Goal: Task Accomplishment & Management: Manage account settings

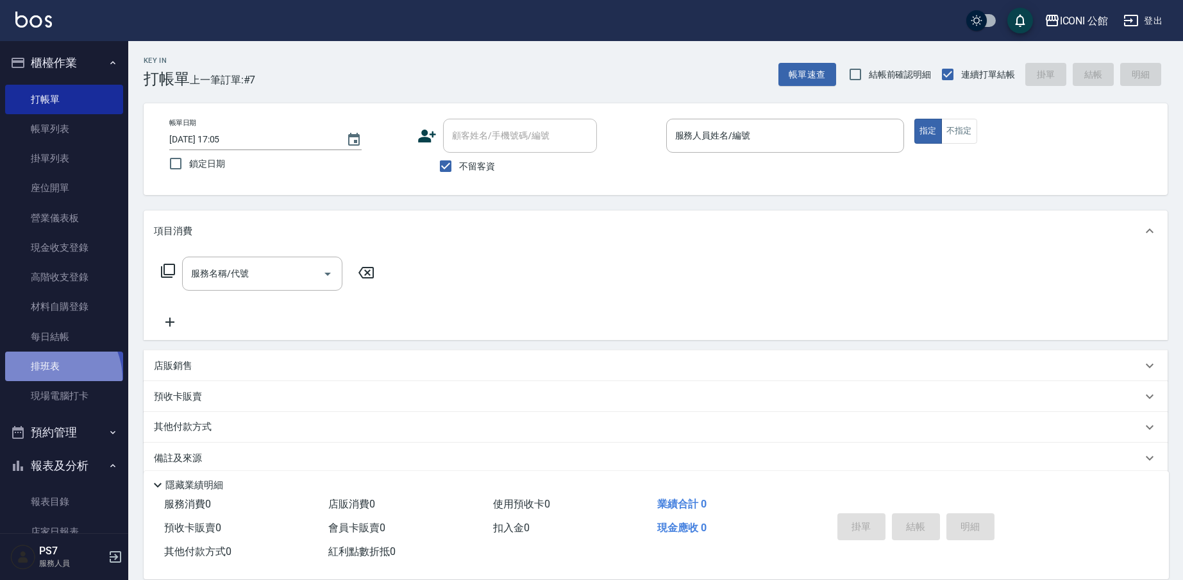
click at [47, 377] on link "排班表" at bounding box center [64, 365] width 118 height 29
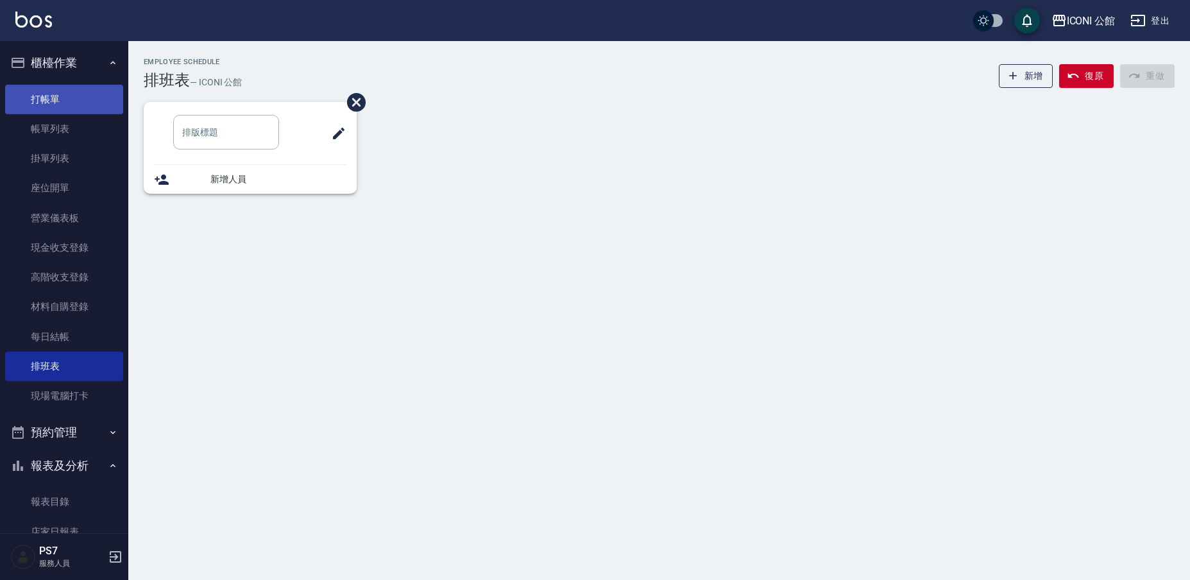
click at [73, 104] on link "打帳單" at bounding box center [64, 99] width 118 height 29
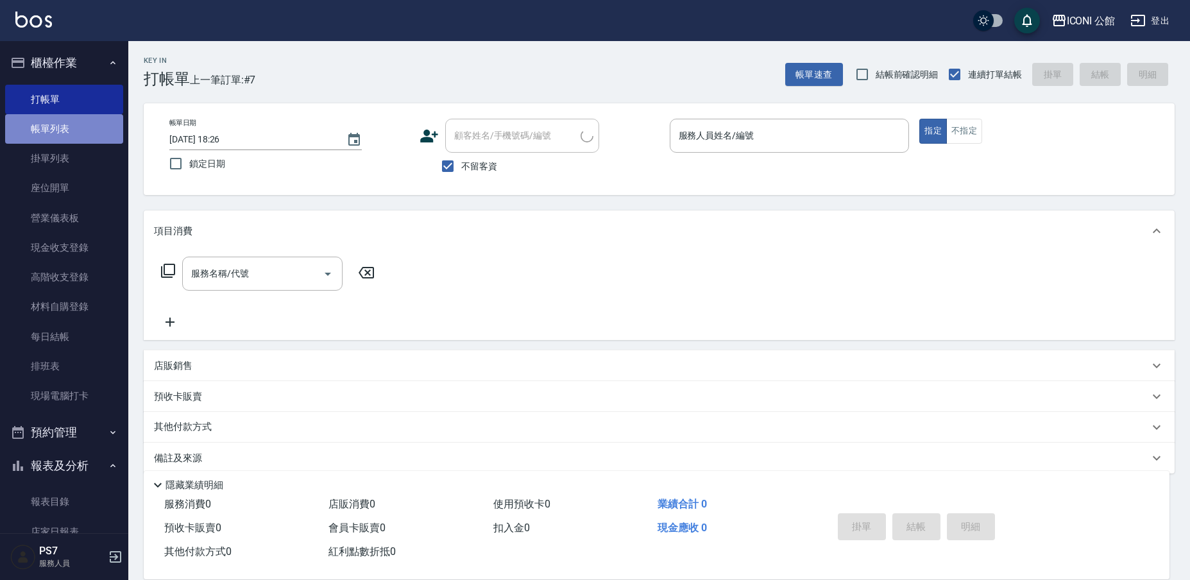
click at [87, 139] on link "帳單列表" at bounding box center [64, 128] width 118 height 29
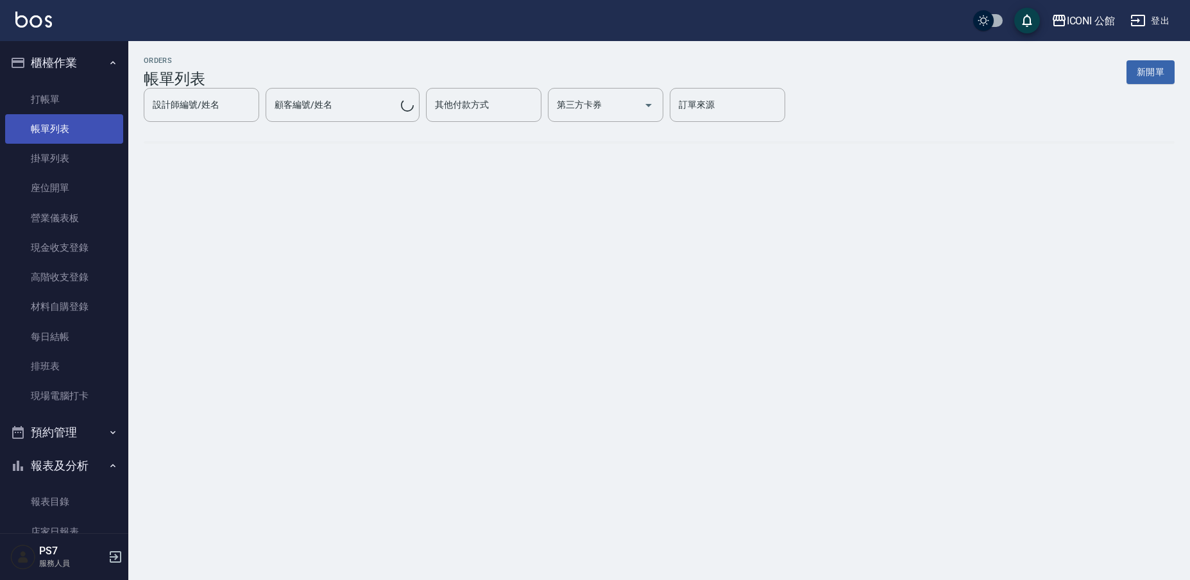
click at [84, 137] on link "帳單列表" at bounding box center [64, 128] width 118 height 29
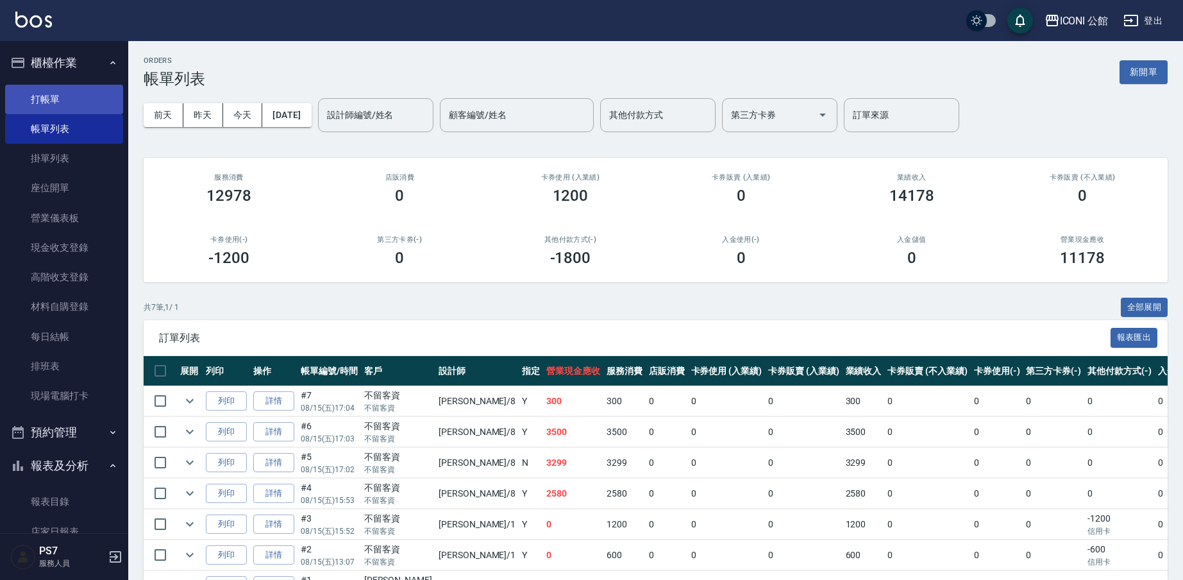
click at [55, 105] on link "打帳單" at bounding box center [64, 99] width 118 height 29
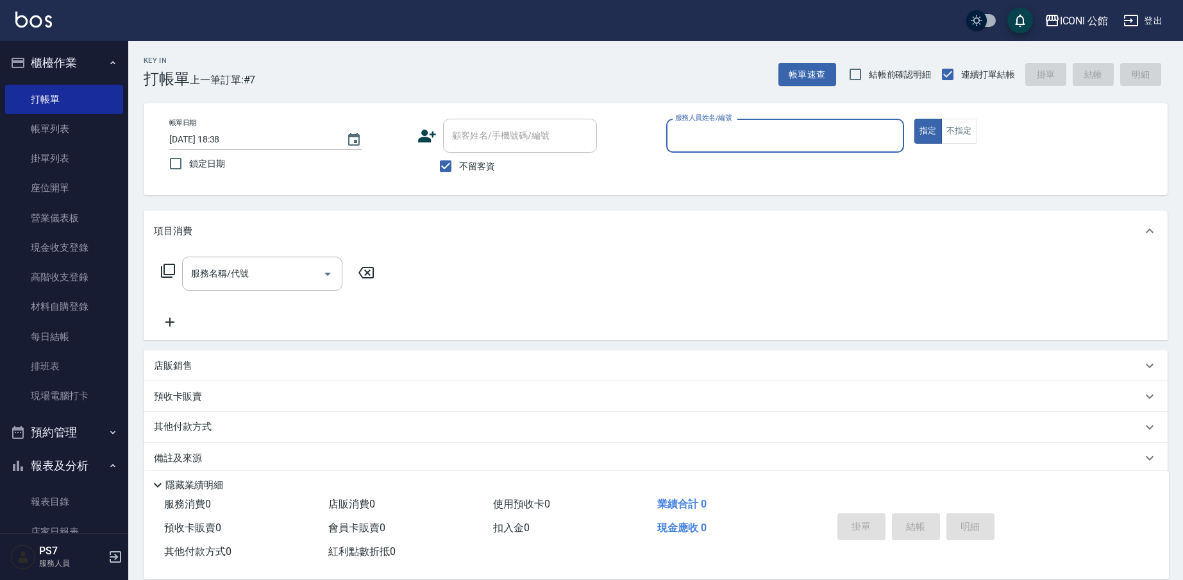
click at [684, 138] on input "服務人員姓名/編號" at bounding box center [785, 135] width 226 height 22
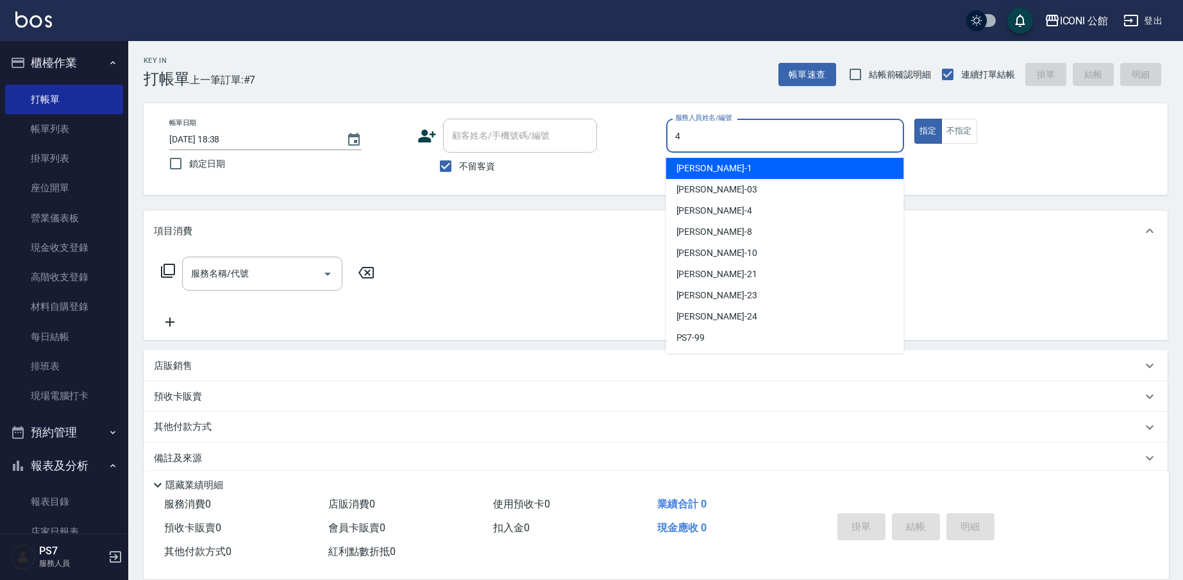
type input "Lina-4"
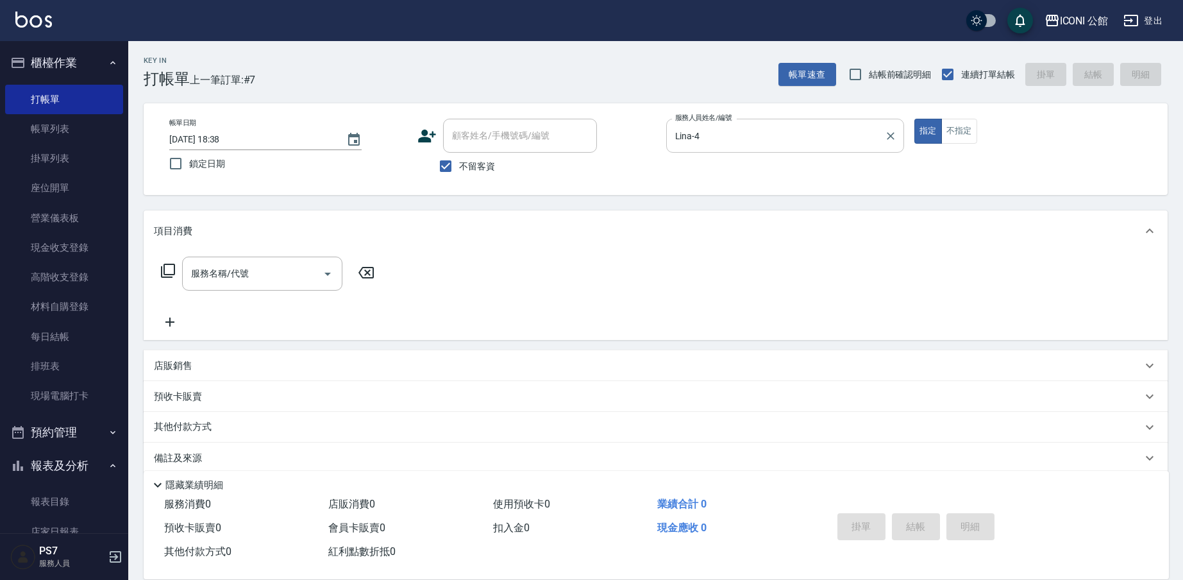
type button "true"
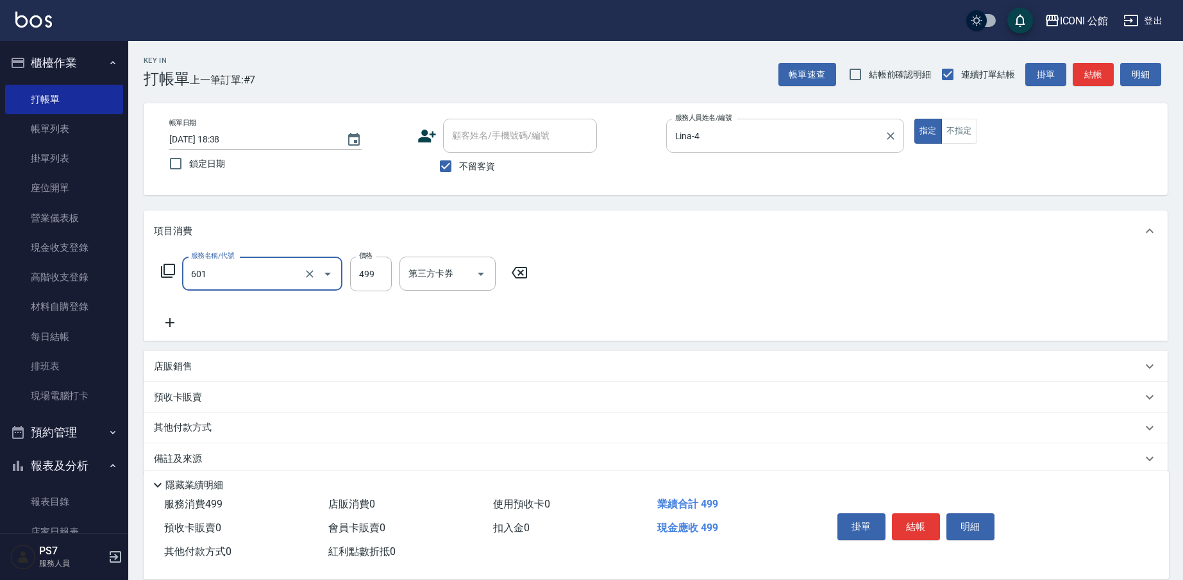
type input "肩頸紓壓洗髮(601)"
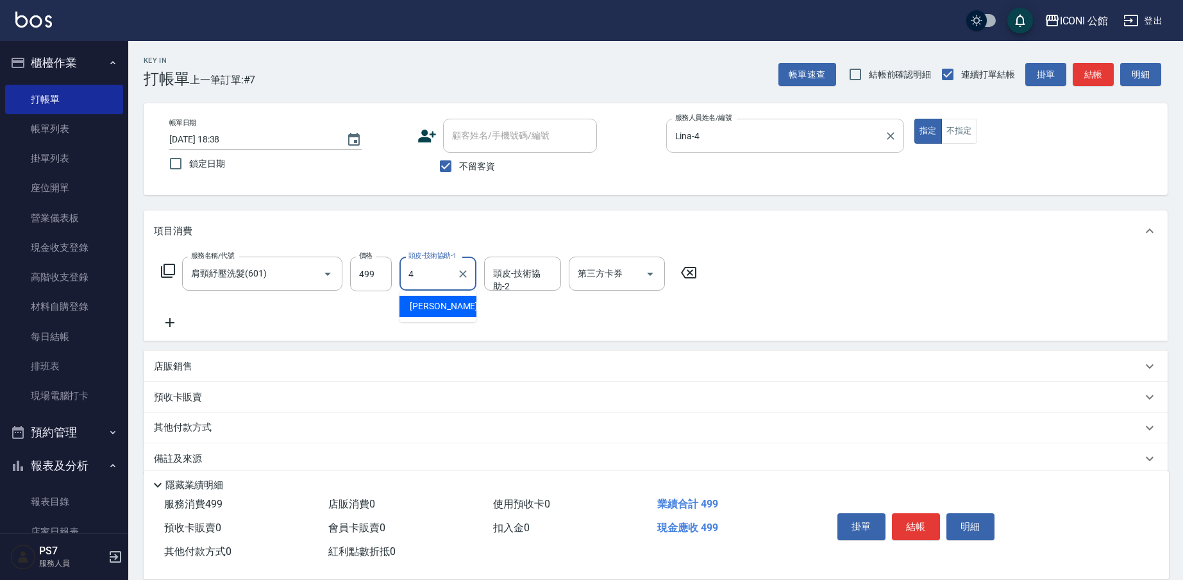
type input "Lina-4"
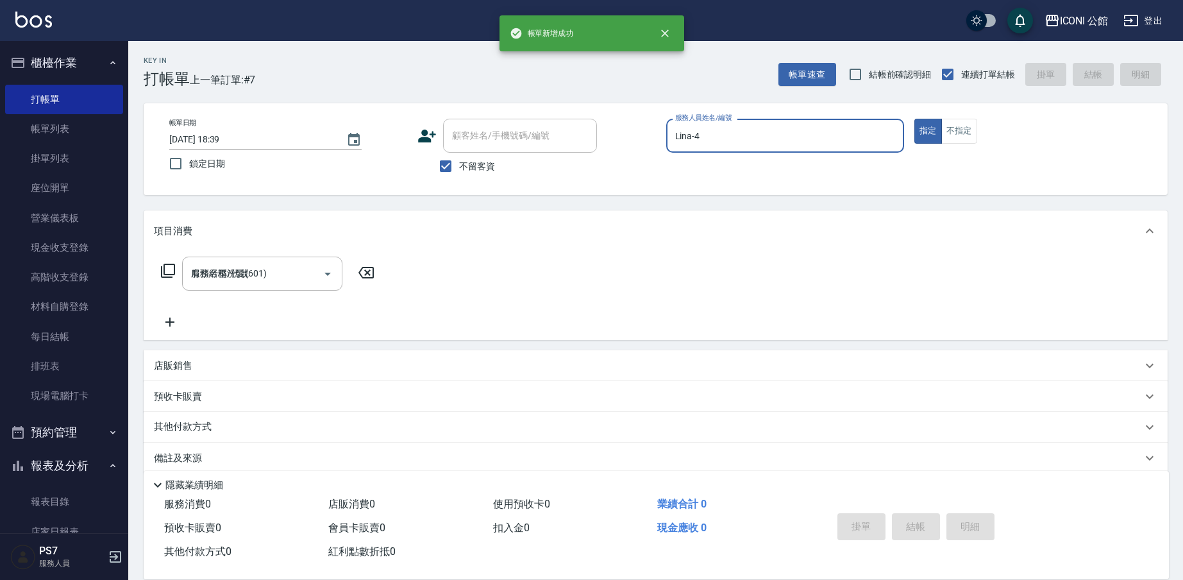
type input "[DATE] 18:39"
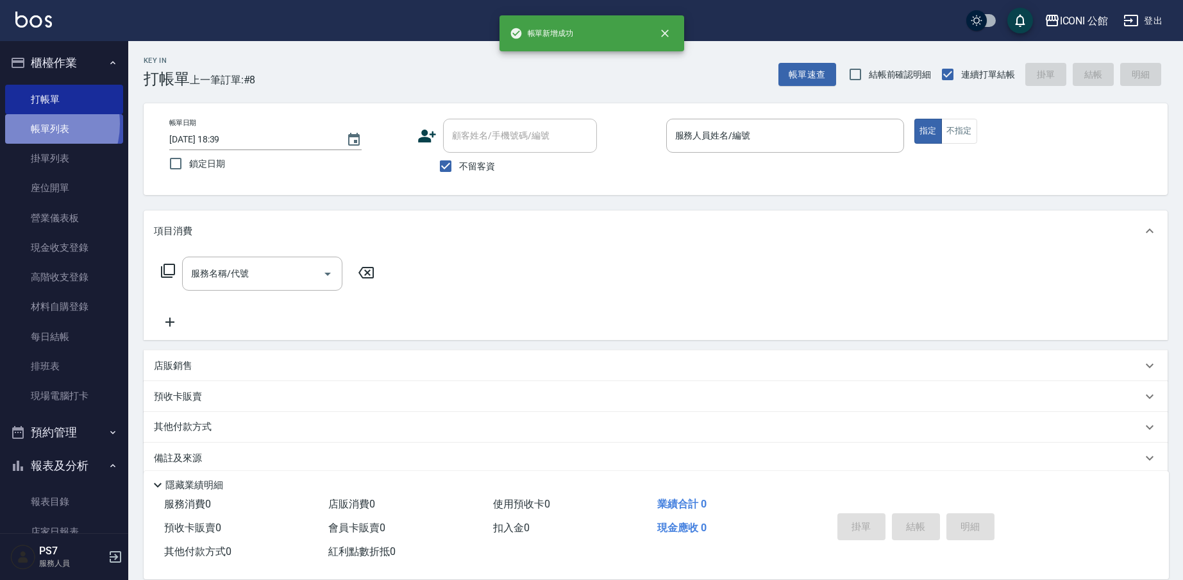
click at [33, 123] on link "帳單列表" at bounding box center [64, 128] width 118 height 29
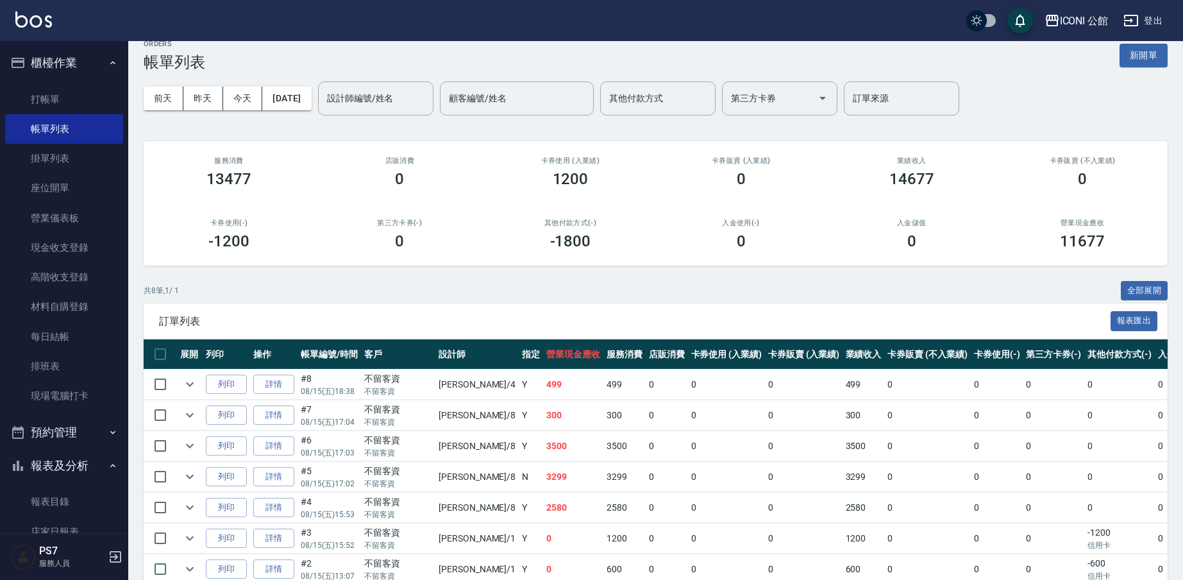
scroll to position [111, 0]
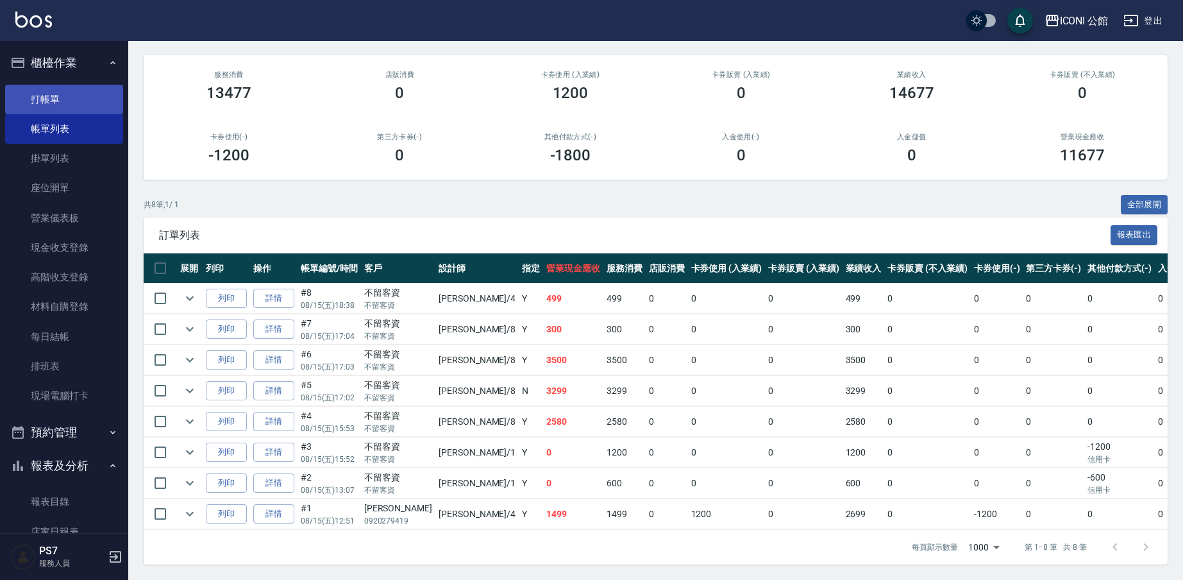
click at [56, 99] on link "打帳單" at bounding box center [64, 99] width 118 height 29
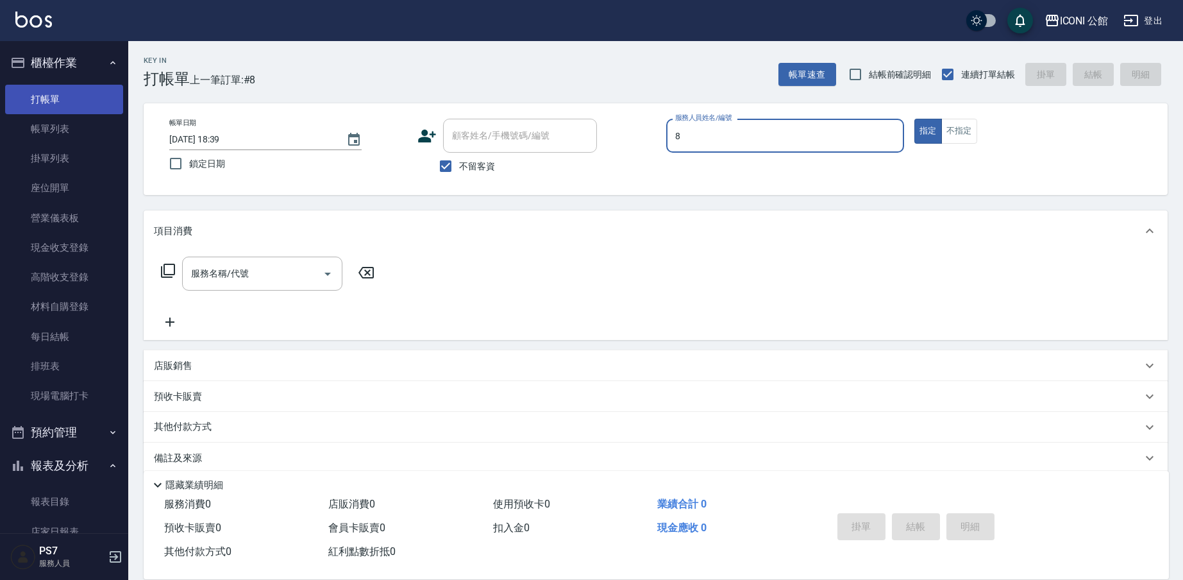
type input "Sandy-8"
type button "true"
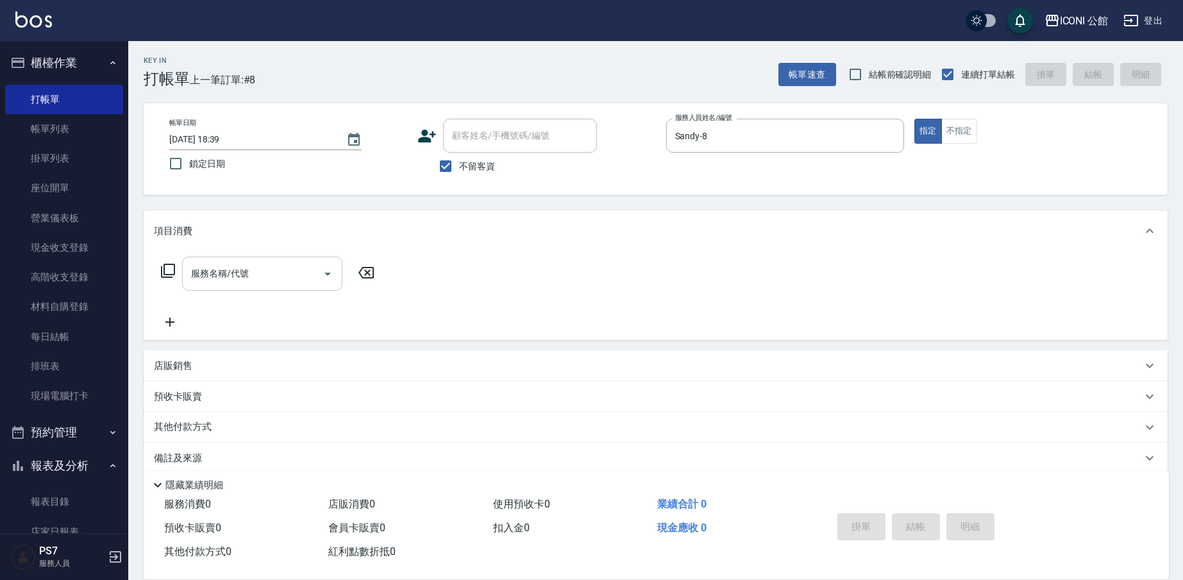
click at [231, 288] on div "服務名稱/代號" at bounding box center [262, 274] width 160 height 34
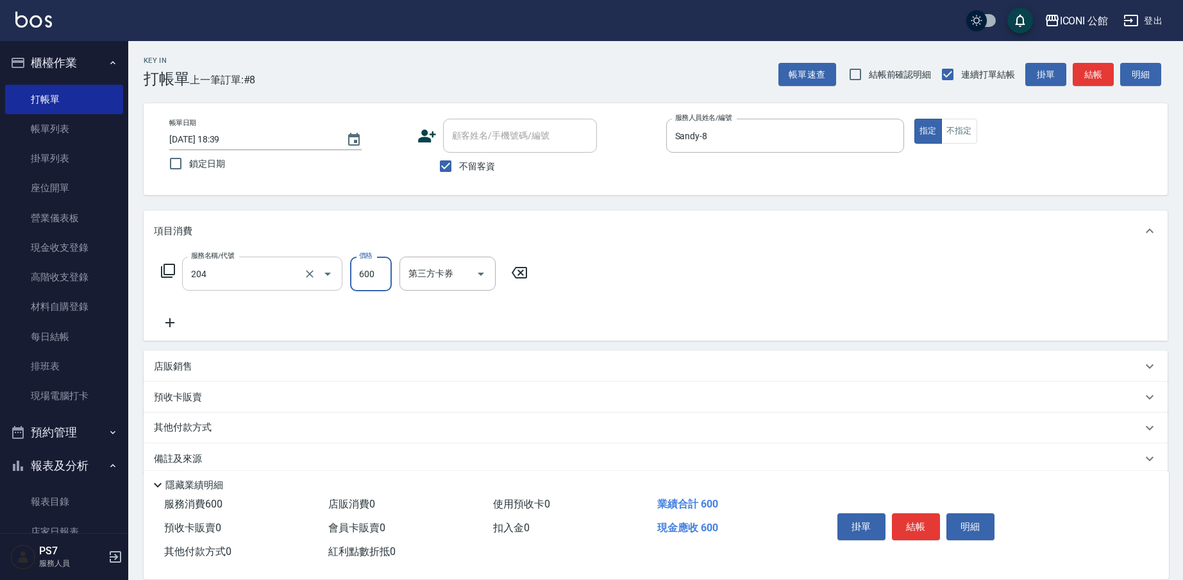
type input "指定洗+剪(204)"
type input "500"
type input "[PERSON_NAME]-24"
click at [932, 524] on button "結帳" at bounding box center [916, 526] width 48 height 27
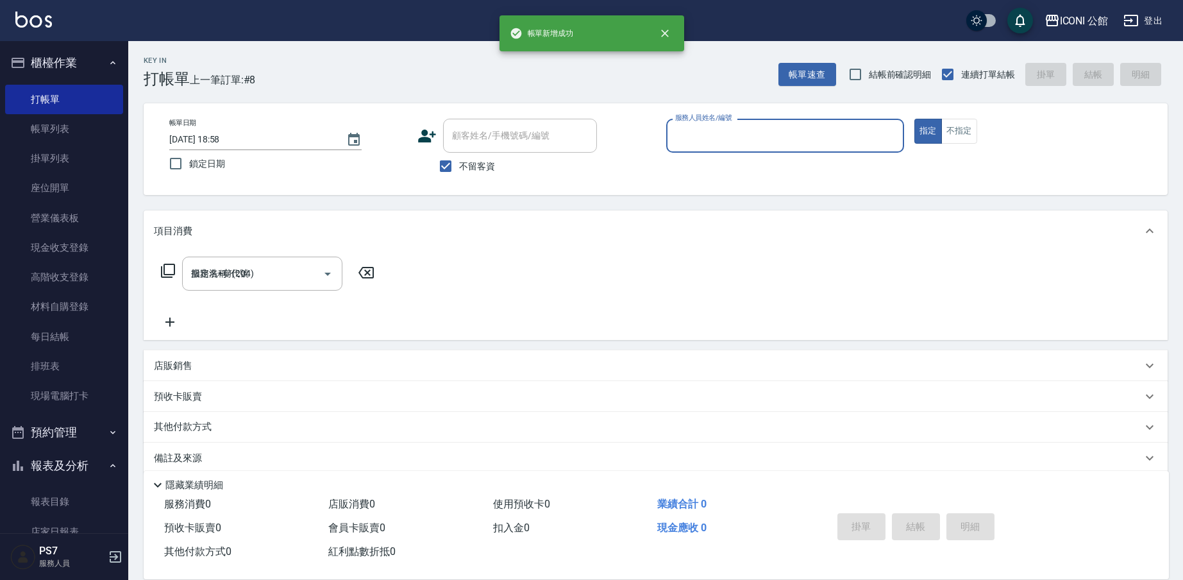
type input "[DATE] 18:58"
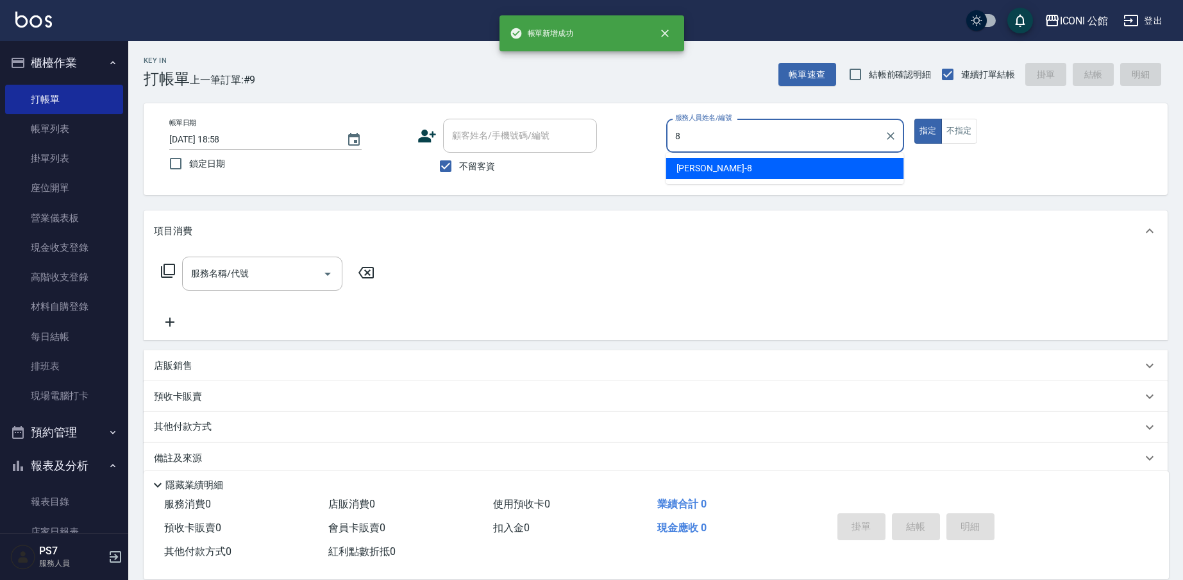
type input "Sandy-8"
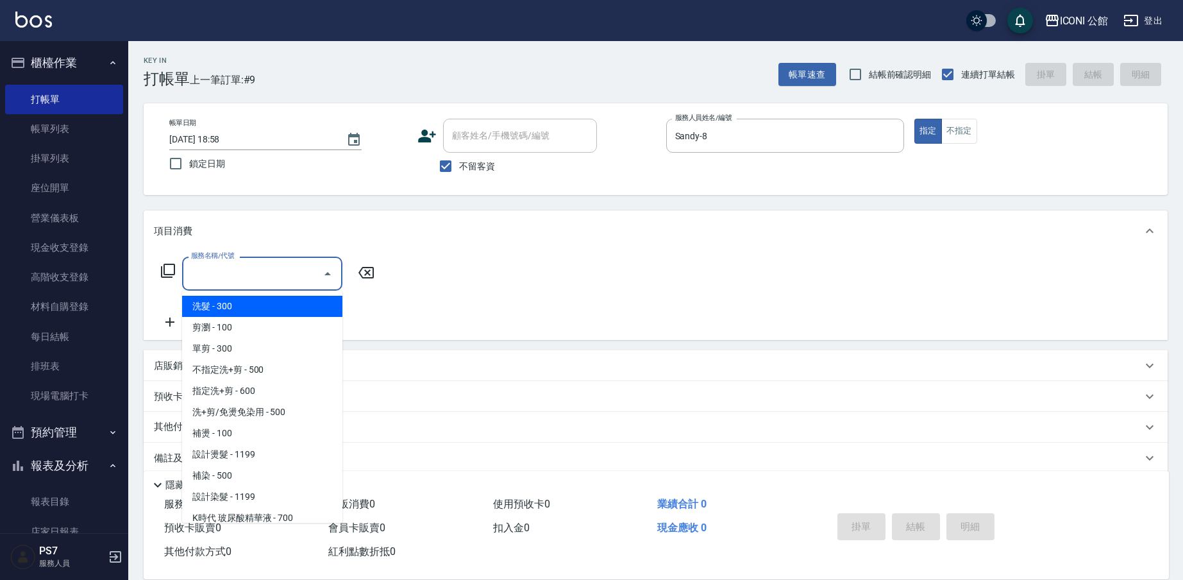
click at [247, 264] on input "服務名稱/代號" at bounding box center [253, 273] width 130 height 22
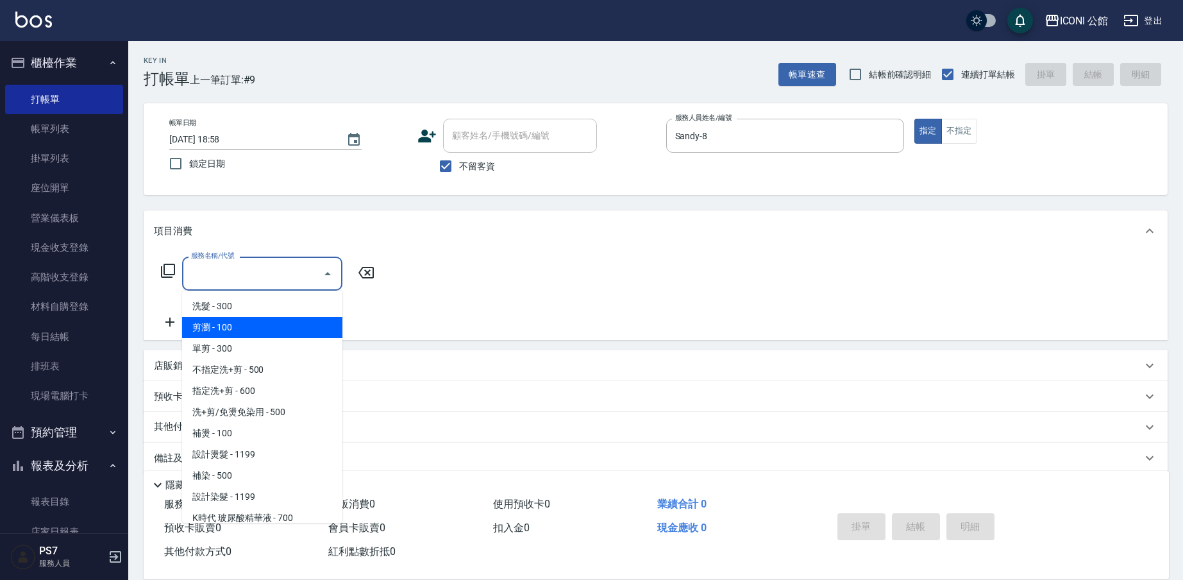
click at [242, 335] on span "剪瀏 - 100" at bounding box center [262, 327] width 160 height 21
type input "剪瀏(201)"
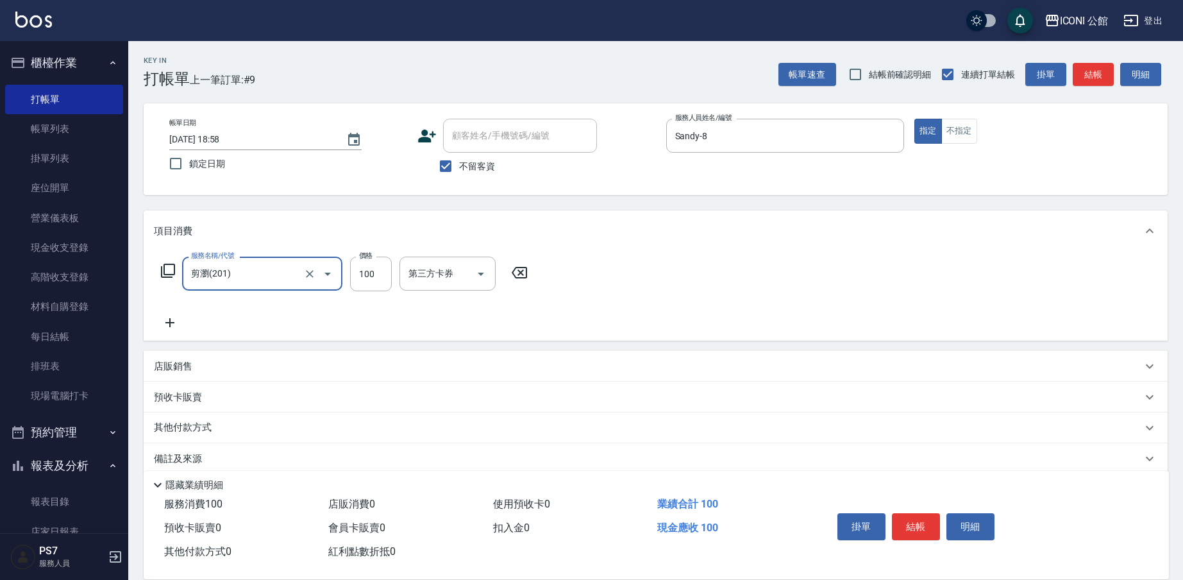
click at [924, 518] on button "結帳" at bounding box center [916, 526] width 48 height 27
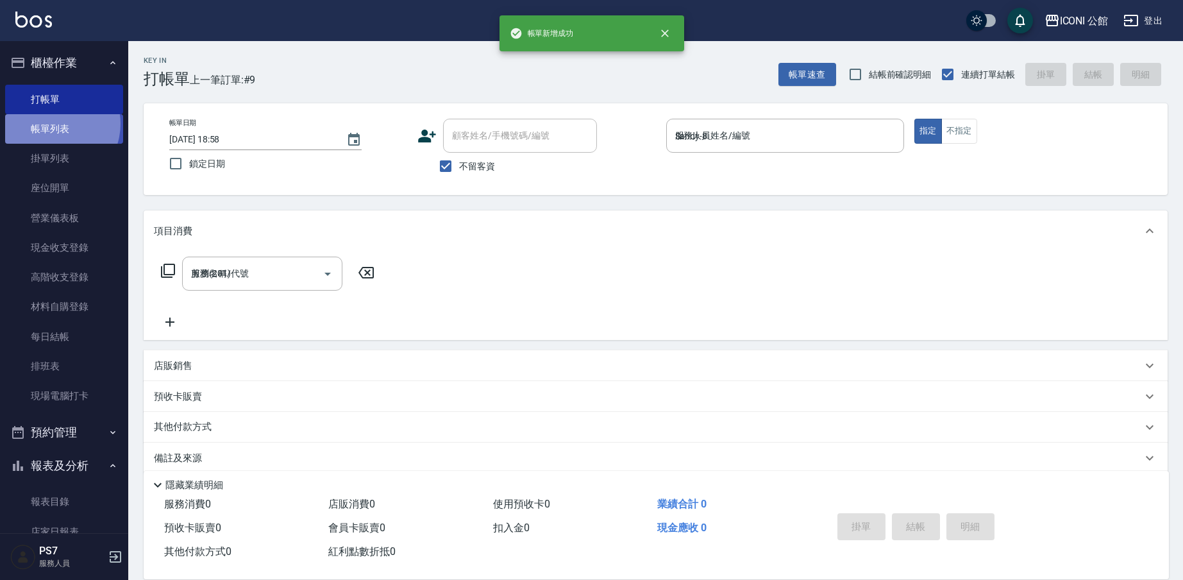
click at [53, 123] on link "帳單列表" at bounding box center [64, 128] width 118 height 29
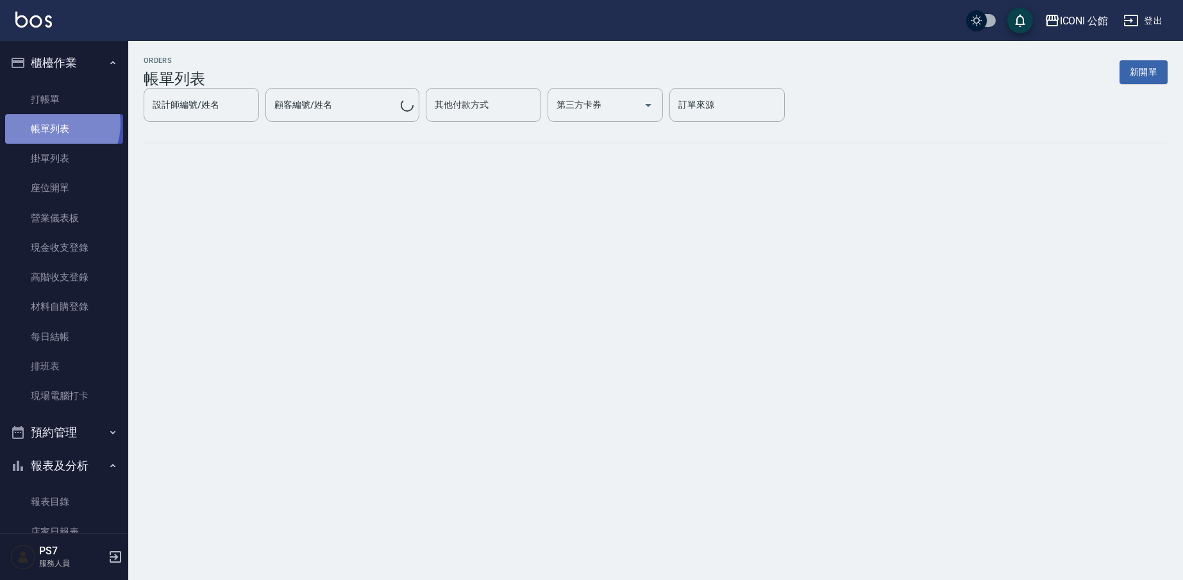
click at [53, 123] on link "帳單列表" at bounding box center [64, 128] width 118 height 29
click at [53, 128] on link "帳單列表" at bounding box center [64, 128] width 118 height 29
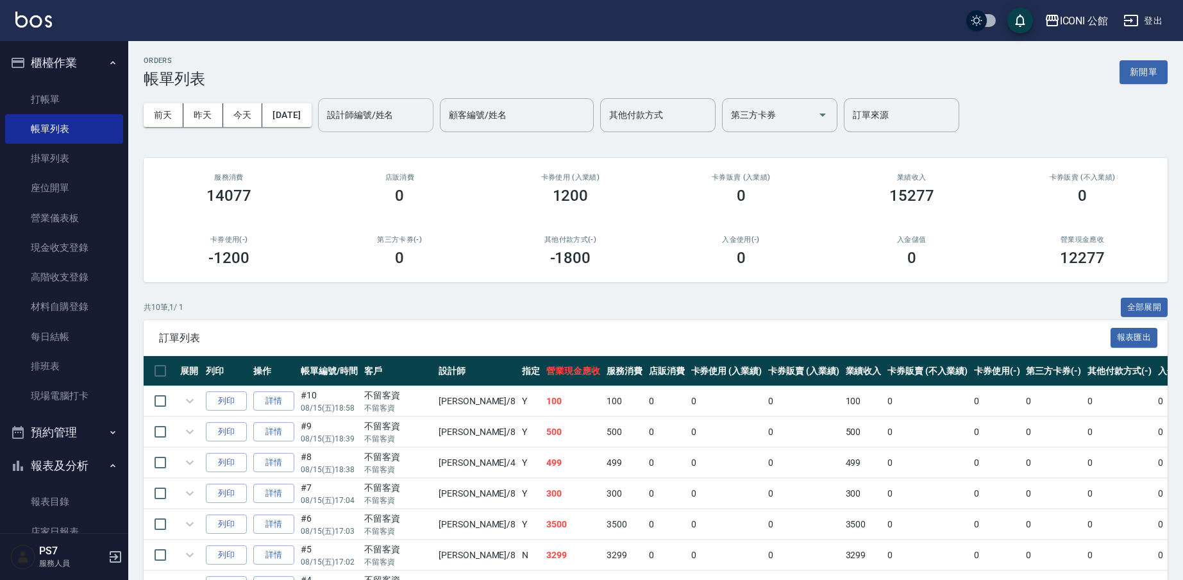
click at [377, 116] on input "設計師編號/姓名" at bounding box center [376, 115] width 104 height 22
type input "Sandy-8"
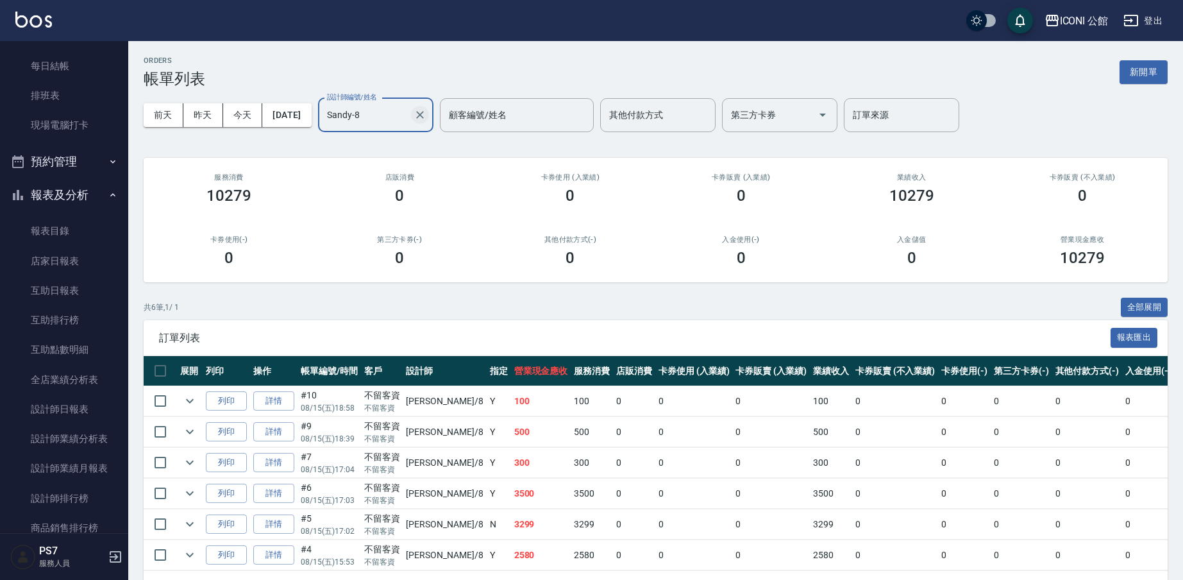
click at [429, 114] on button "Clear" at bounding box center [420, 115] width 18 height 18
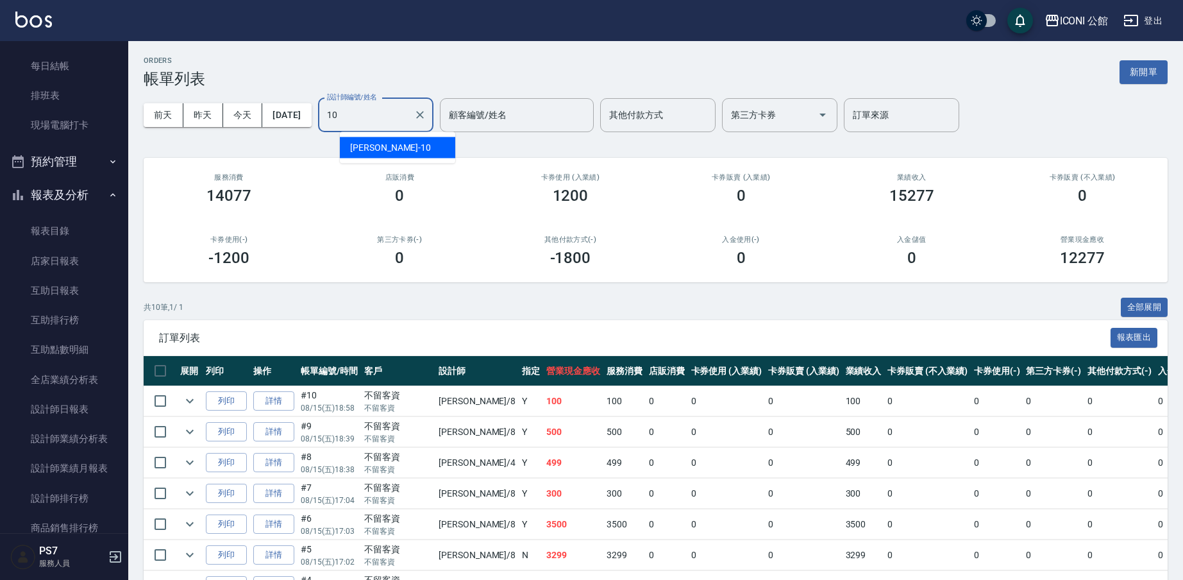
type input "[PERSON_NAME]-10"
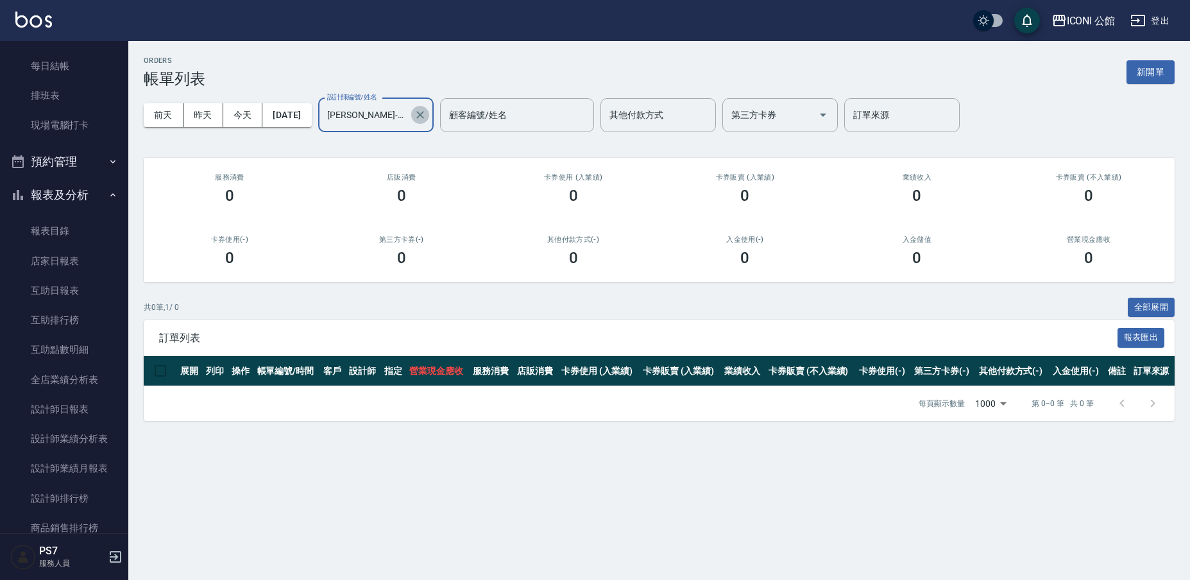
click at [424, 116] on icon "Clear" at bounding box center [420, 115] width 8 height 8
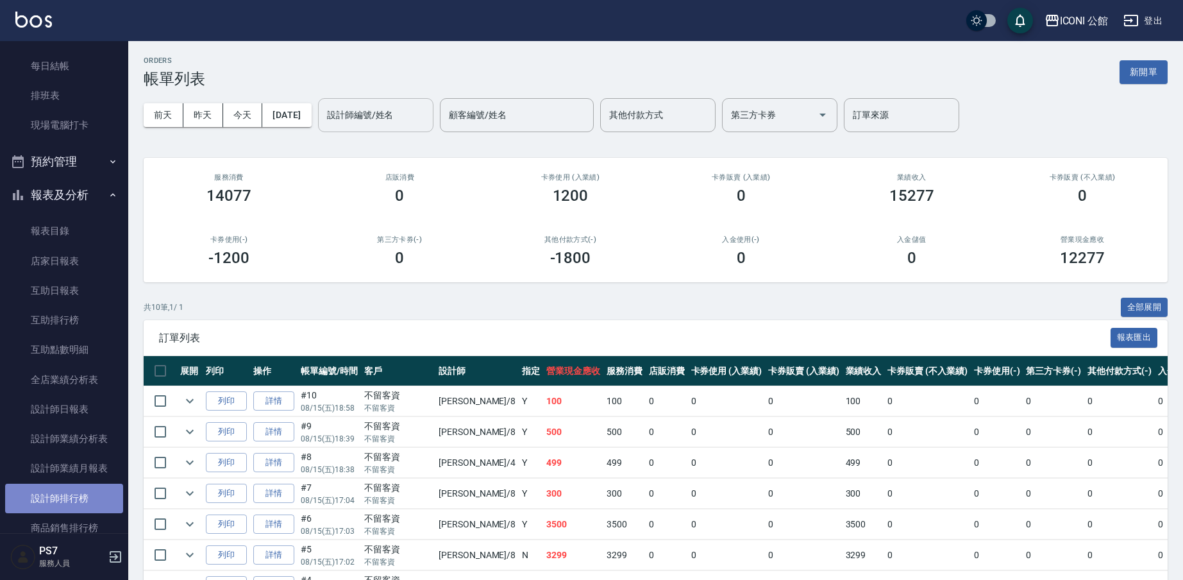
click at [83, 488] on link "設計師排行榜" at bounding box center [64, 498] width 118 height 29
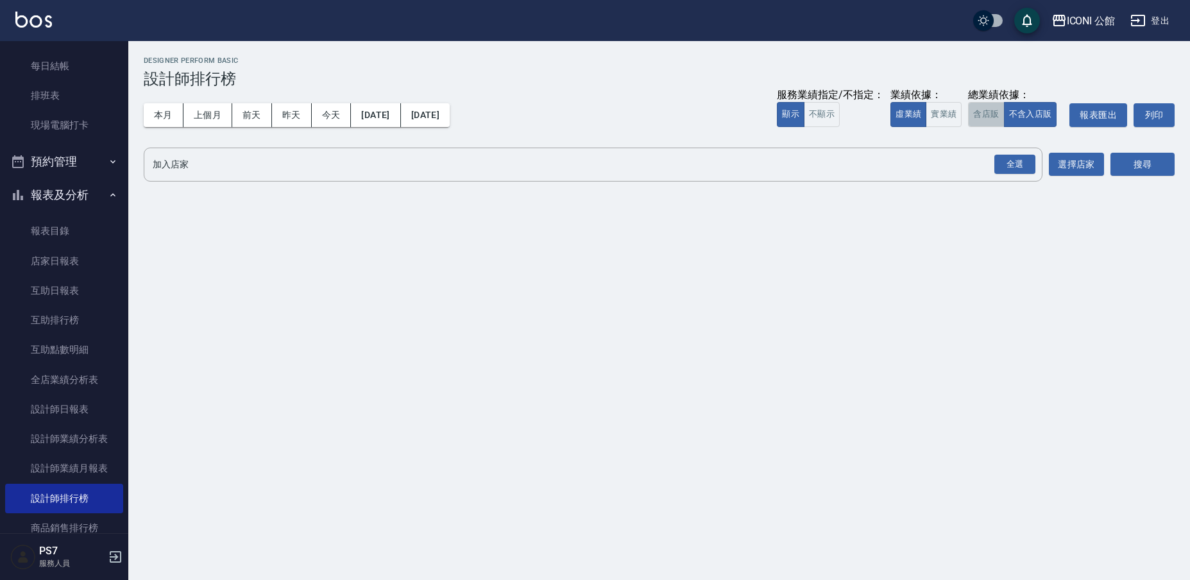
click at [991, 108] on button "含店販" at bounding box center [986, 114] width 36 height 25
click at [1010, 156] on div "全選" at bounding box center [1014, 165] width 41 height 20
click at [1120, 155] on button "搜尋" at bounding box center [1142, 165] width 64 height 24
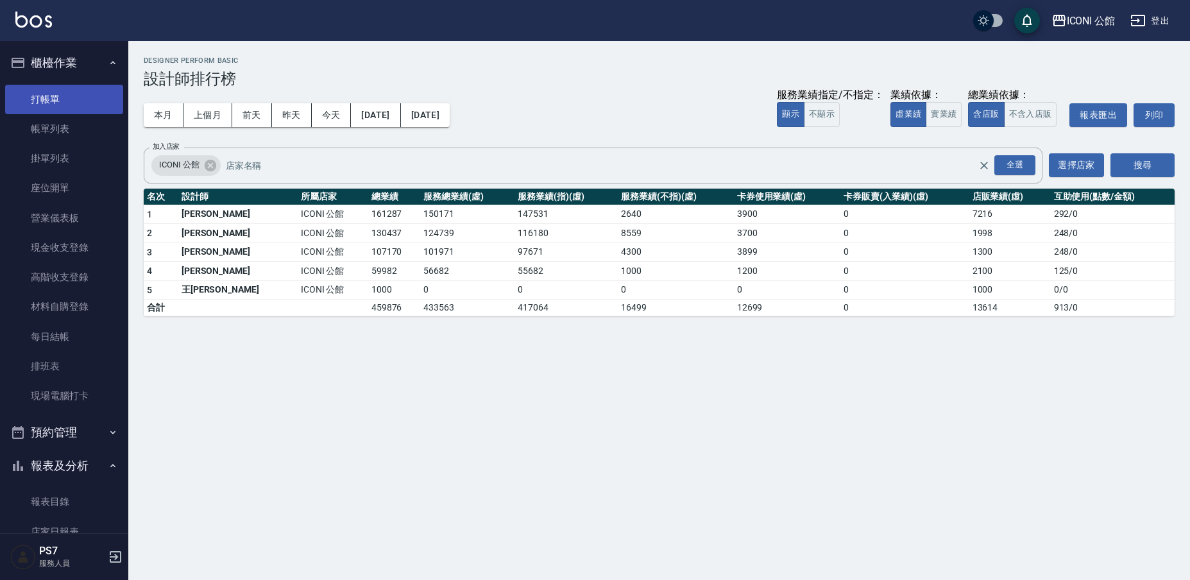
click at [75, 103] on link "打帳單" at bounding box center [64, 99] width 118 height 29
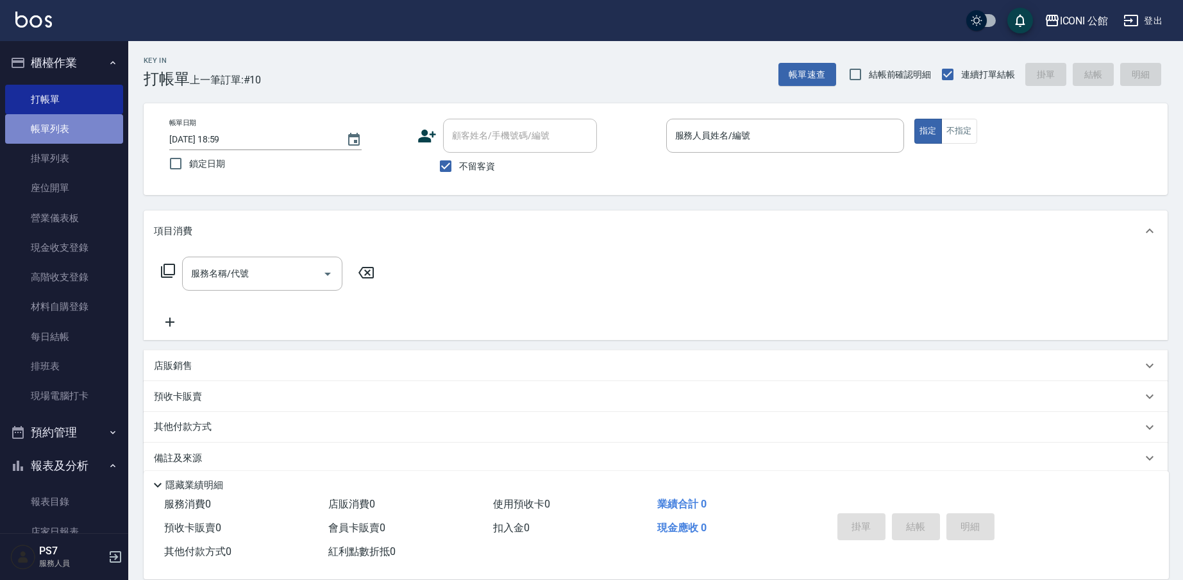
click at [87, 125] on link "帳單列表" at bounding box center [64, 128] width 118 height 29
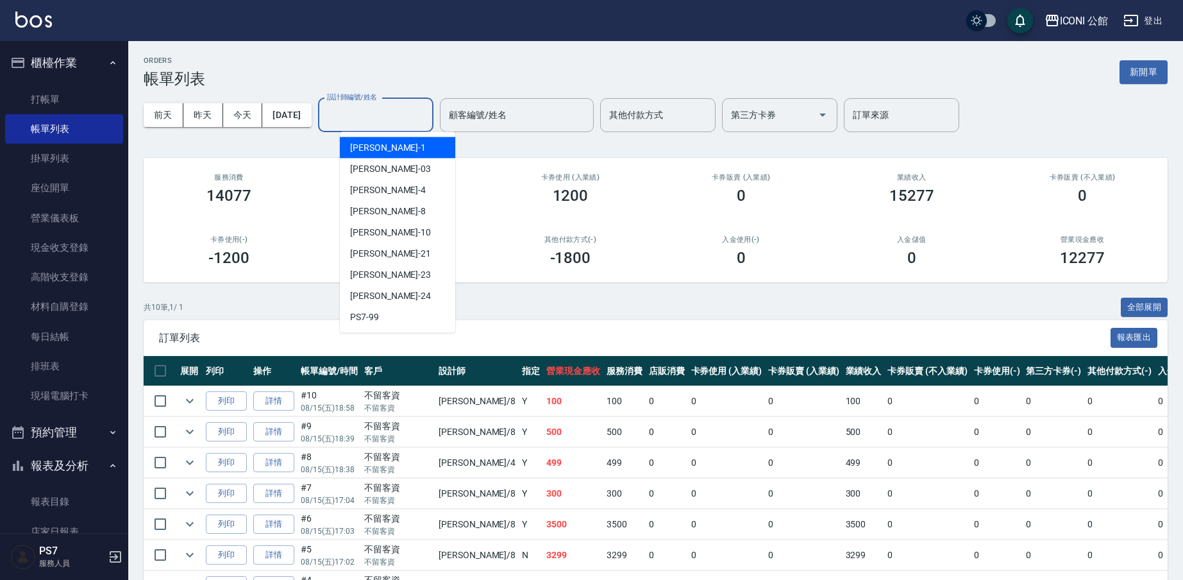
click at [361, 111] on input "設計師編號/姓名" at bounding box center [376, 115] width 104 height 22
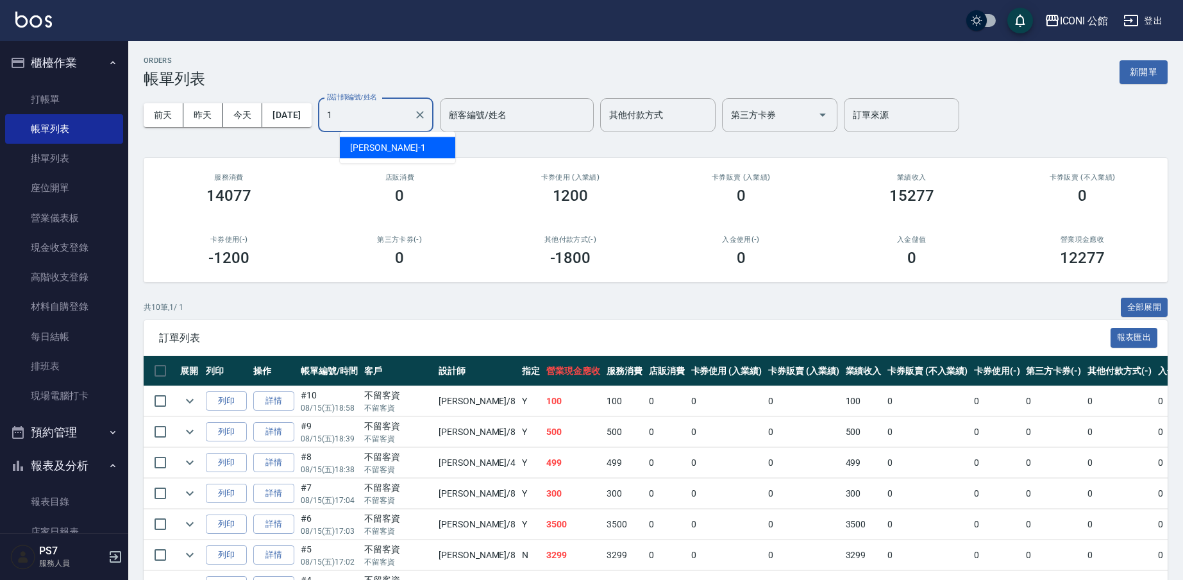
type input "[PERSON_NAME]-1"
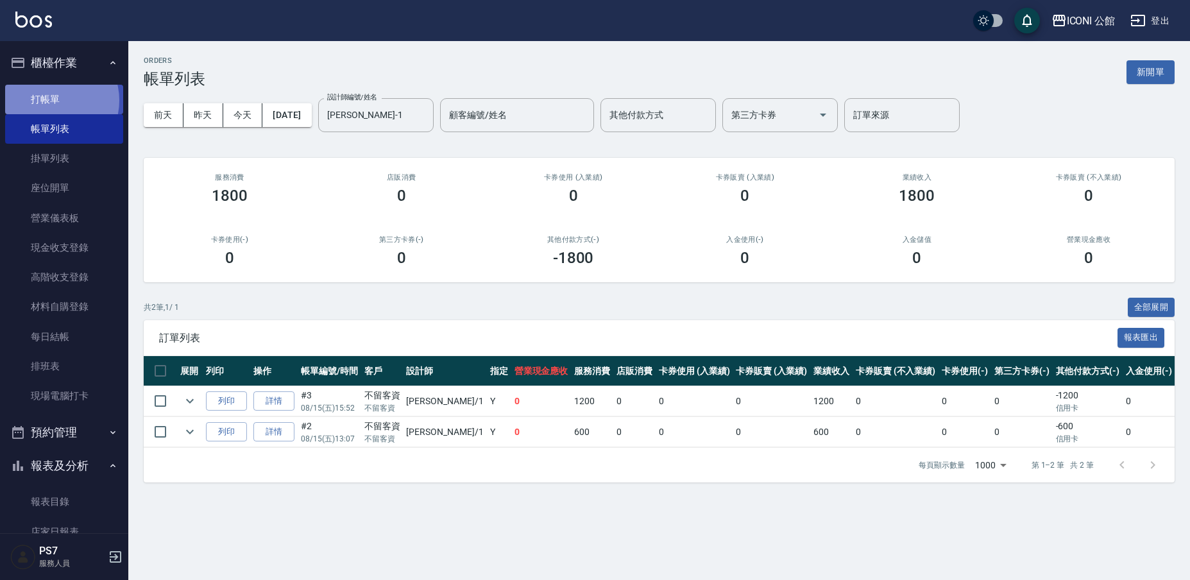
click at [53, 100] on link "打帳單" at bounding box center [64, 99] width 118 height 29
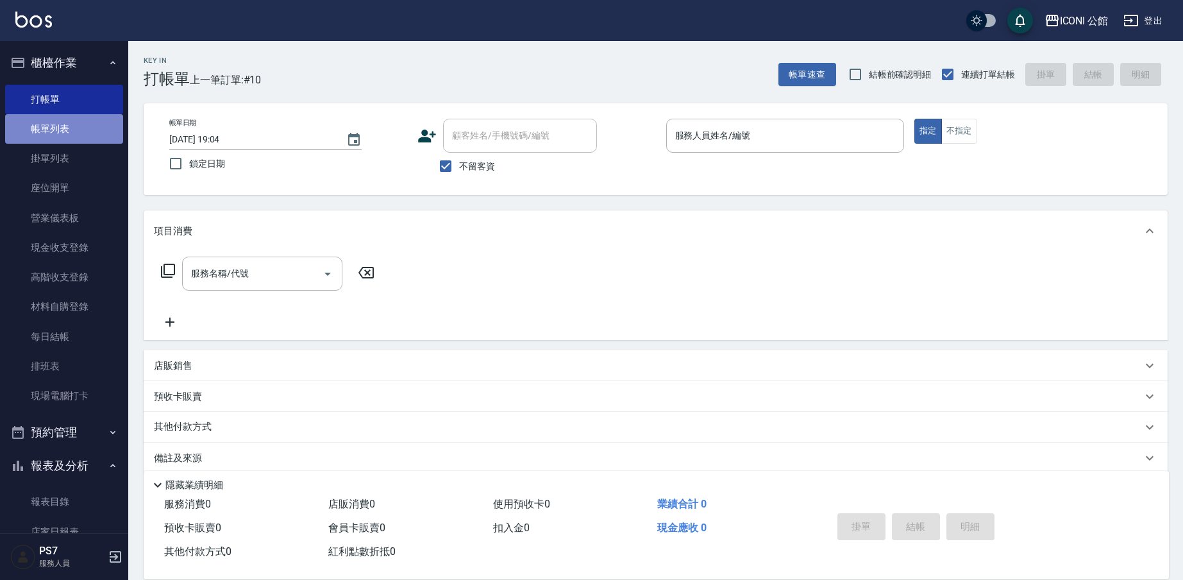
click at [99, 119] on link "帳單列表" at bounding box center [64, 128] width 118 height 29
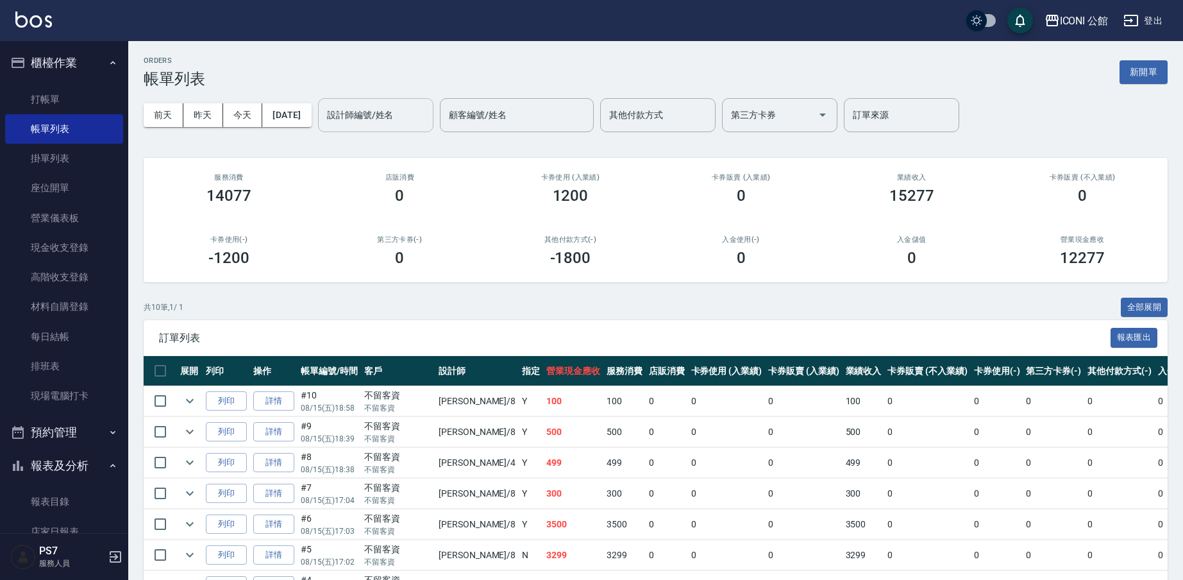
click at [367, 112] on input "設計師編號/姓名" at bounding box center [376, 115] width 104 height 22
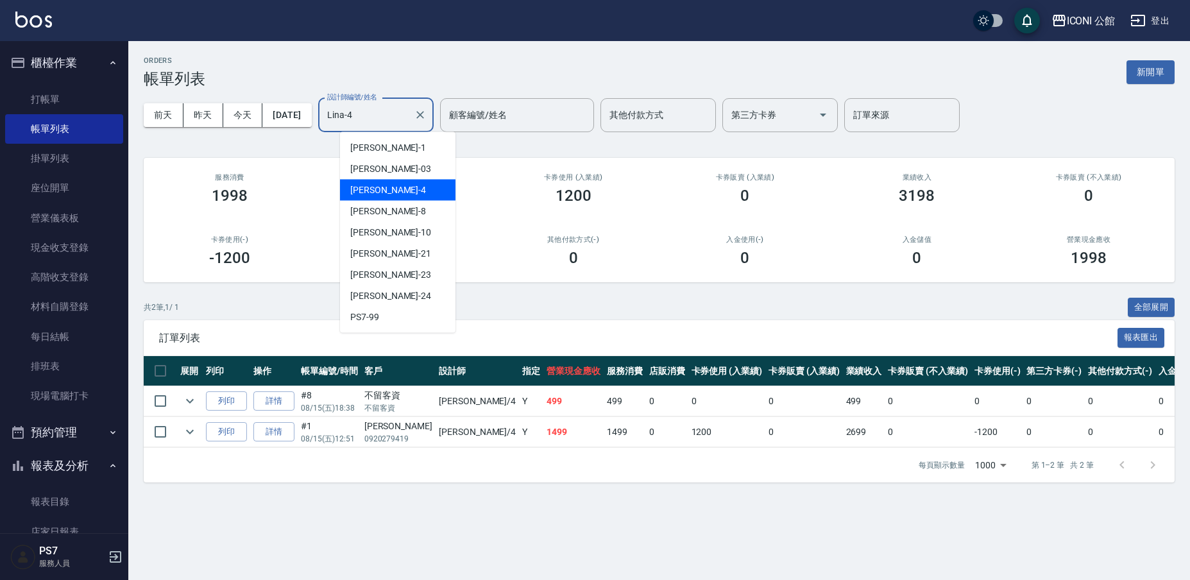
click at [401, 116] on input "Lina-4" at bounding box center [366, 115] width 85 height 22
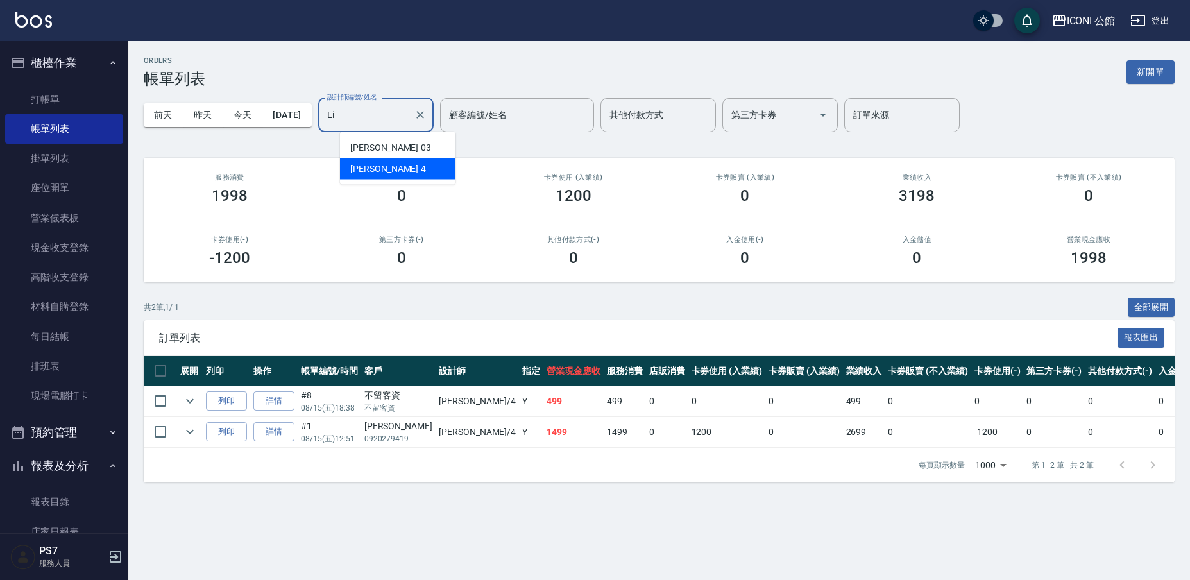
type input "L"
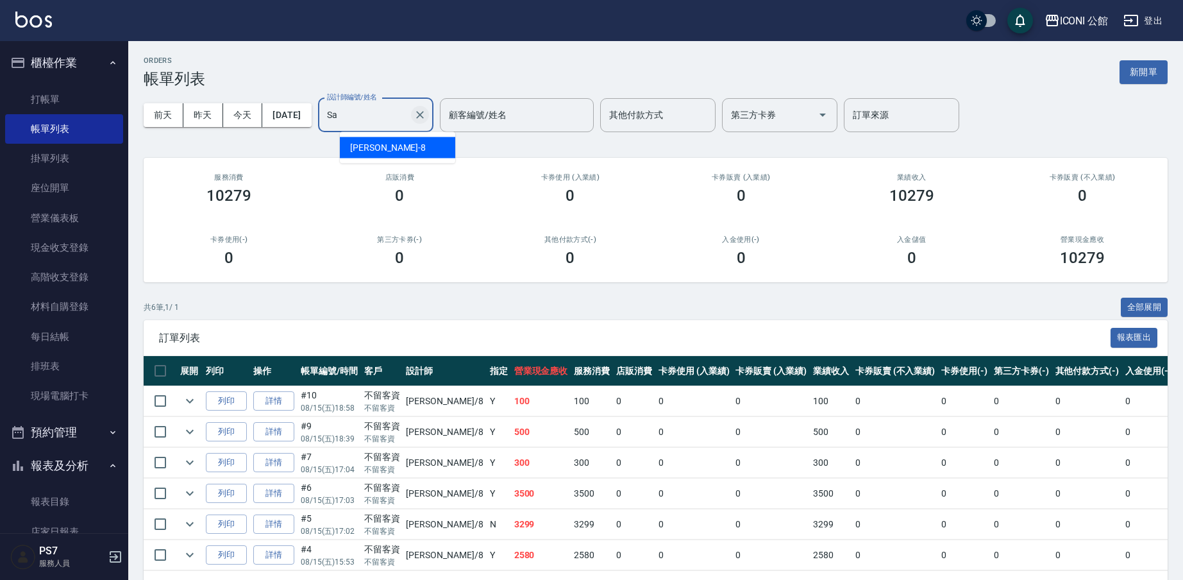
type input "S"
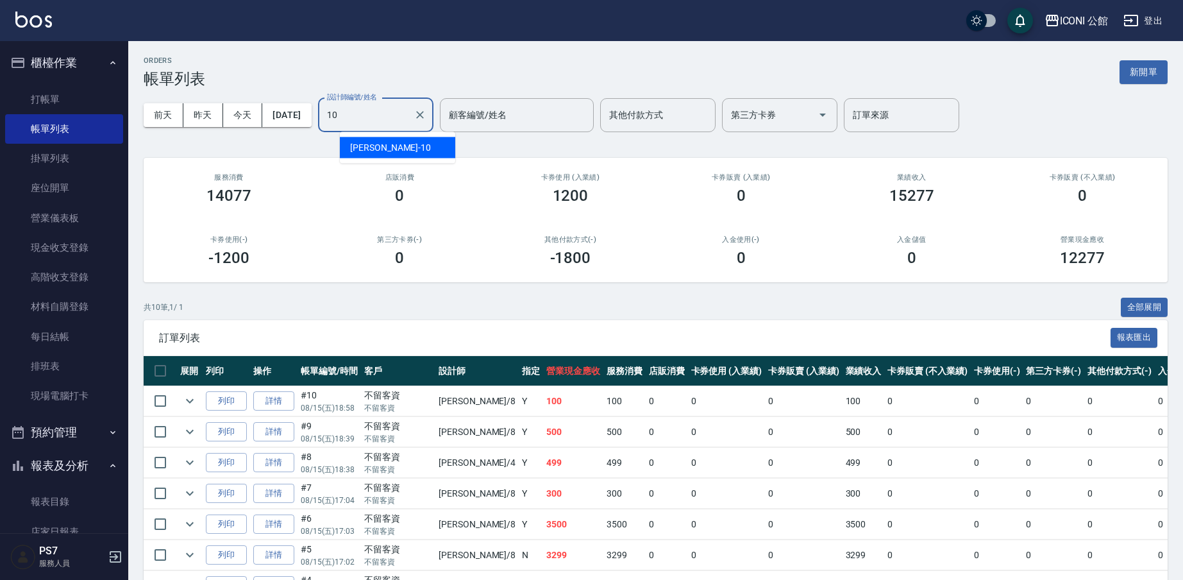
type input "[PERSON_NAME]-10"
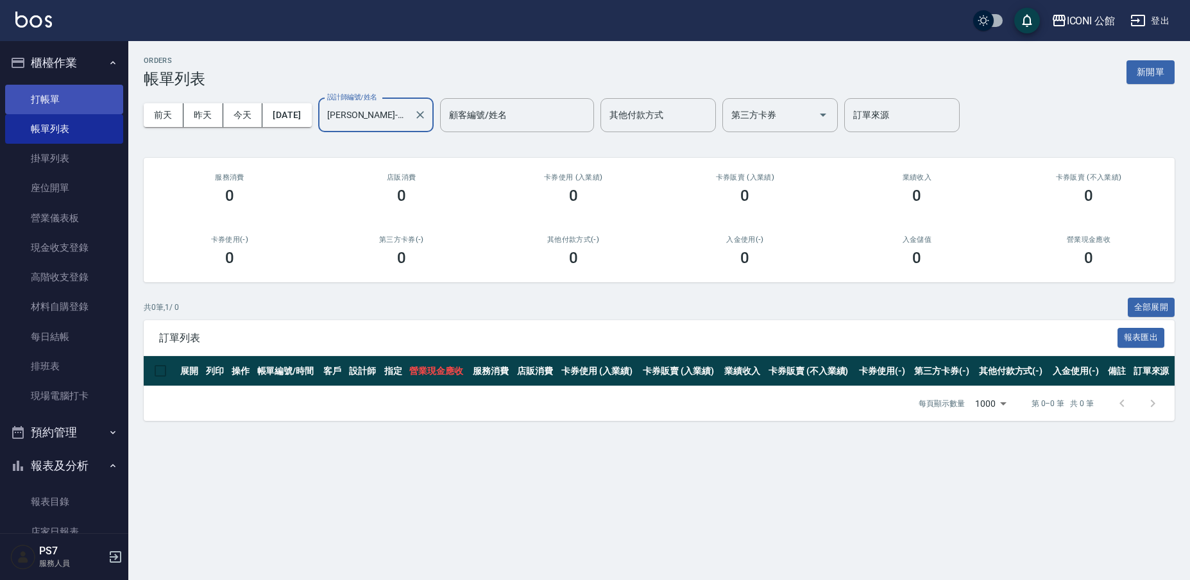
click at [41, 101] on link "打帳單" at bounding box center [64, 99] width 118 height 29
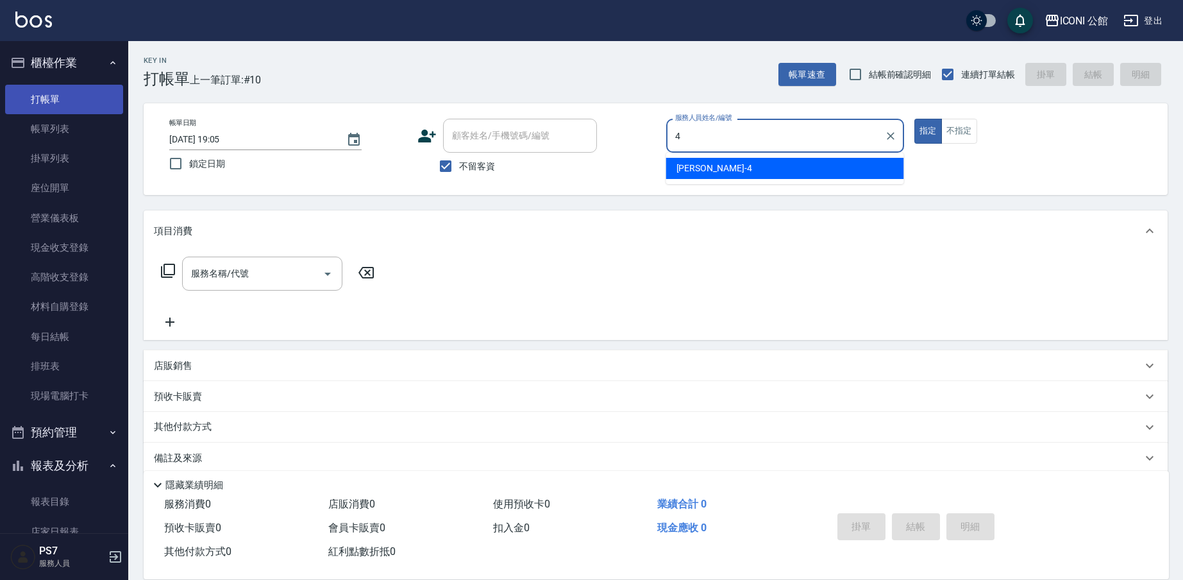
type input "Lina-4"
type button "true"
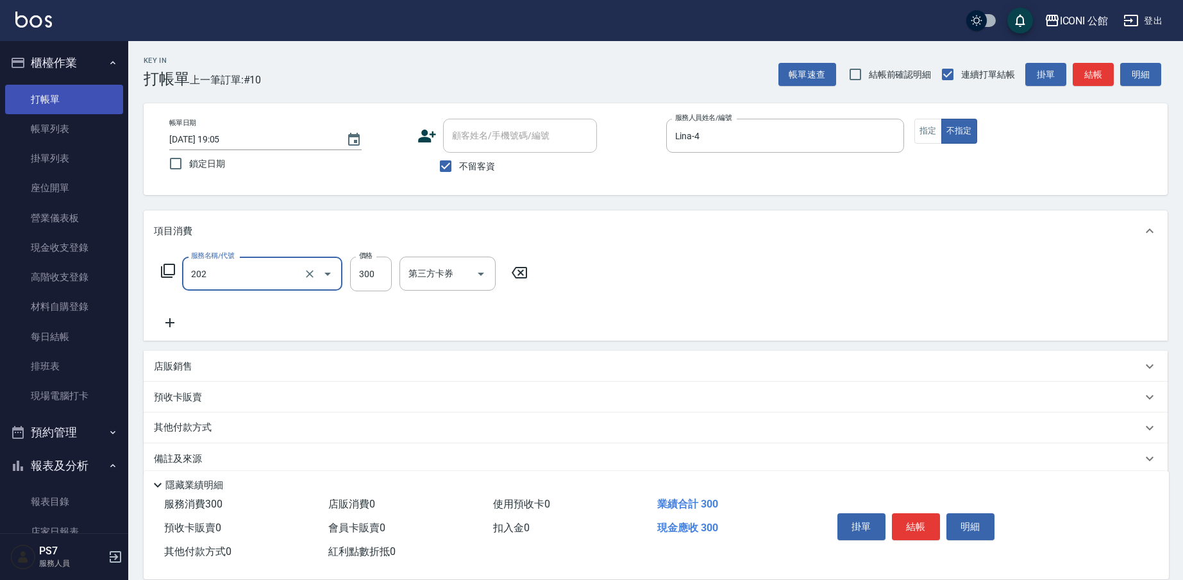
type input "單剪(202)"
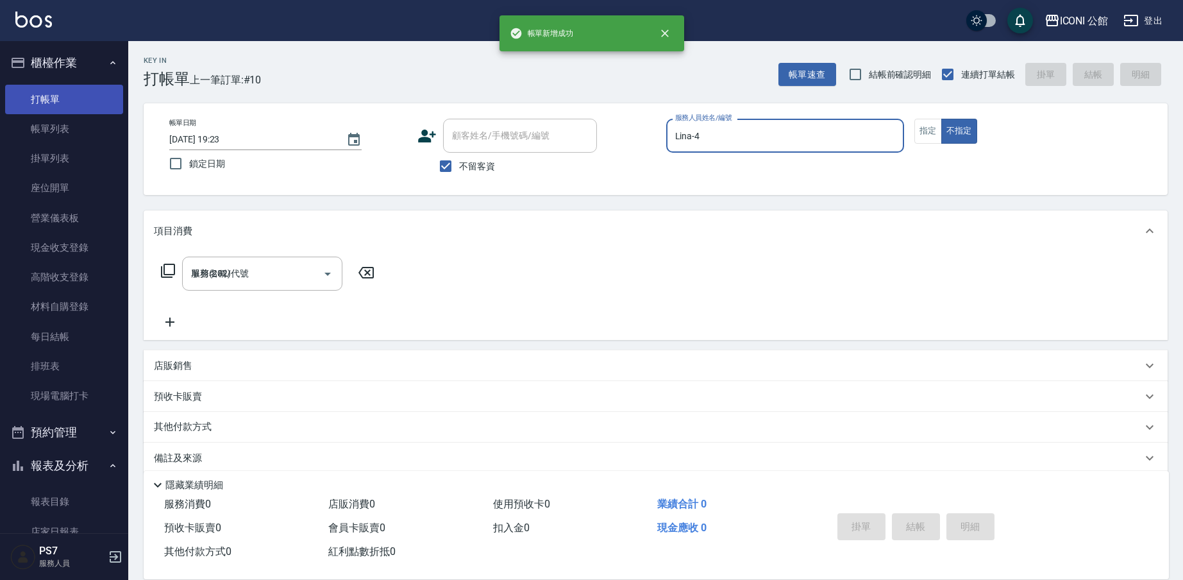
type input "[DATE] 19:23"
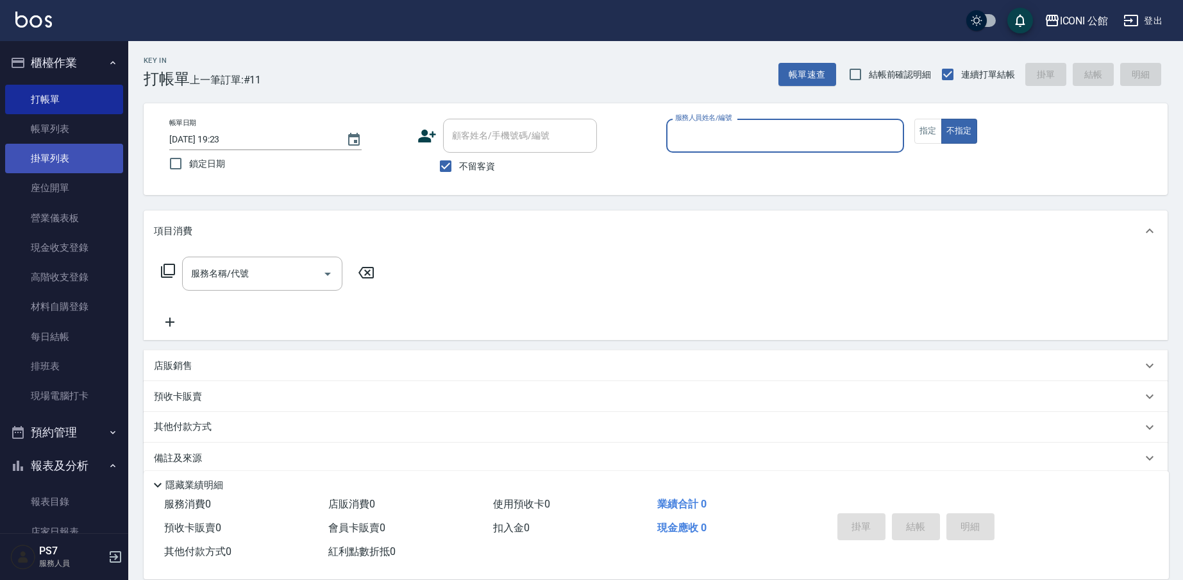
click at [96, 145] on link "掛單列表" at bounding box center [64, 158] width 118 height 29
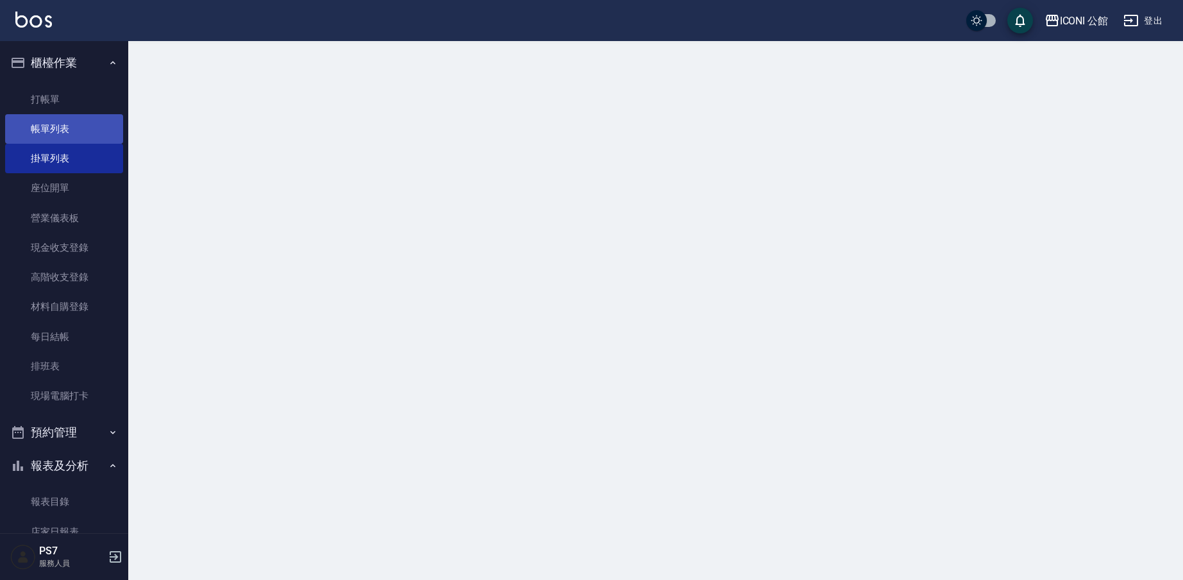
click at [97, 144] on link "掛單列表" at bounding box center [64, 158] width 118 height 29
click at [99, 140] on link "帳單列表" at bounding box center [64, 128] width 118 height 29
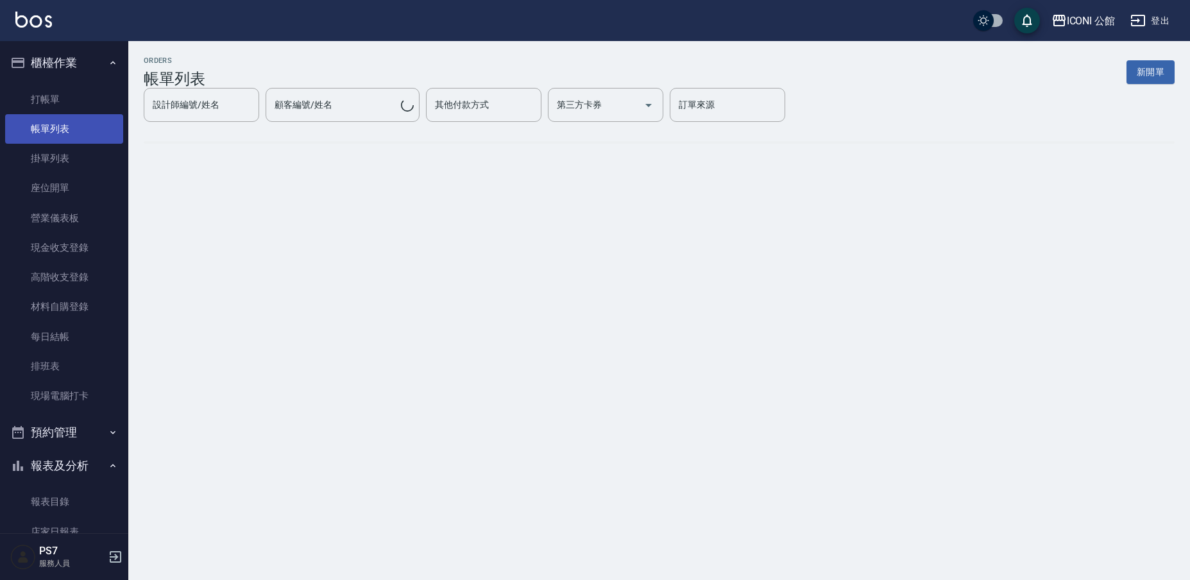
click at [99, 140] on link "帳單列表" at bounding box center [64, 128] width 118 height 29
click at [105, 134] on link "帳單列表" at bounding box center [64, 128] width 118 height 29
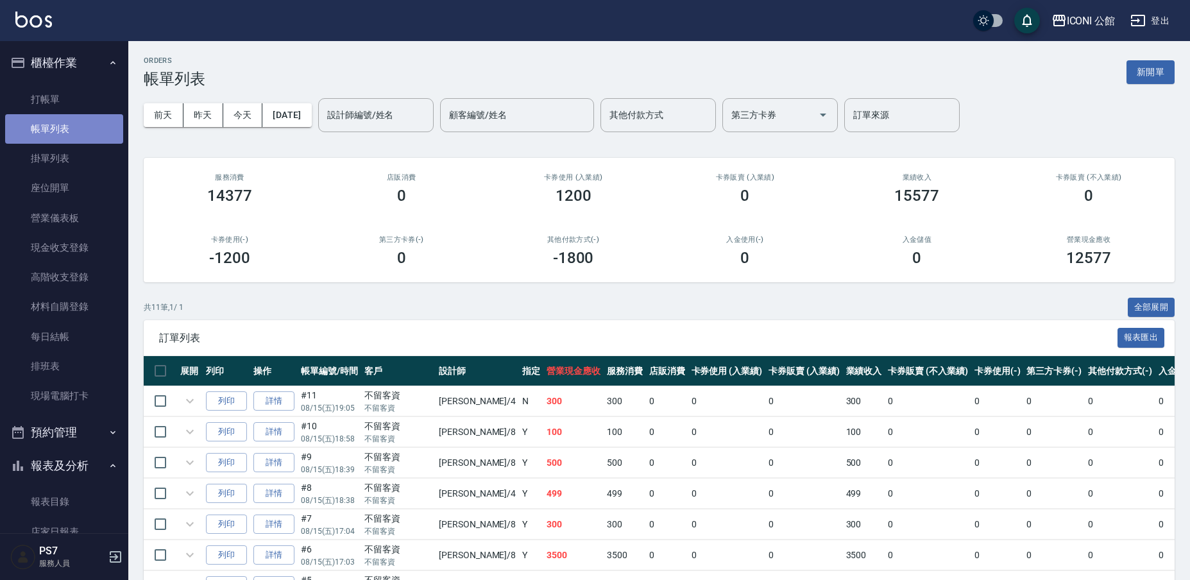
click at [105, 134] on link "帳單列表" at bounding box center [64, 128] width 118 height 29
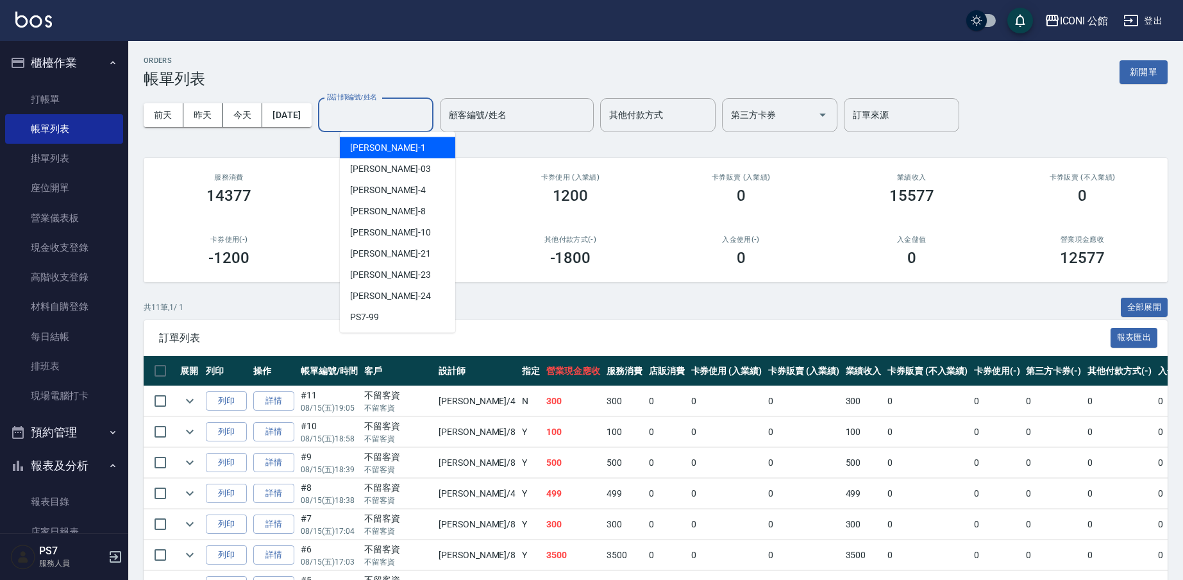
click at [418, 106] on input "設計師編號/姓名" at bounding box center [376, 115] width 104 height 22
type input "[PERSON_NAME]-1"
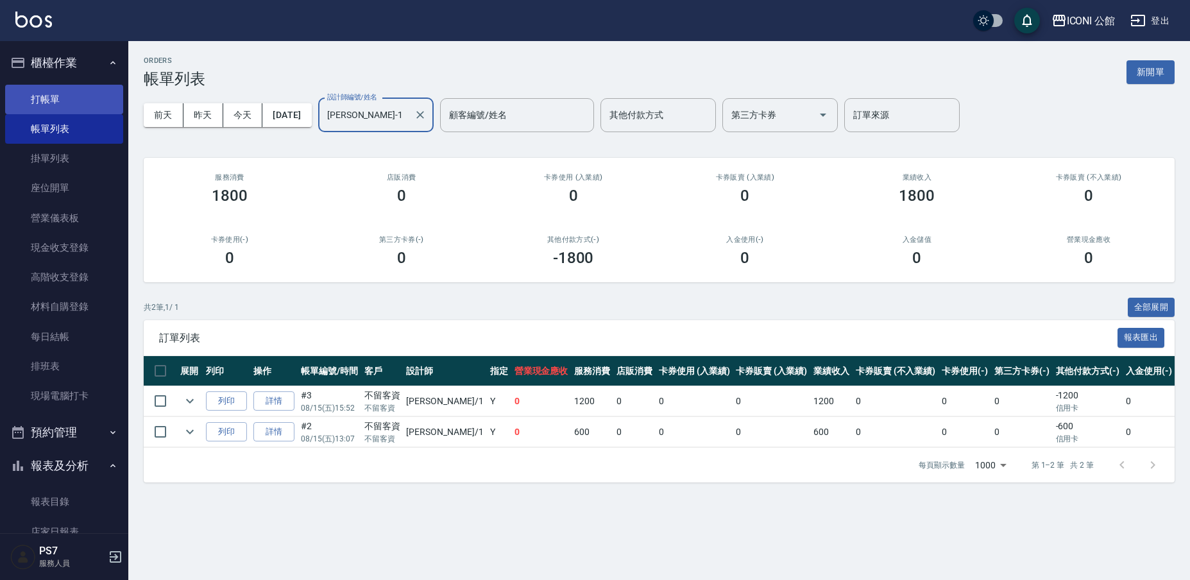
click at [87, 108] on link "打帳單" at bounding box center [64, 99] width 118 height 29
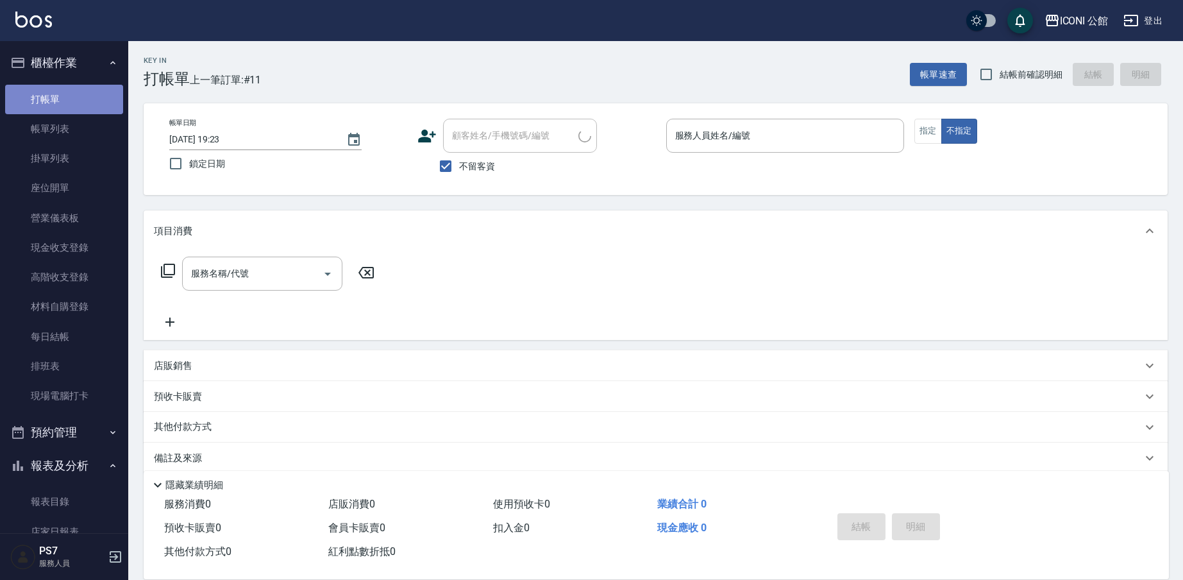
click at [90, 104] on link "打帳單" at bounding box center [64, 99] width 118 height 29
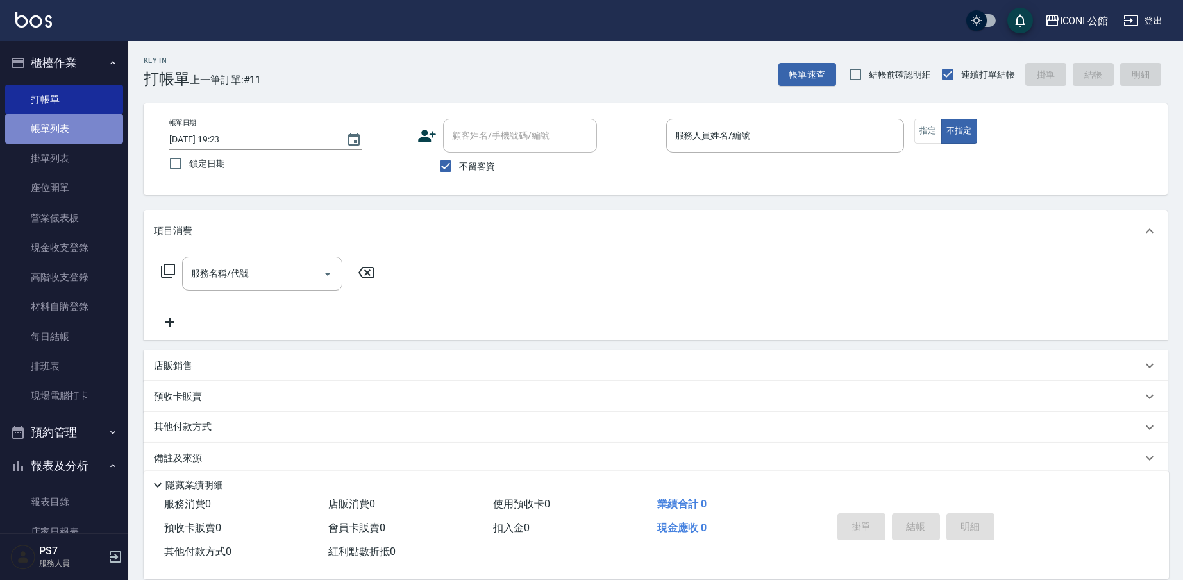
click at [71, 131] on link "帳單列表" at bounding box center [64, 128] width 118 height 29
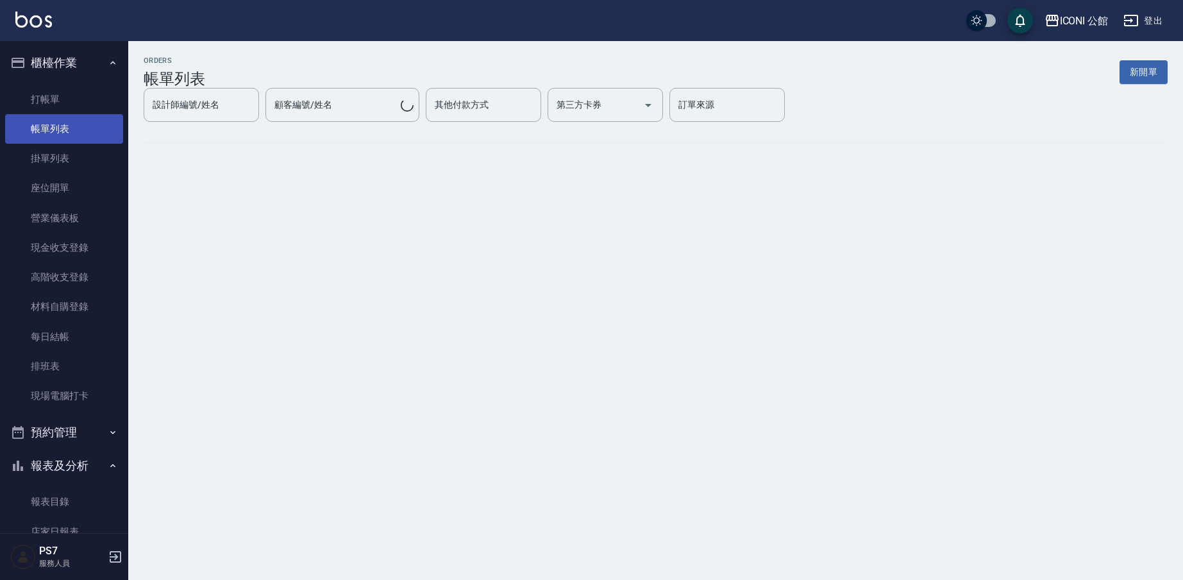
click at [71, 131] on link "帳單列表" at bounding box center [64, 128] width 118 height 29
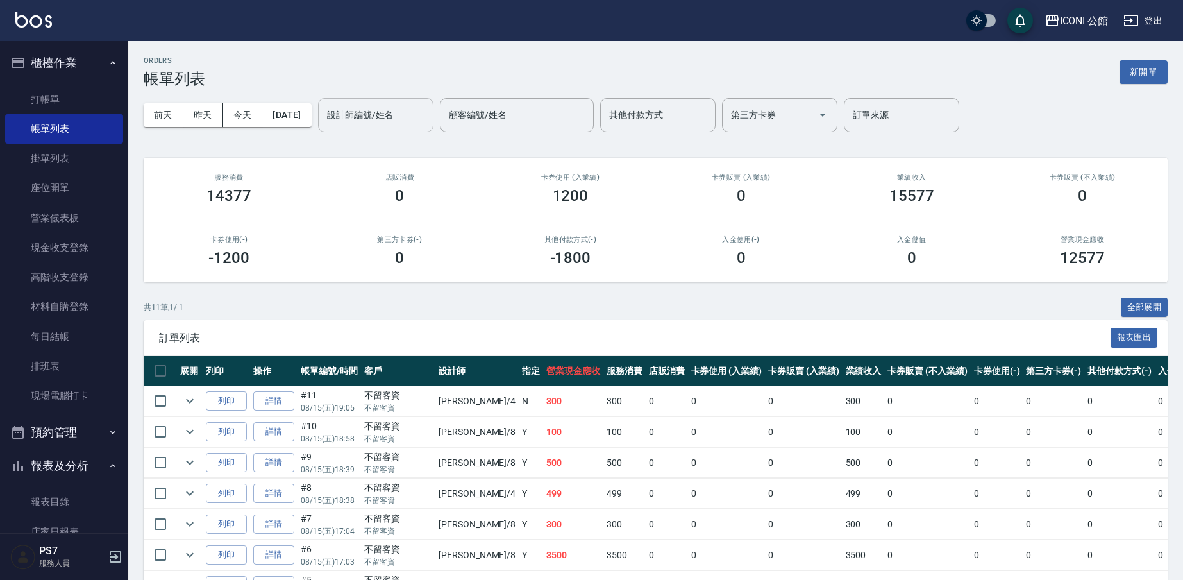
click at [416, 130] on div "設計師編號/姓名" at bounding box center [375, 115] width 115 height 34
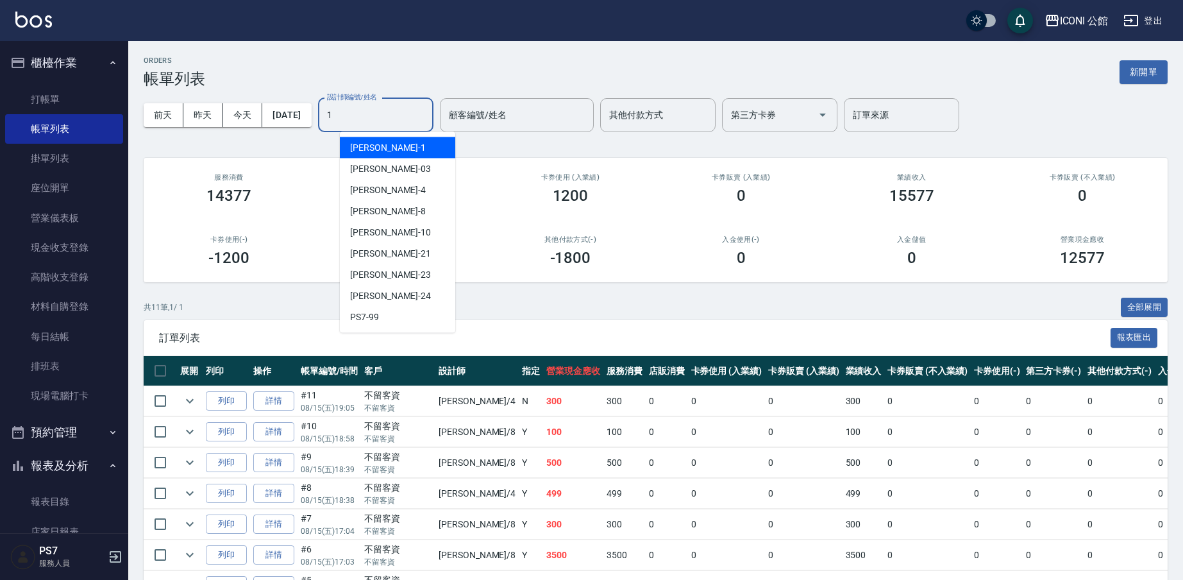
type input "[PERSON_NAME]-1"
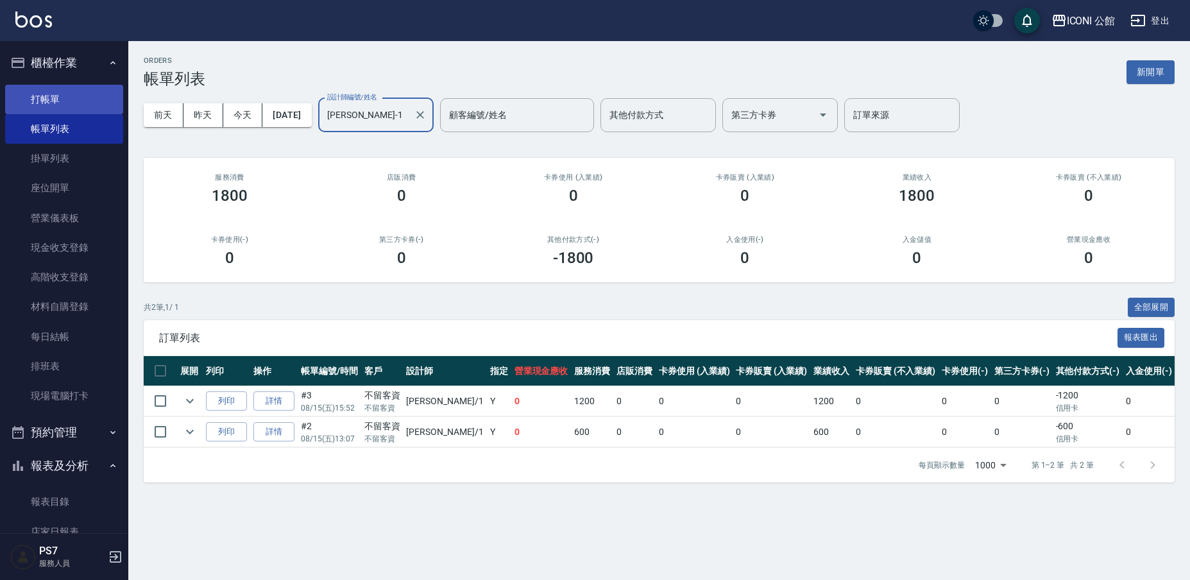
click at [81, 100] on link "打帳單" at bounding box center [64, 99] width 118 height 29
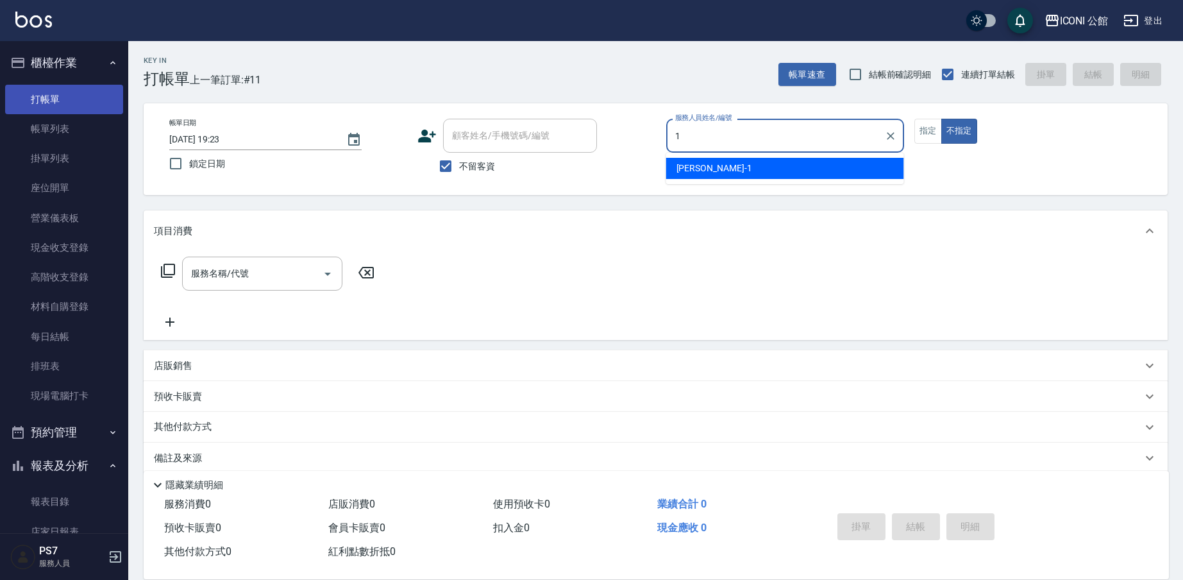
type input "[PERSON_NAME]-1"
type button "false"
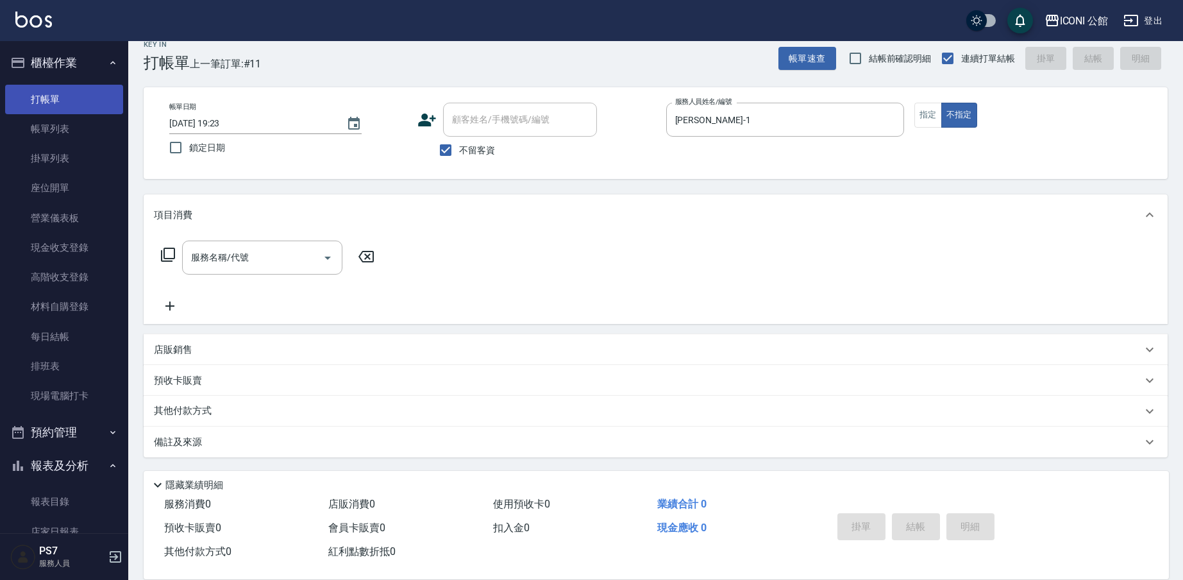
scroll to position [17, 0]
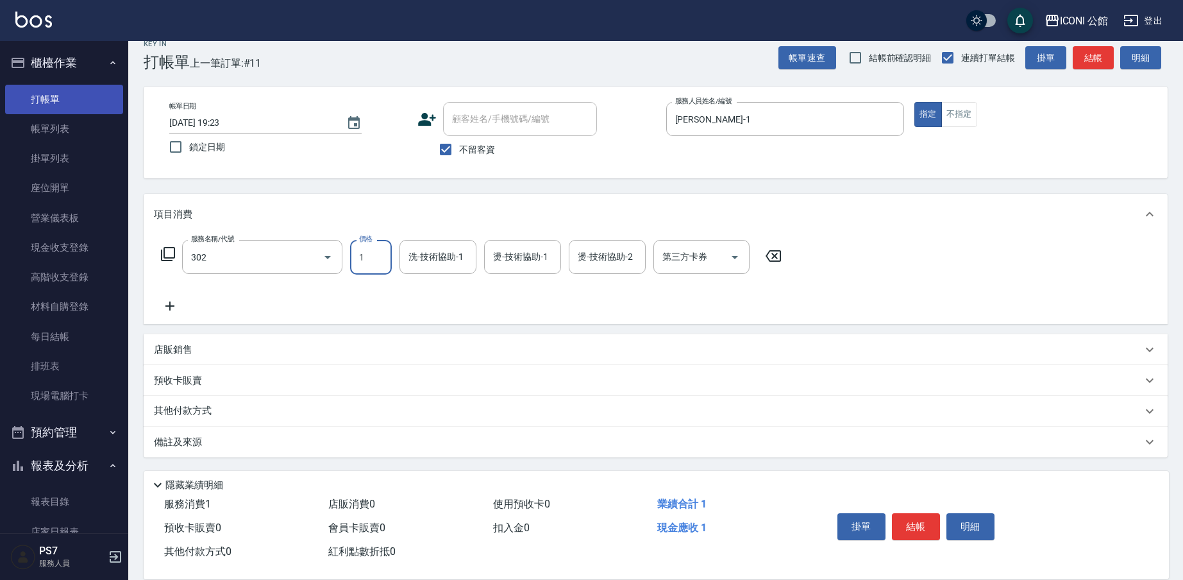
type input "設計燙髮(302)"
type input "1600"
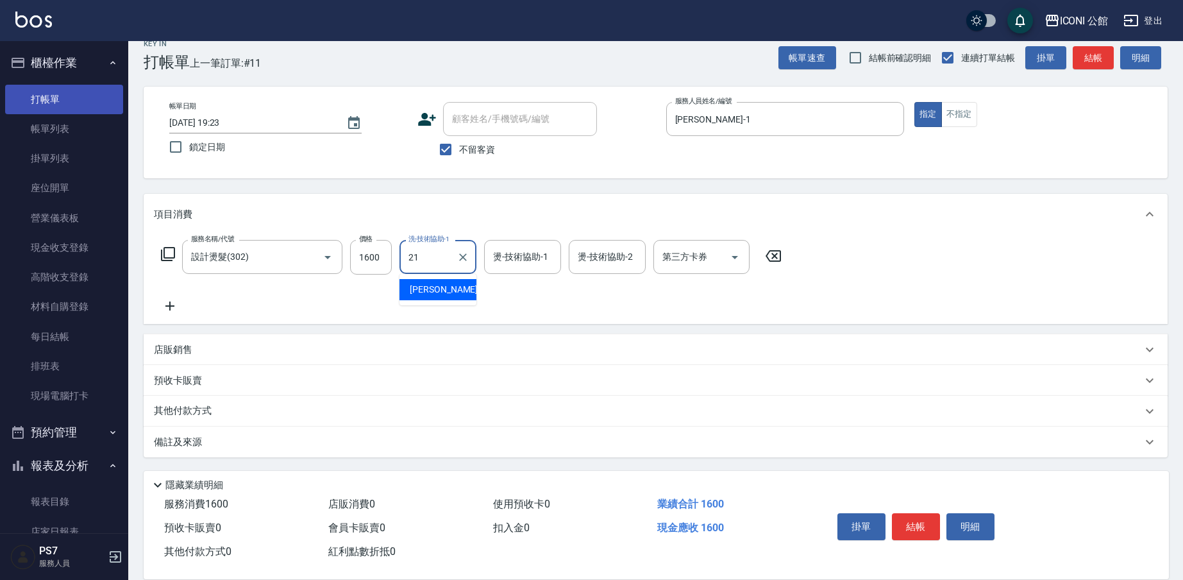
type input "[PERSON_NAME]-21"
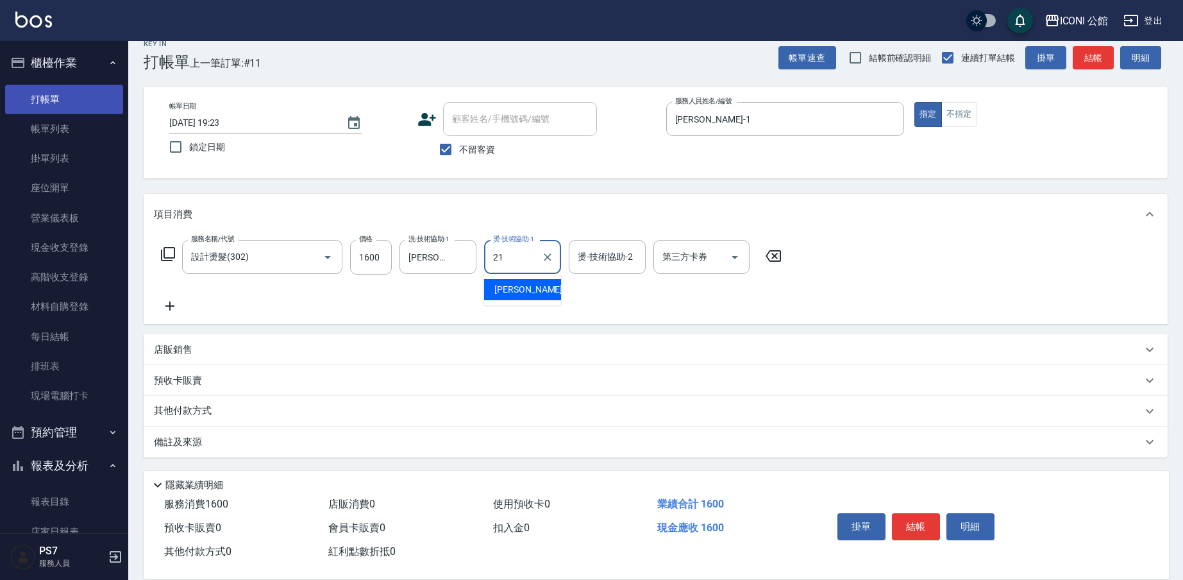
type input "[PERSON_NAME]-21"
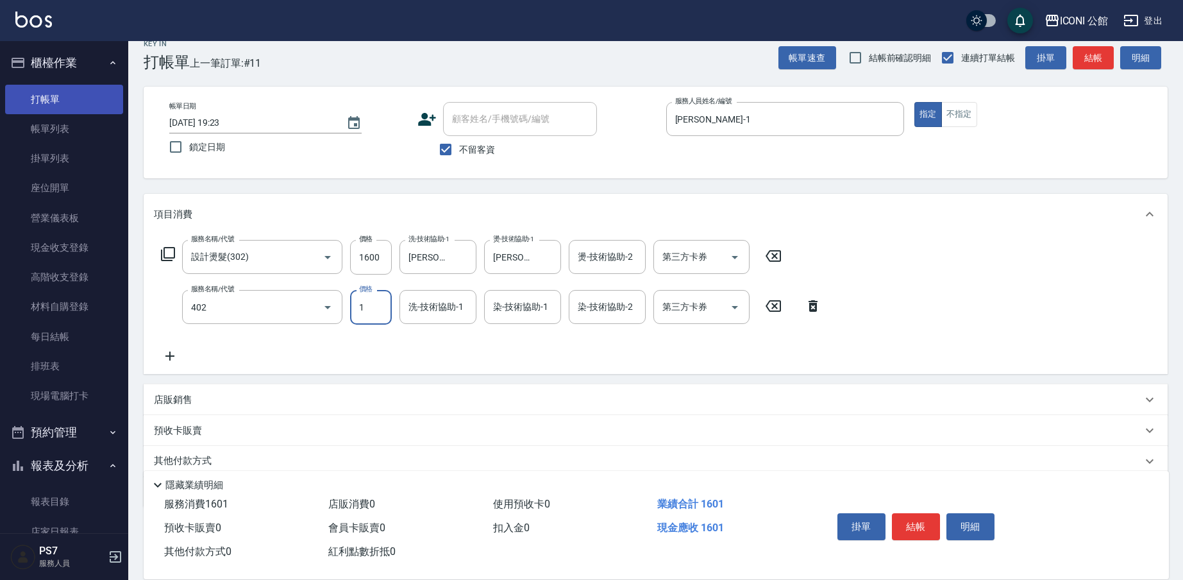
type input "設計染髮(402)"
type input "1700"
type input "[PERSON_NAME]-21"
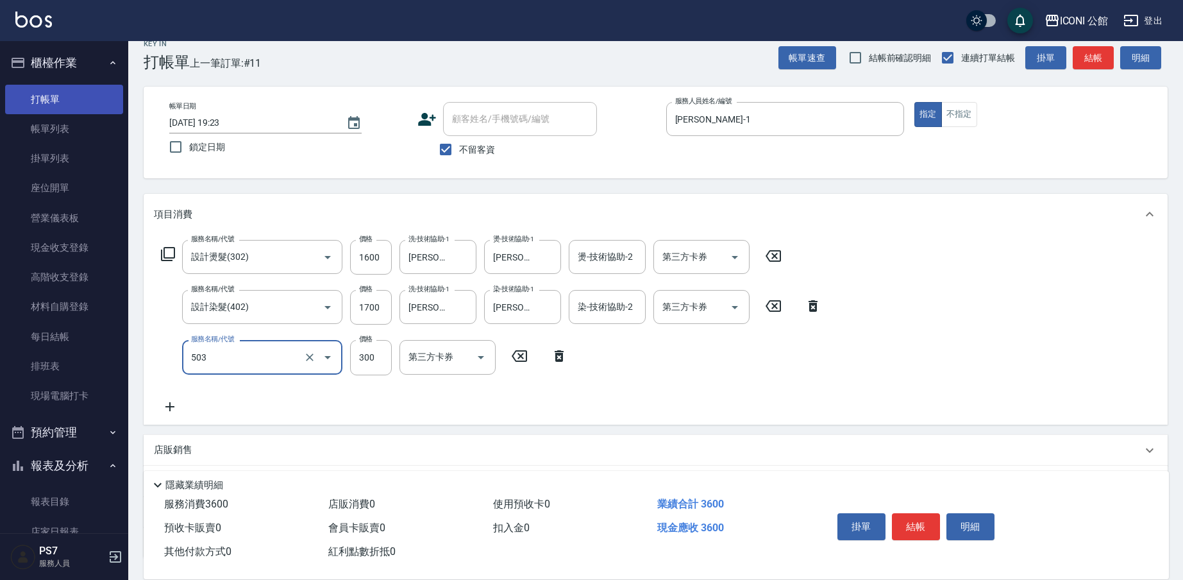
type input "自備護髮300元(503)"
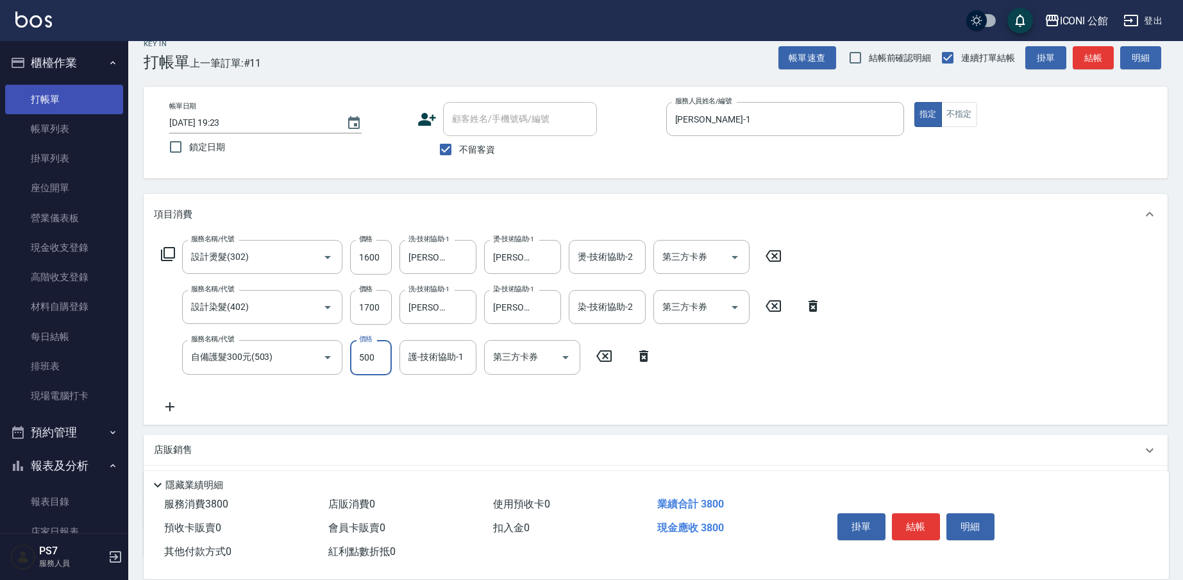
type input "500"
type input "[PERSON_NAME]-21"
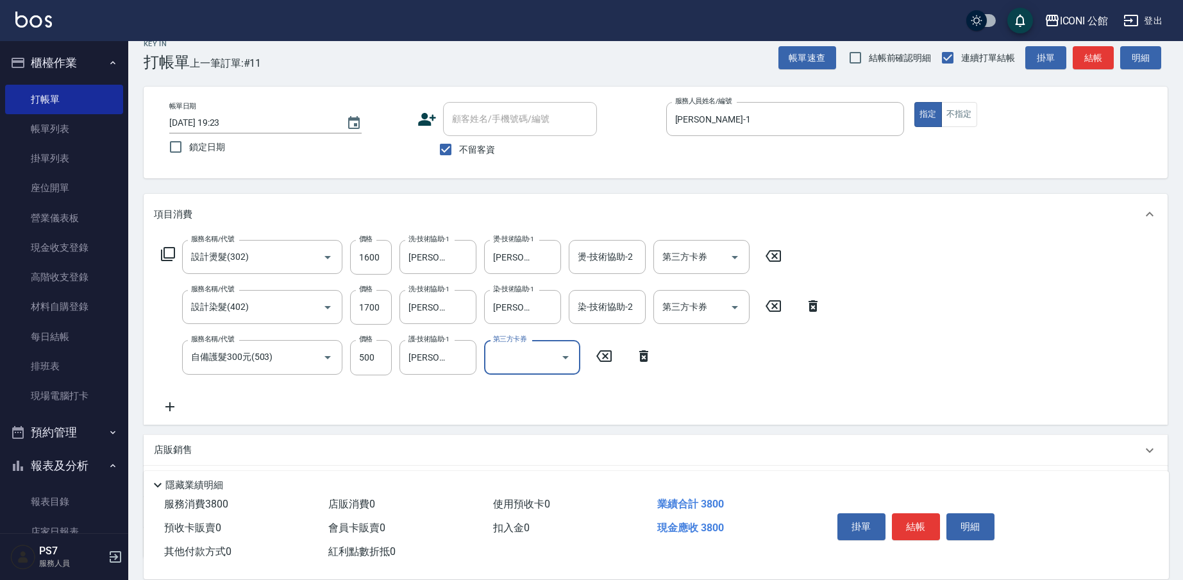
scroll to position [117, 0]
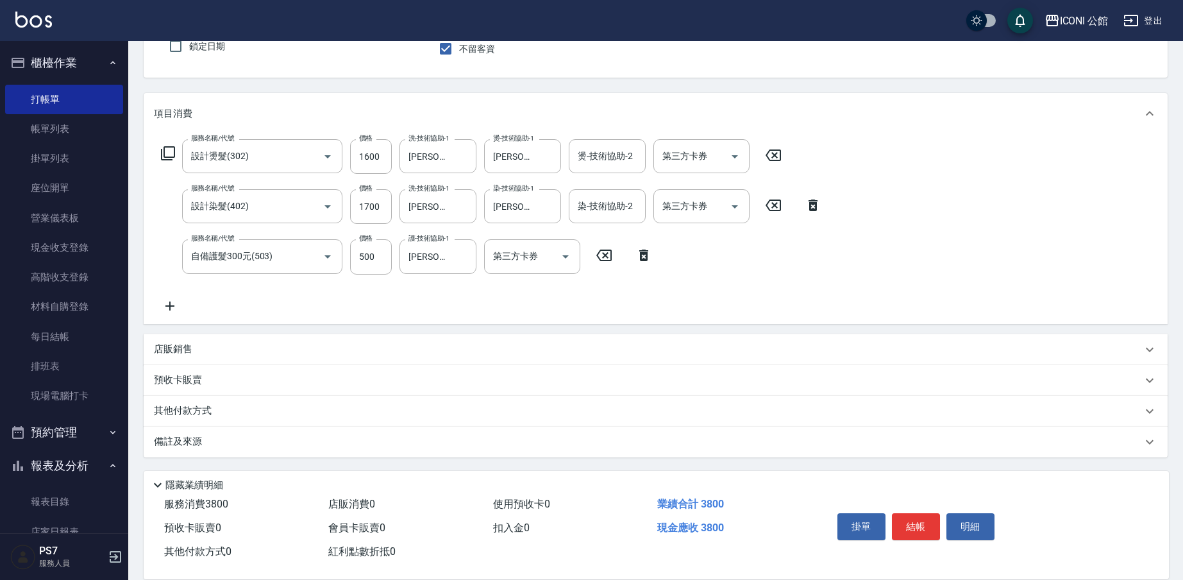
click at [198, 401] on div "其他付款方式" at bounding box center [656, 411] width 1024 height 31
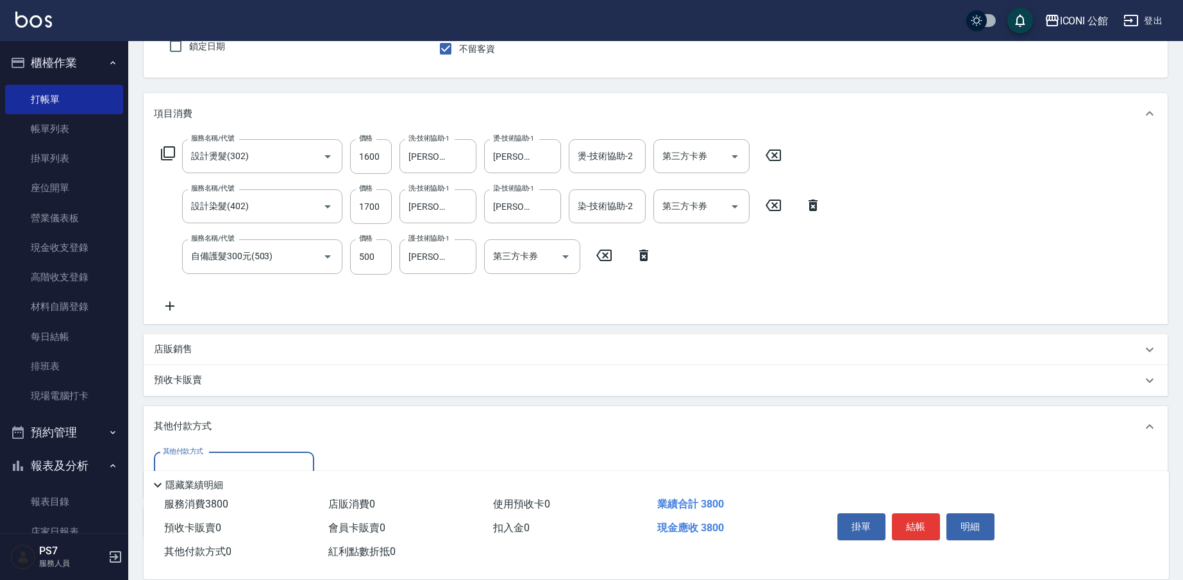
scroll to position [198, 0]
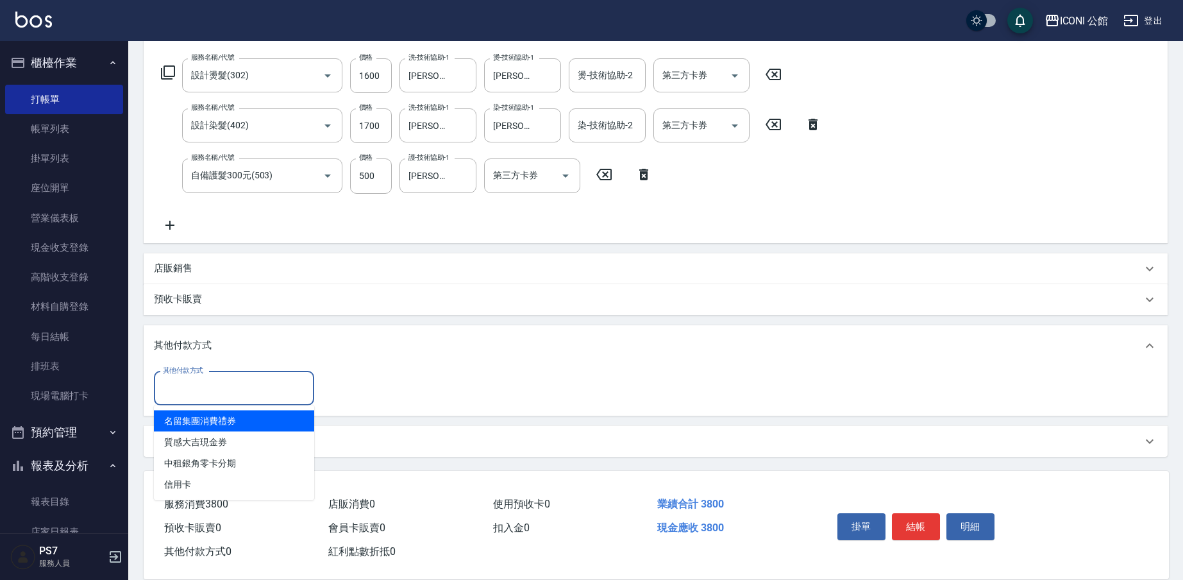
click at [198, 396] on input "其他付款方式" at bounding box center [234, 388] width 149 height 22
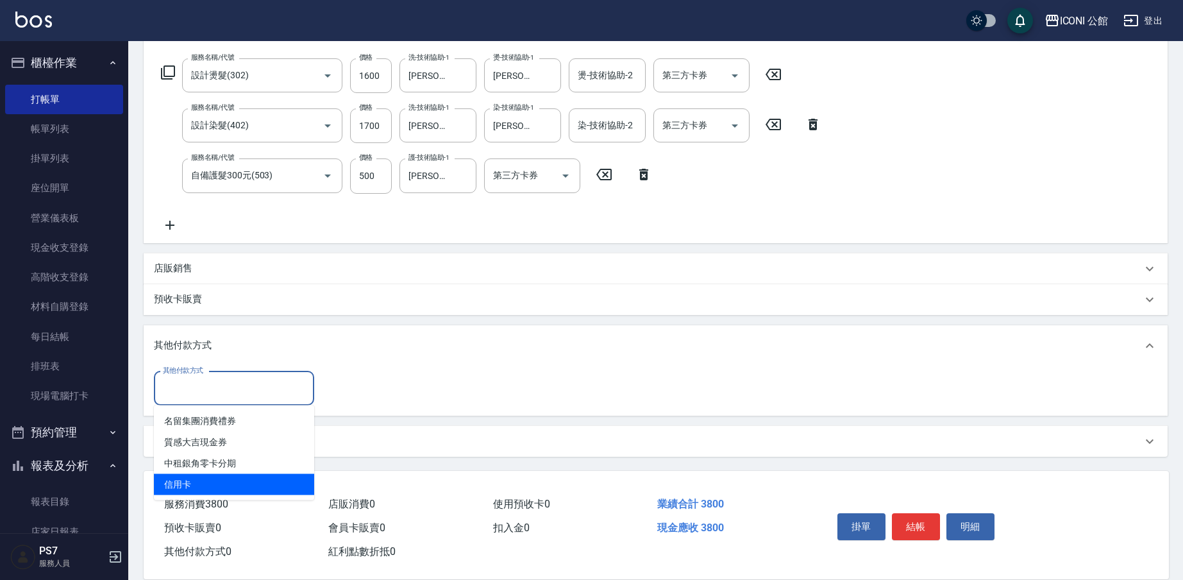
click at [208, 481] on span "信用卡" at bounding box center [234, 484] width 160 height 21
type input "信用卡"
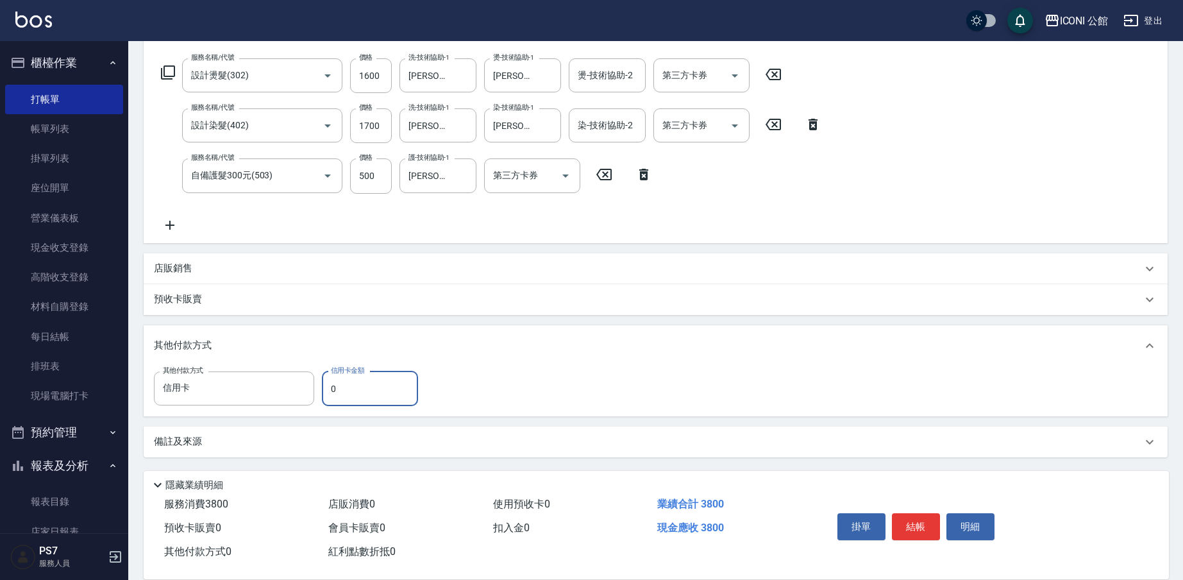
click at [337, 392] on input "0" at bounding box center [370, 388] width 96 height 35
type input "3800"
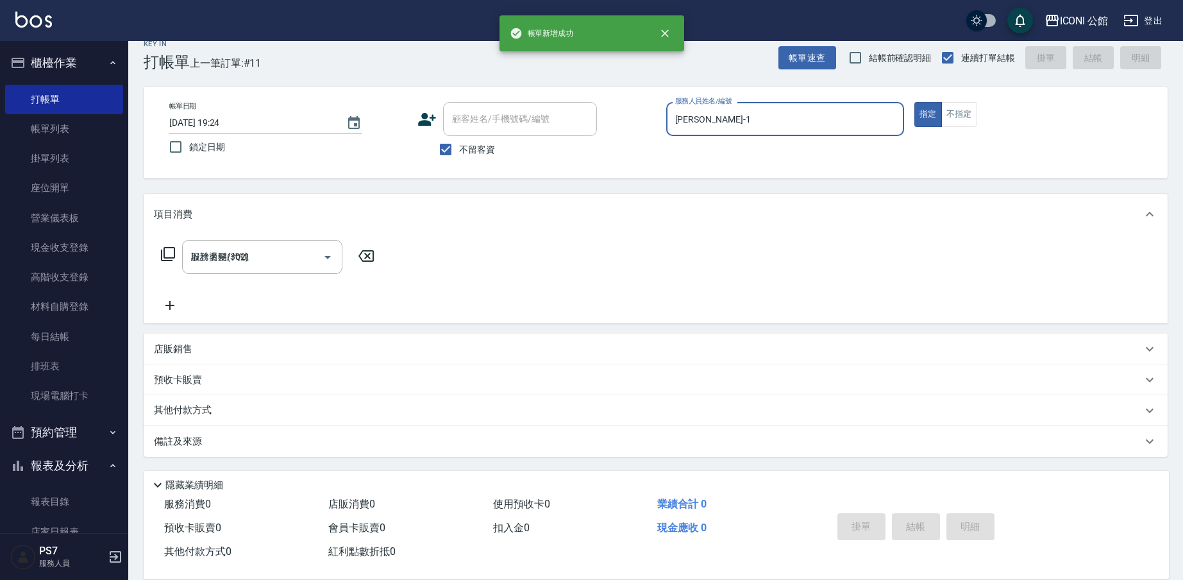
type input "[DATE] 19:24"
type input "[PERSON_NAME]-1"
type button "true"
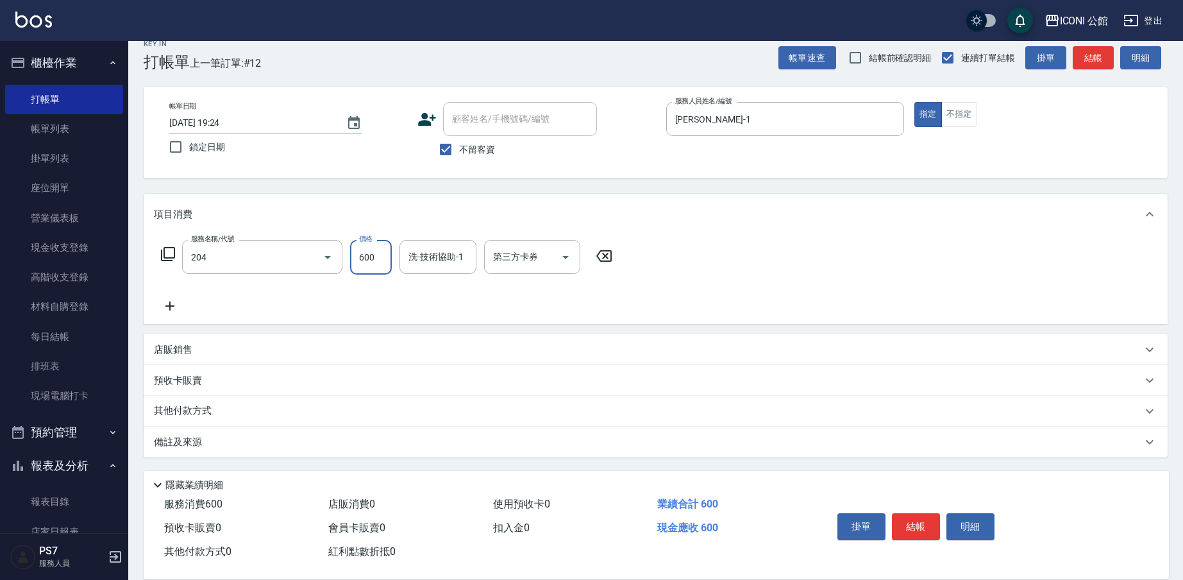
type input "指定洗+剪(204)"
type input "[PERSON_NAME]-21"
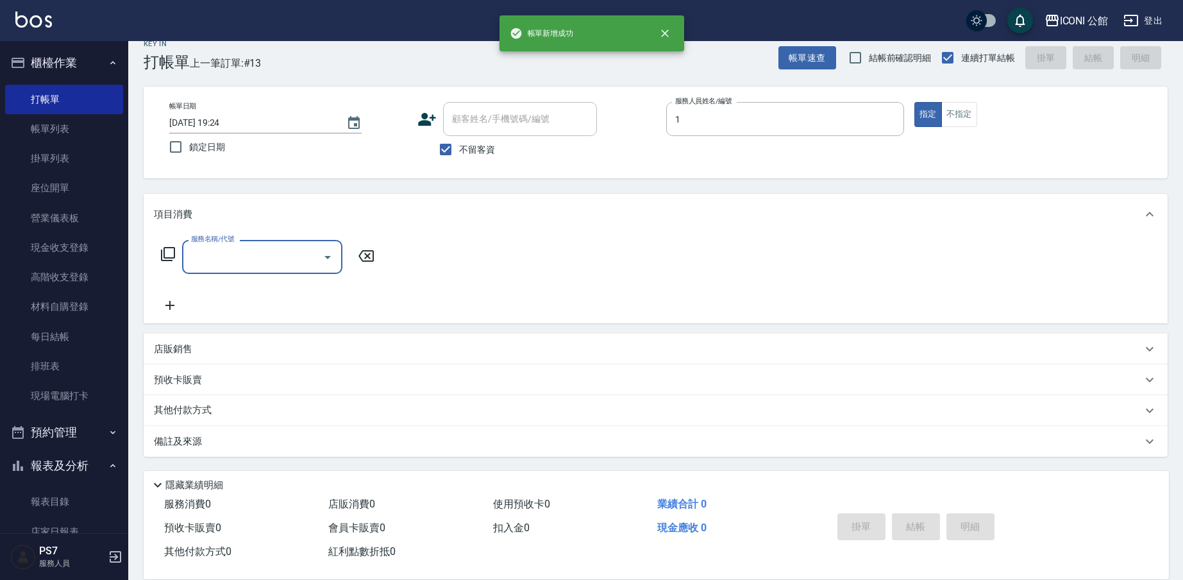
type input "[PERSON_NAME]-1"
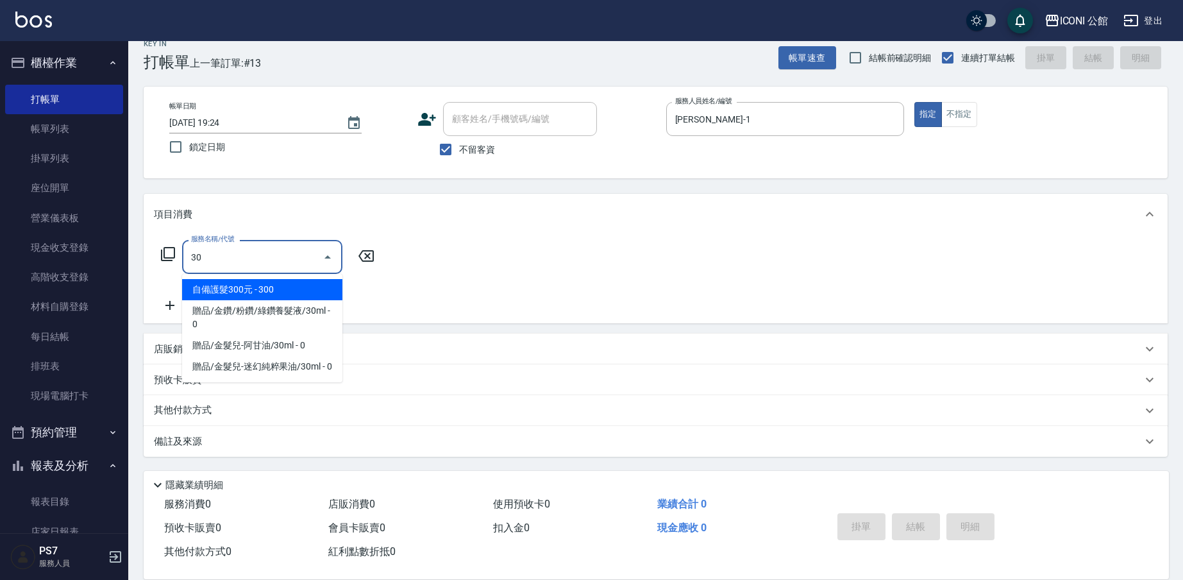
type input "3"
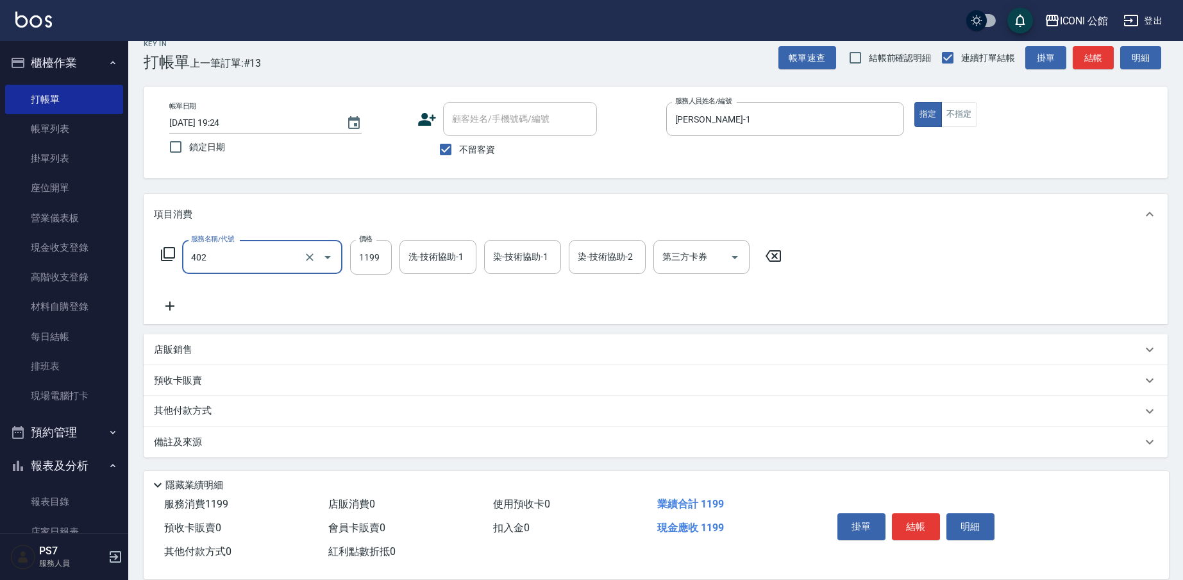
type input "設計染髮(402)"
type input "2000"
type input "[PERSON_NAME]-1"
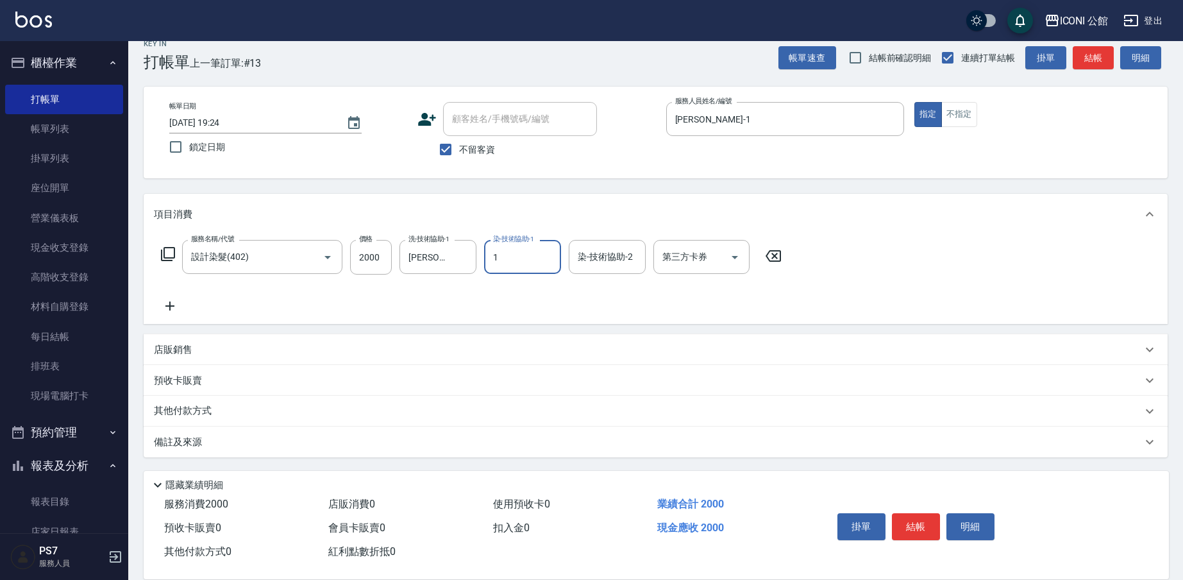
type input "[PERSON_NAME]-1"
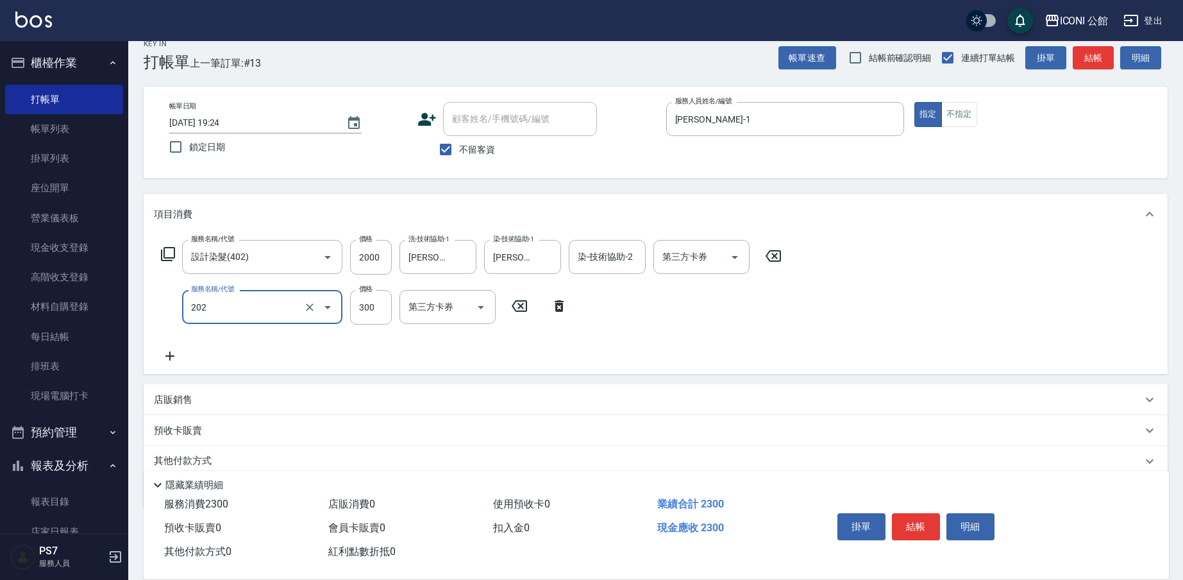
type input "單剪(202)"
type input "400"
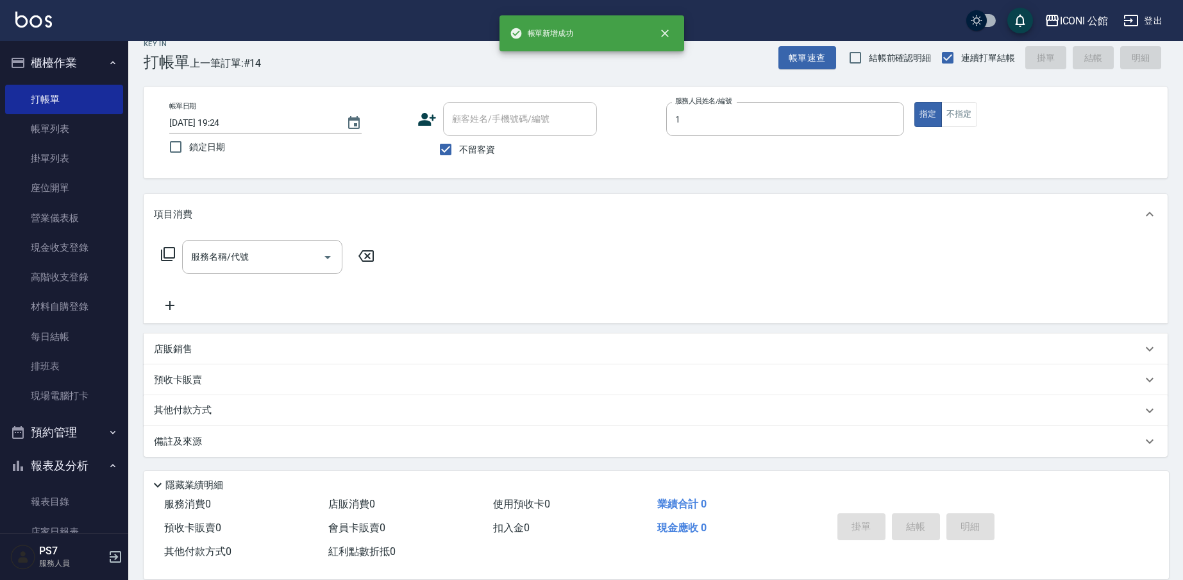
type input "[PERSON_NAME]-1"
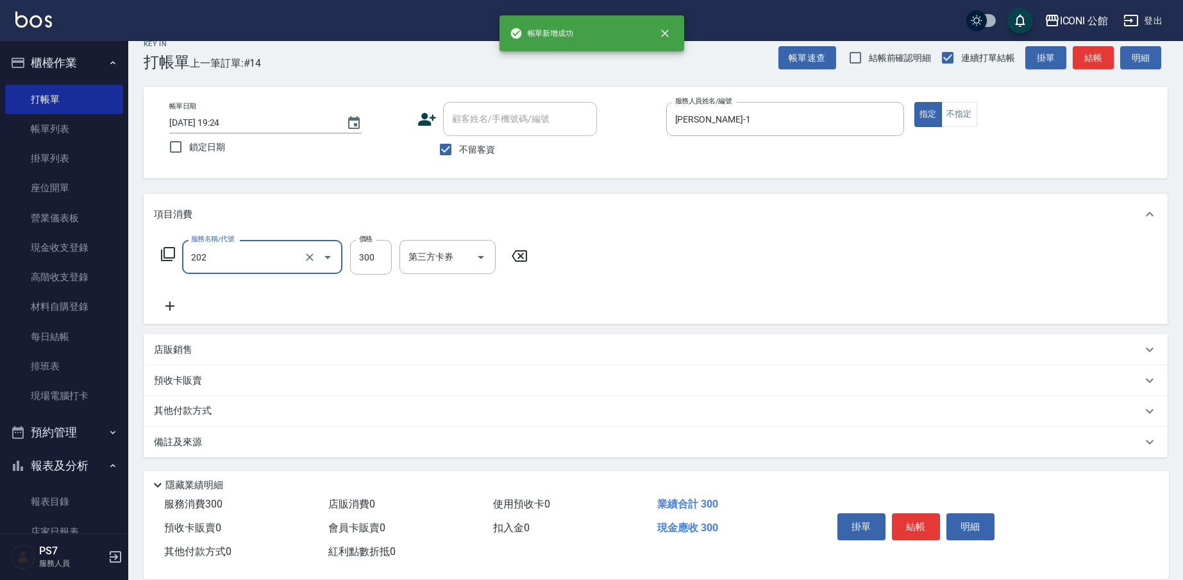
type input "單剪(202)"
type input "400"
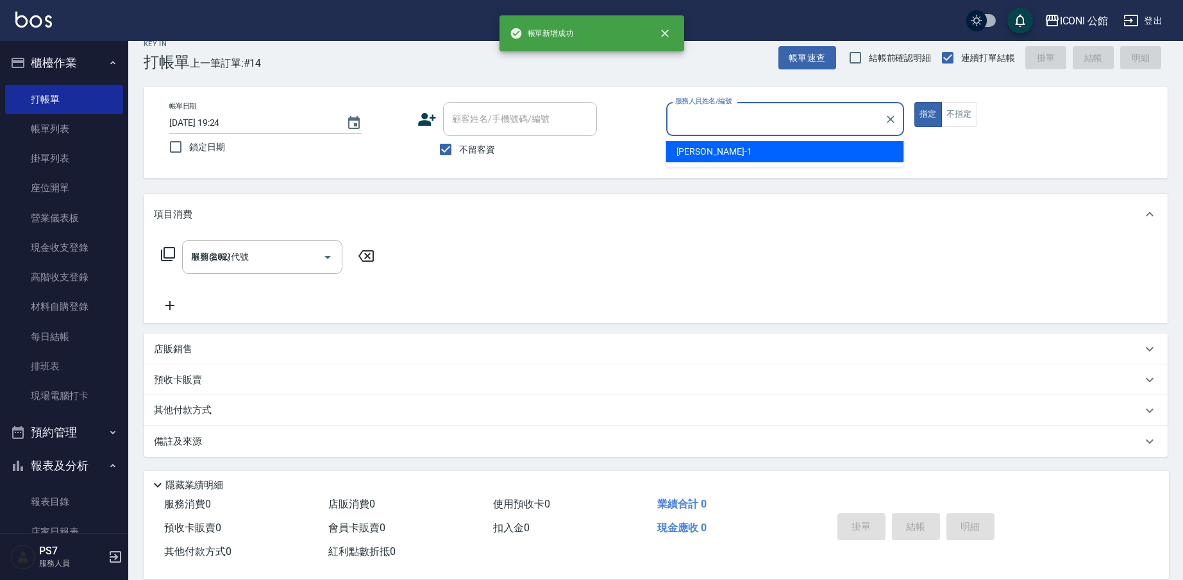
type input "1"
type input "[PERSON_NAME]-1"
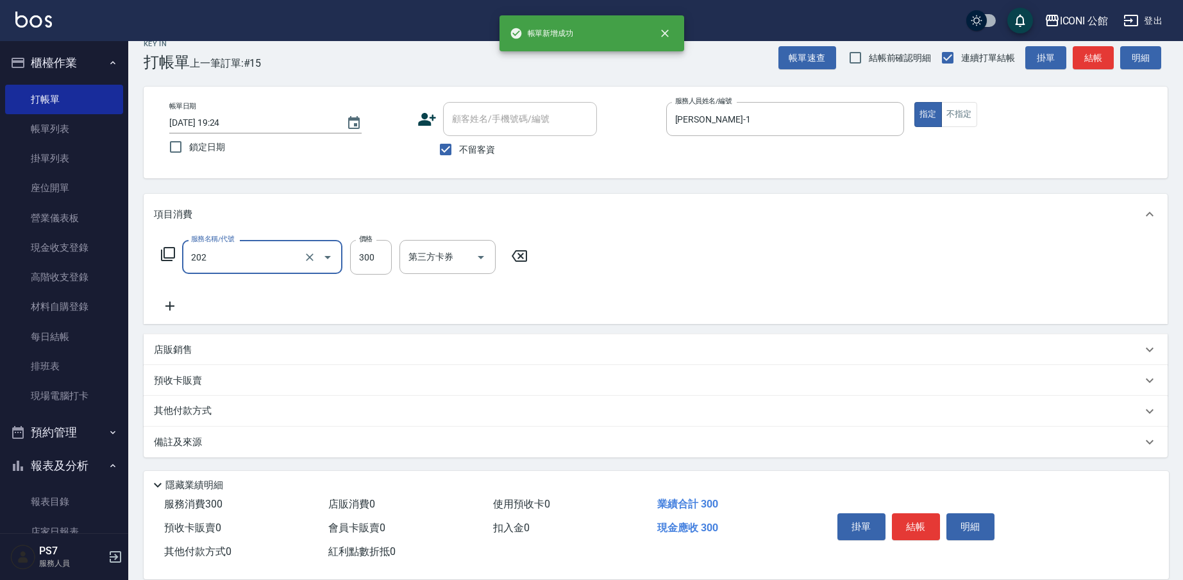
type input "單剪(202)"
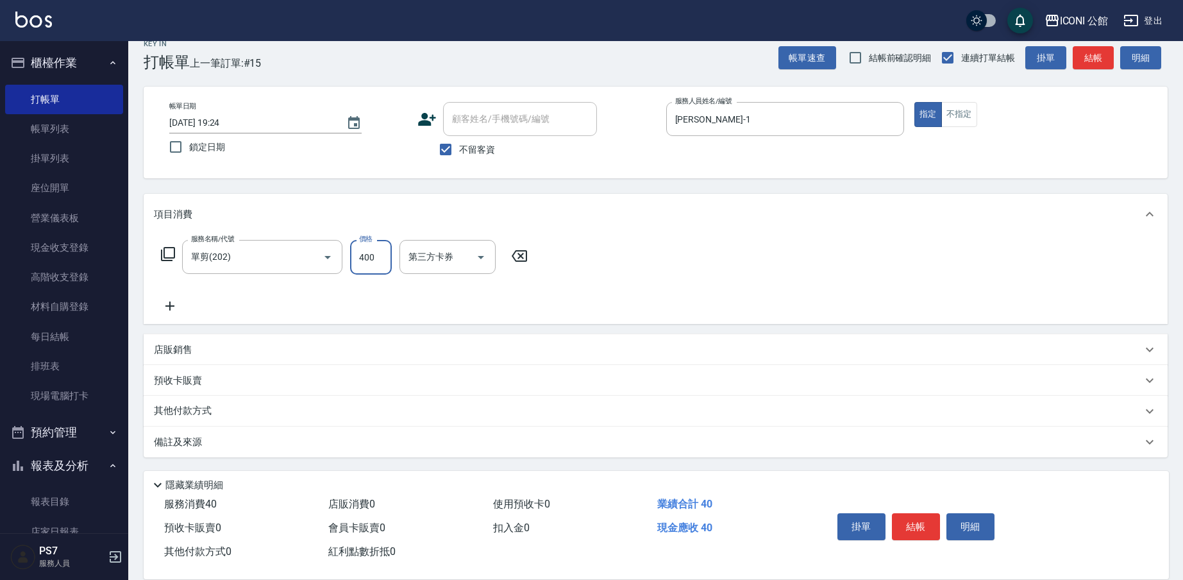
type input "400"
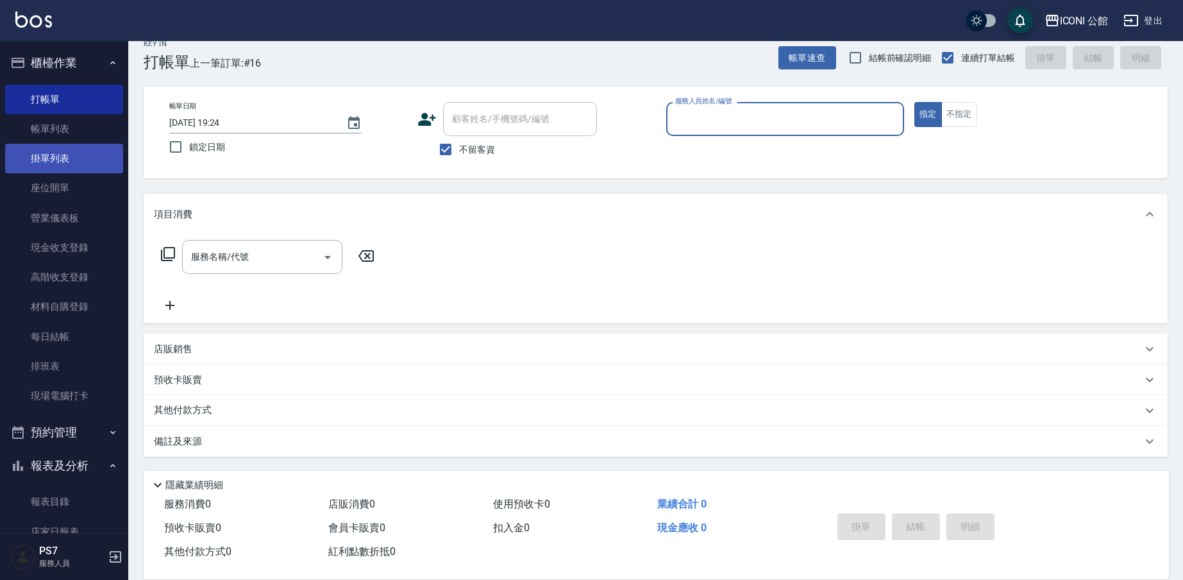
click at [56, 147] on link "掛單列表" at bounding box center [64, 158] width 118 height 29
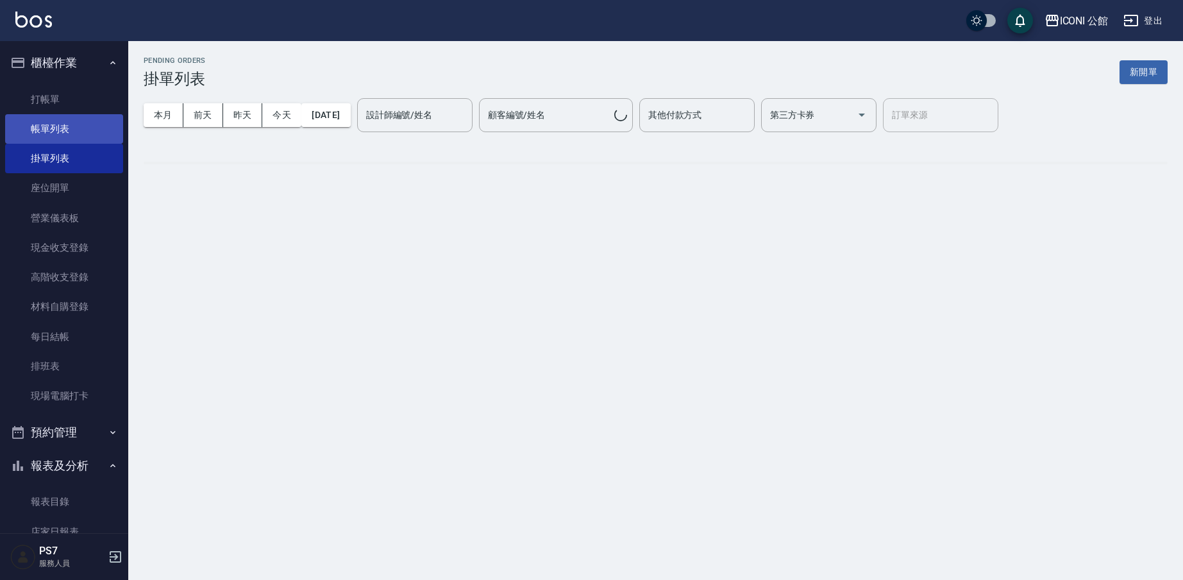
click at [68, 134] on link "帳單列表" at bounding box center [64, 128] width 118 height 29
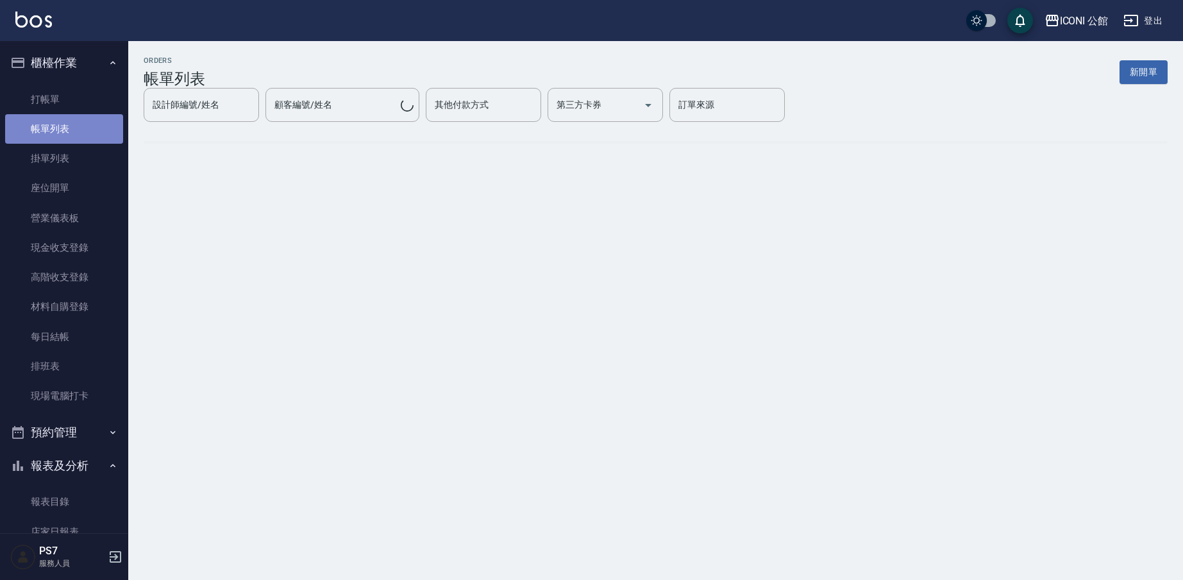
click at [68, 134] on link "帳單列表" at bounding box center [64, 128] width 118 height 29
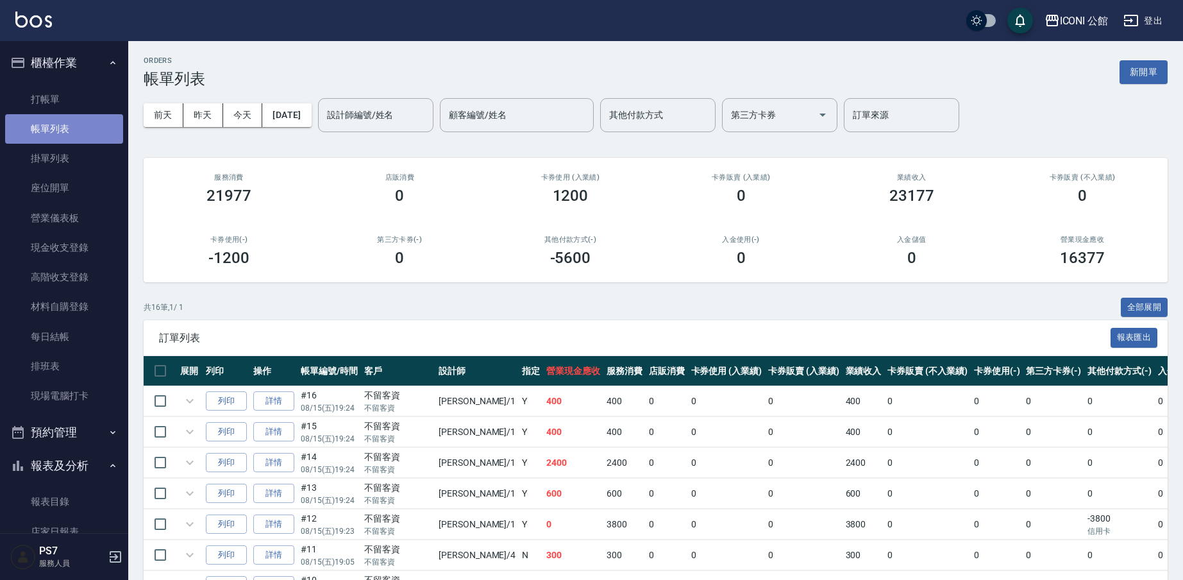
click at [68, 134] on link "帳單列表" at bounding box center [64, 128] width 118 height 29
click at [416, 128] on div "設計師編號/姓名" at bounding box center [375, 115] width 115 height 34
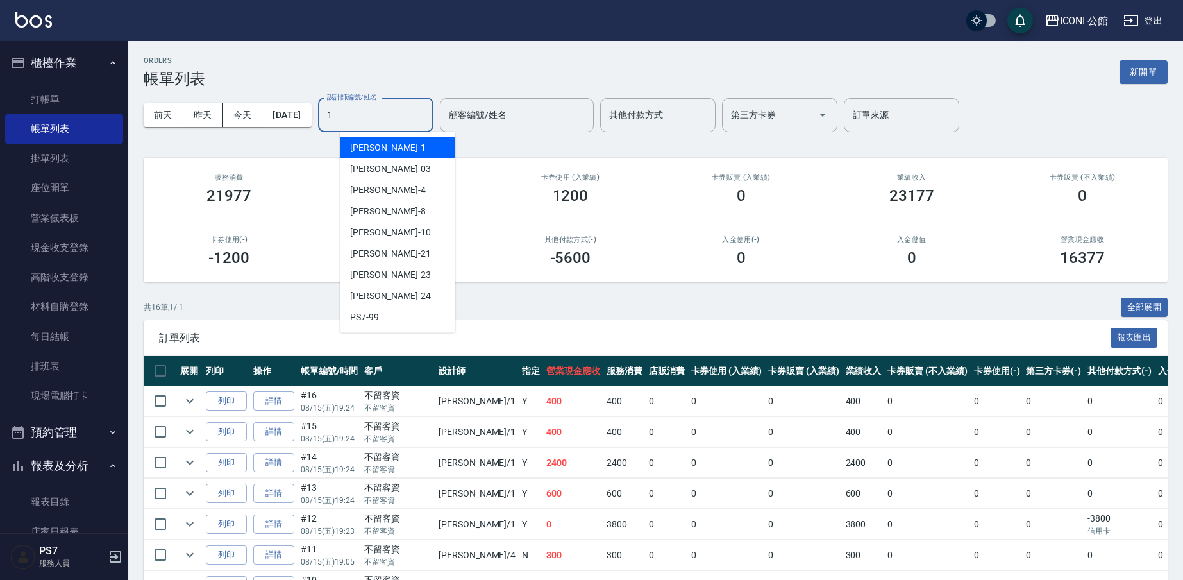
type input "[PERSON_NAME]-1"
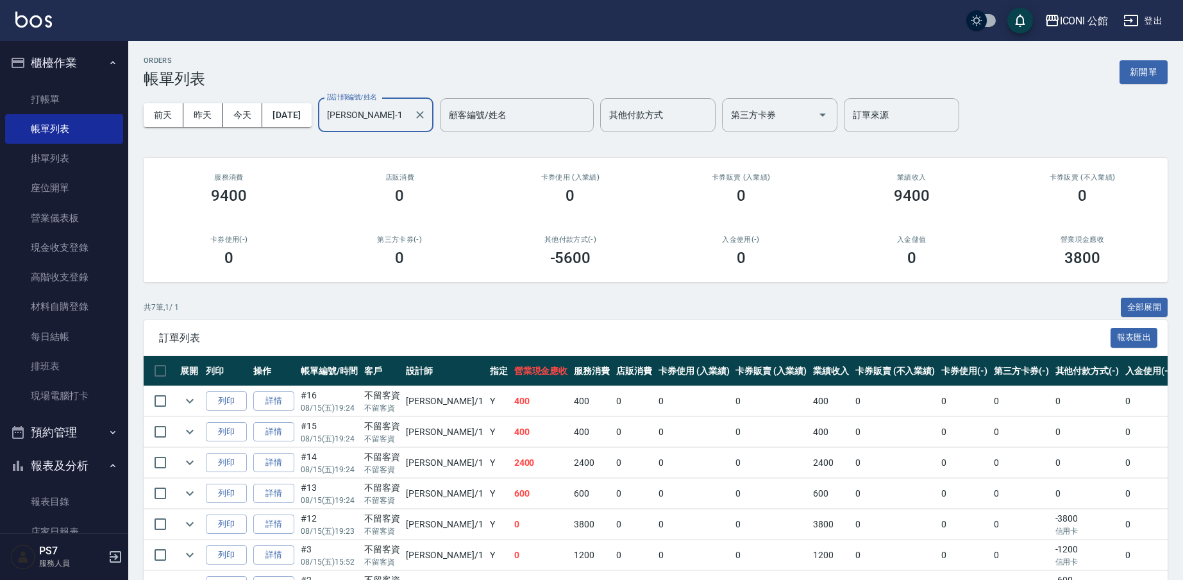
scroll to position [80, 0]
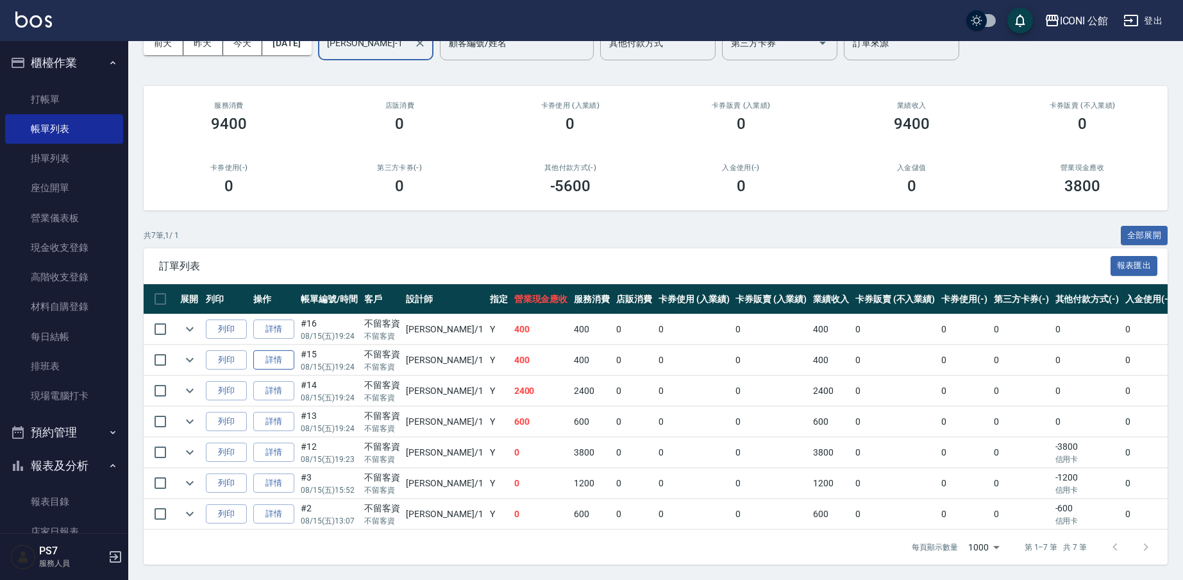
click at [283, 350] on link "詳情" at bounding box center [273, 360] width 41 height 20
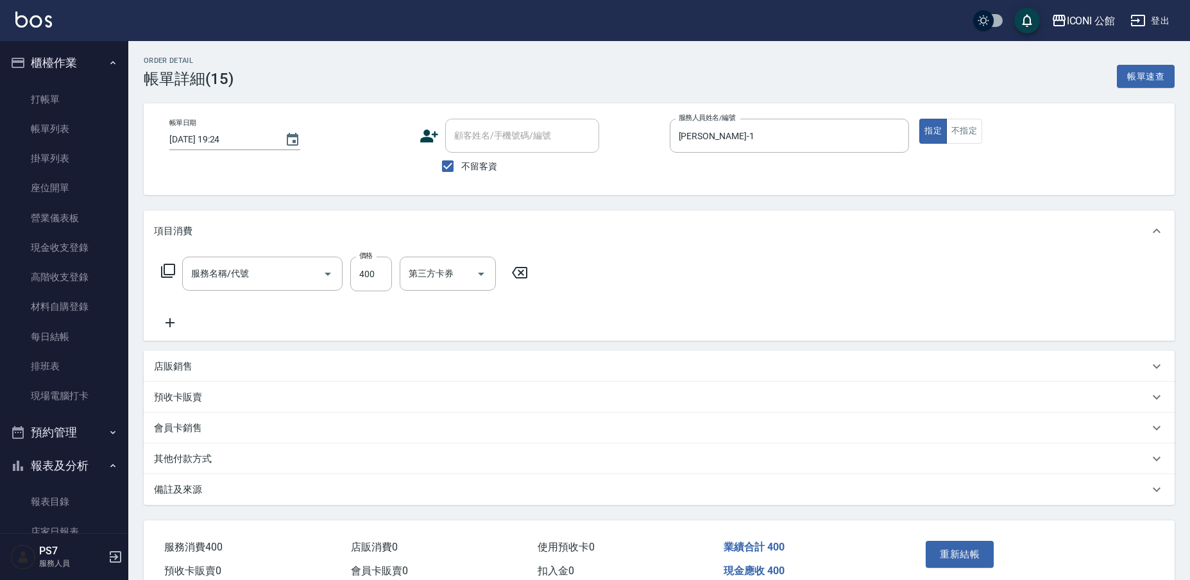
type input "[DATE] 19:24"
checkbox input "true"
type input "[PERSON_NAME]-1"
type input "單剪(202)"
click at [214, 455] on div "其他付款方式" at bounding box center [648, 458] width 988 height 13
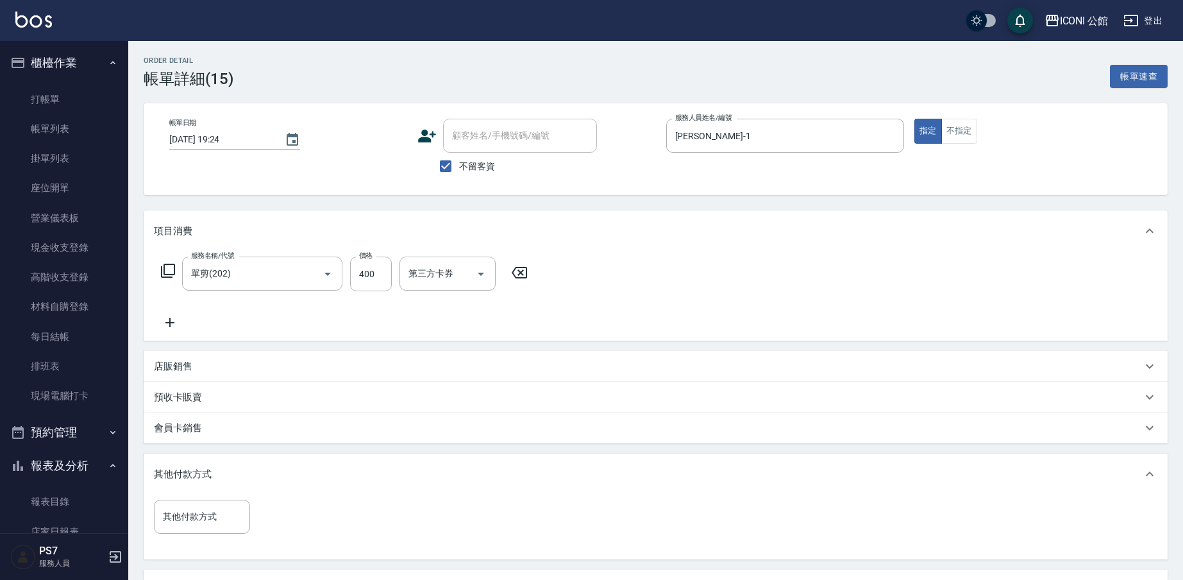
scroll to position [157, 0]
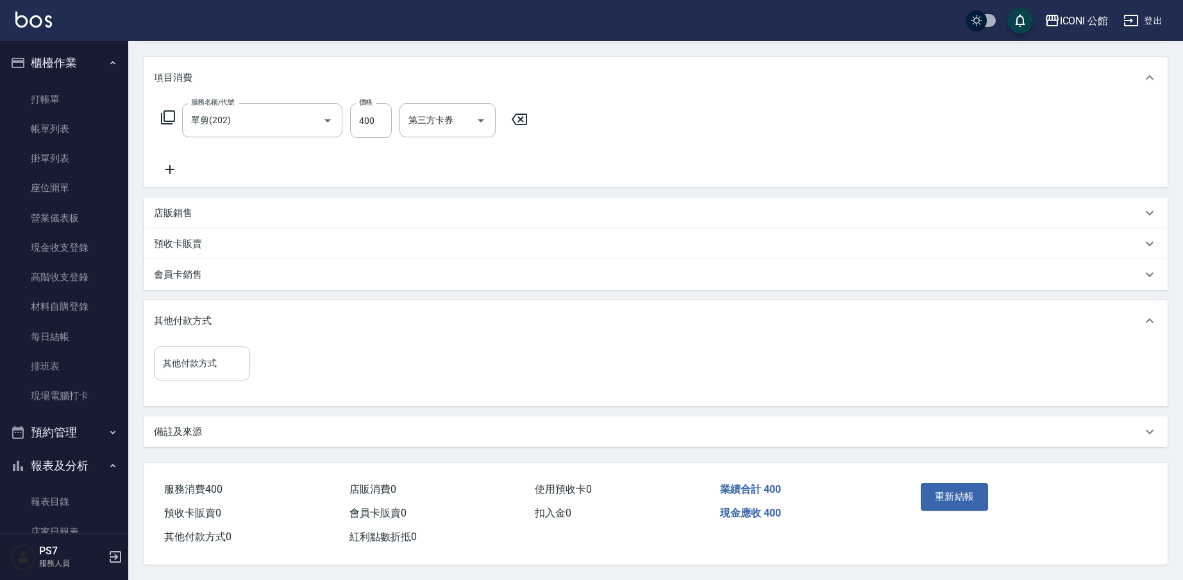
click at [221, 372] on div "其他付款方式" at bounding box center [202, 363] width 96 height 34
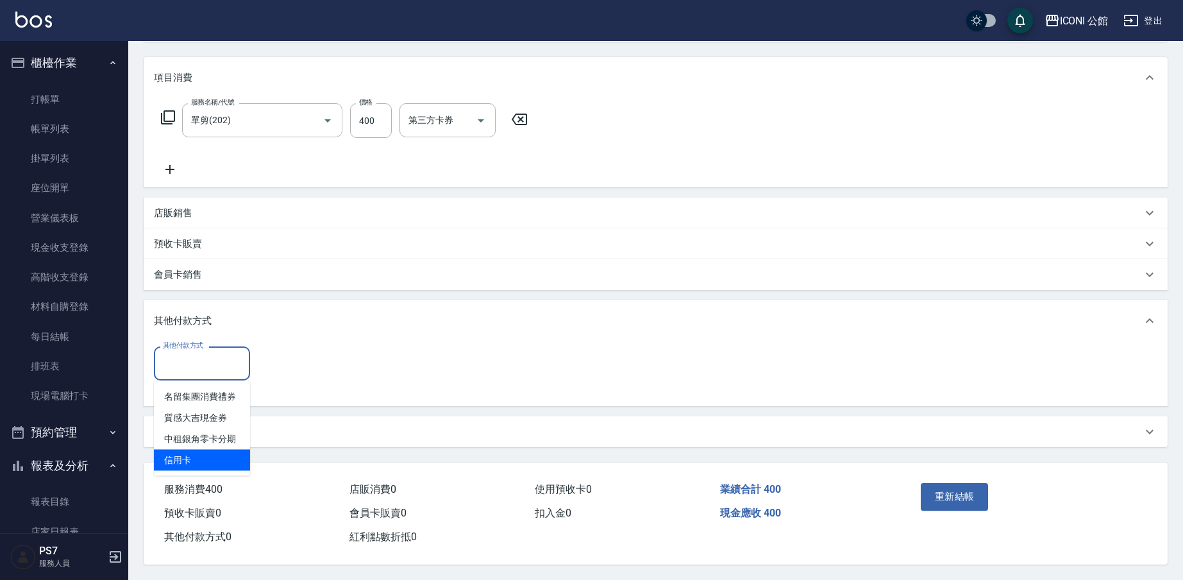
click at [219, 450] on span "信用卡" at bounding box center [202, 460] width 96 height 21
type input "信用卡"
click at [306, 357] on input "0" at bounding box center [306, 363] width 96 height 35
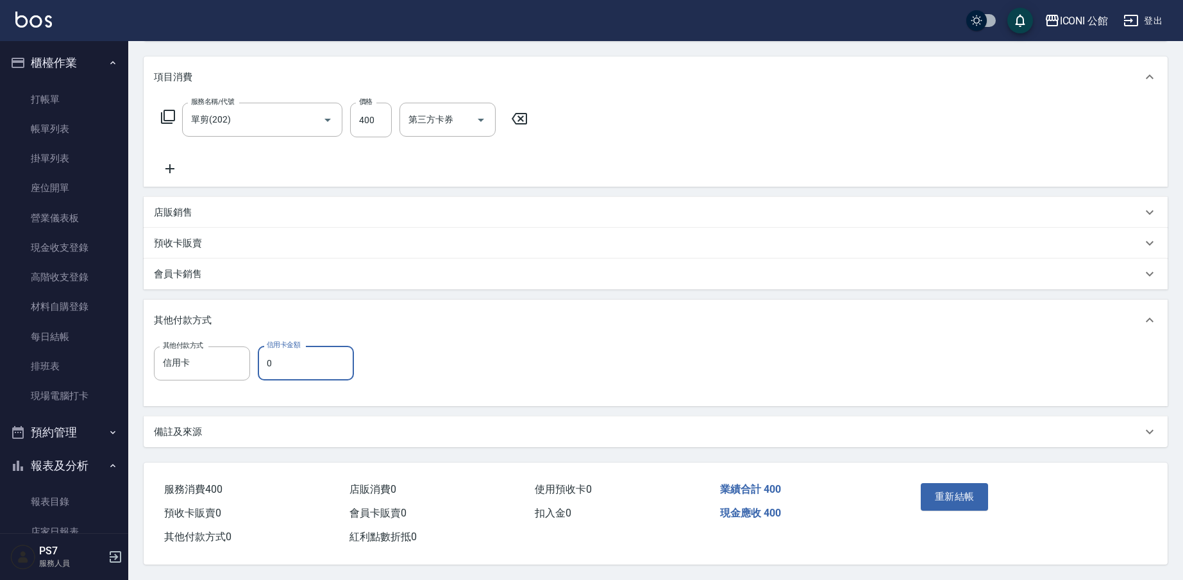
click at [306, 357] on input "0" at bounding box center [306, 363] width 96 height 35
type input "400"
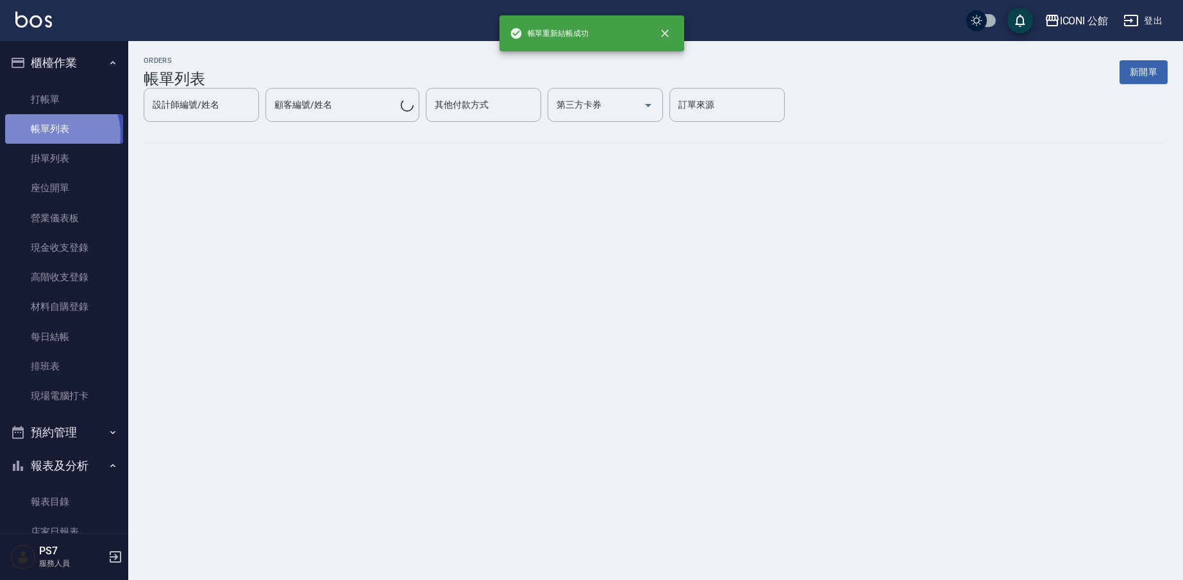
click at [53, 133] on link "帳單列表" at bounding box center [64, 128] width 118 height 29
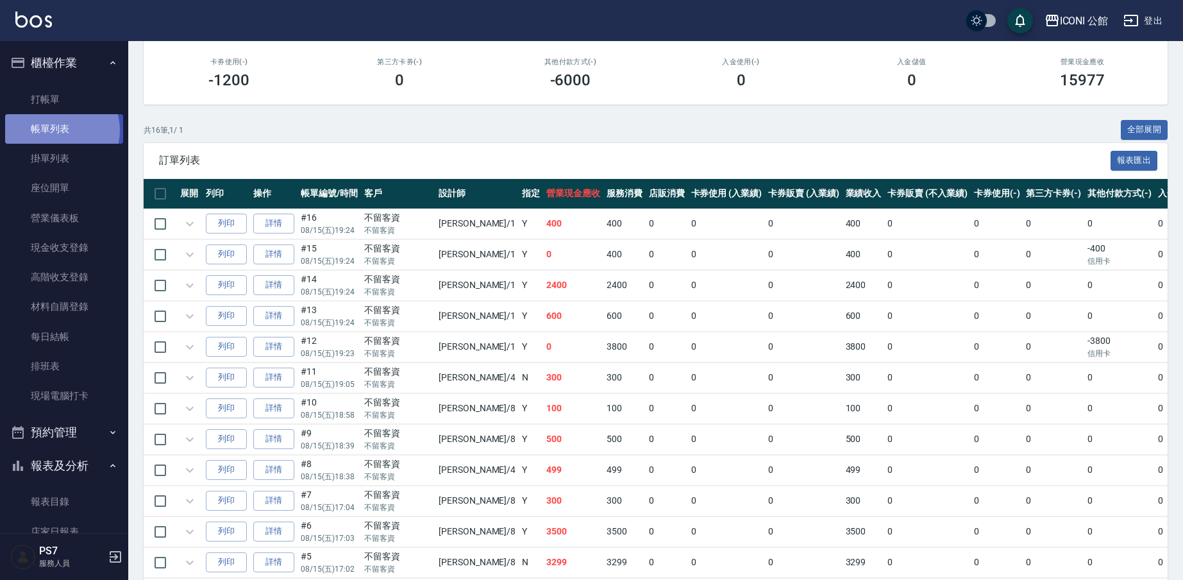
click at [55, 130] on link "帳單列表" at bounding box center [64, 128] width 118 height 29
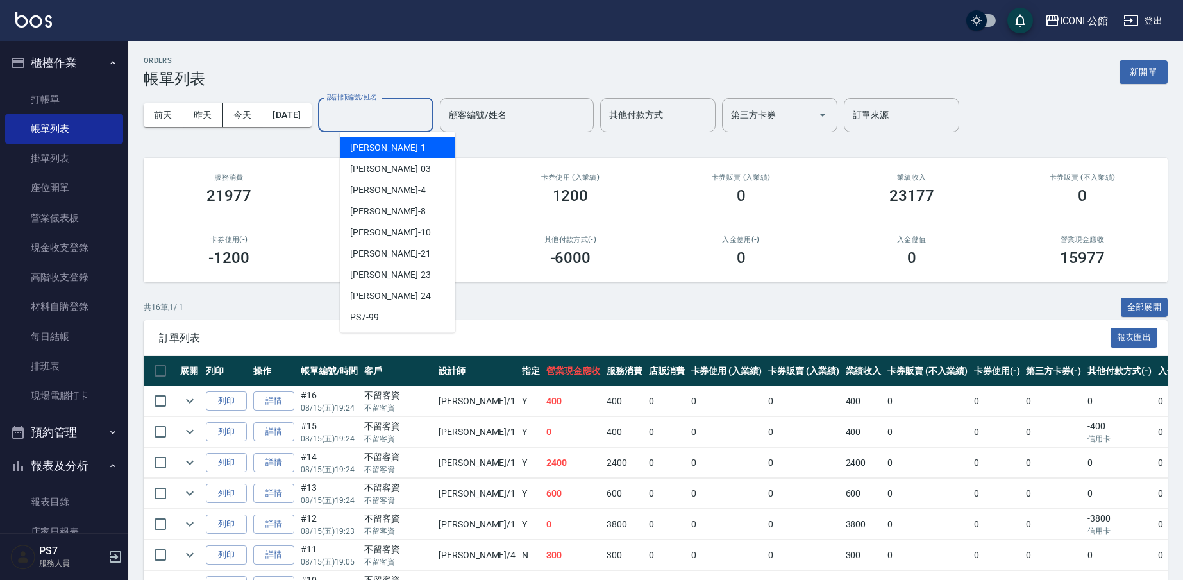
click at [369, 105] on div "設計師編號/姓名 設計師編號/姓名" at bounding box center [375, 115] width 115 height 34
type input "[PERSON_NAME]-1"
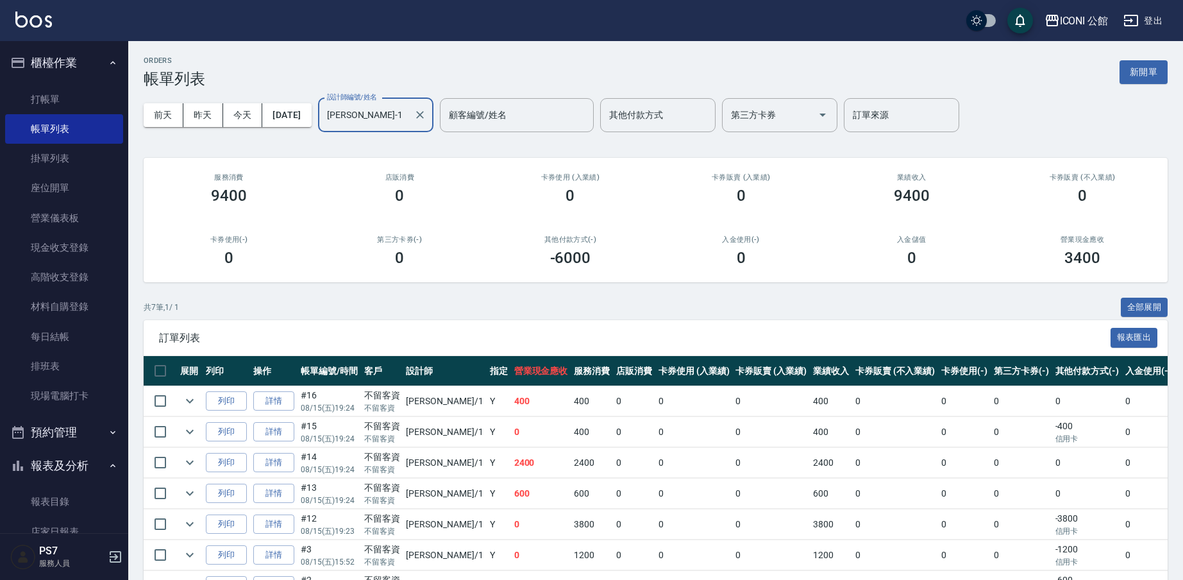
scroll to position [80, 0]
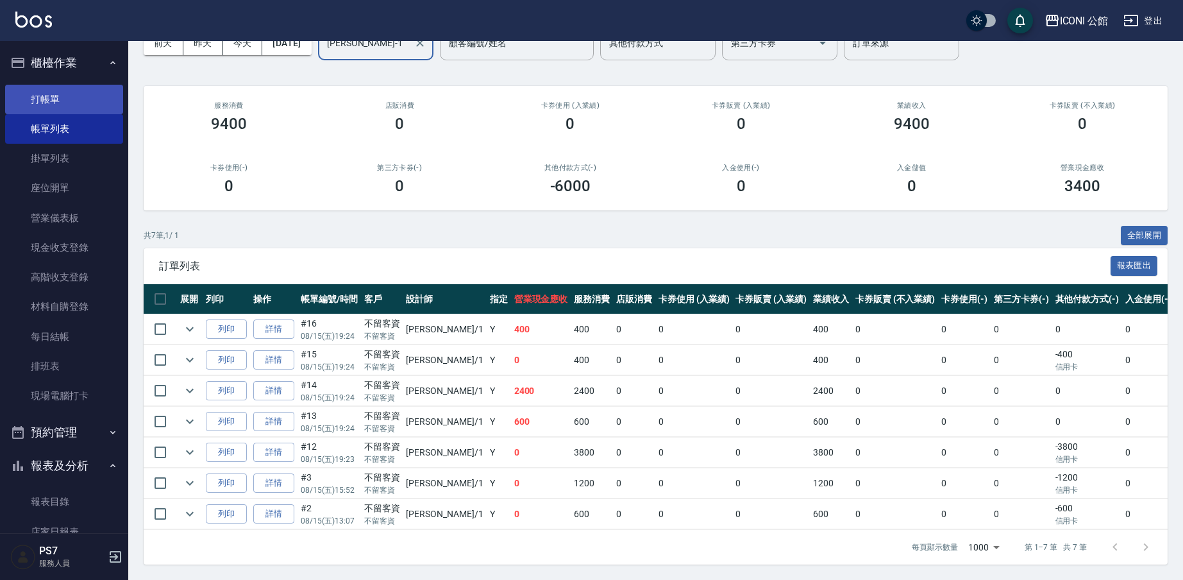
click at [42, 100] on link "打帳單" at bounding box center [64, 99] width 118 height 29
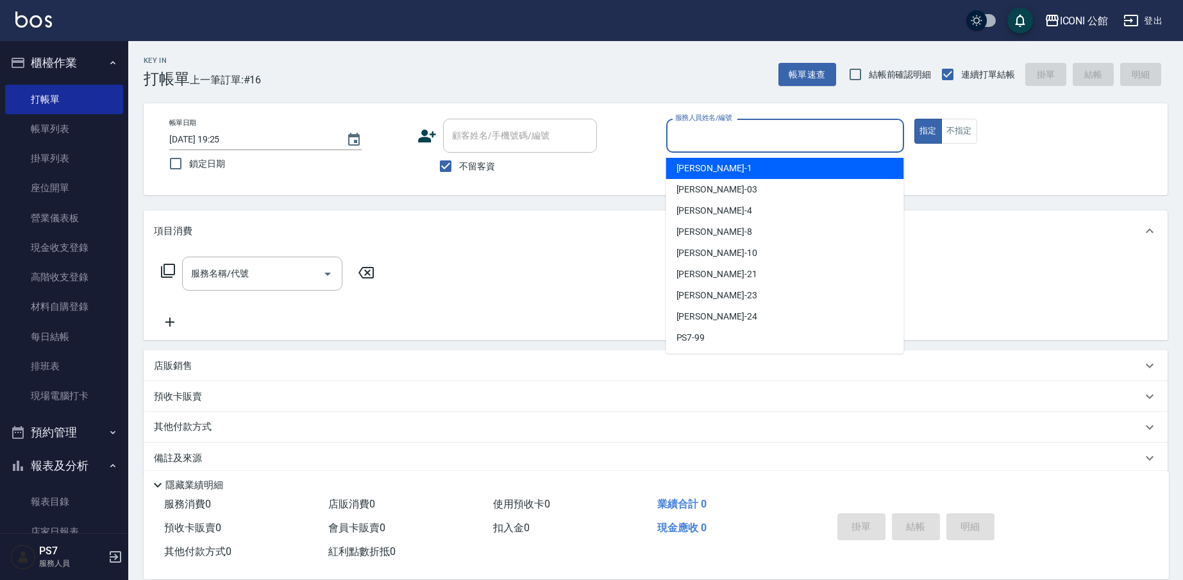
click at [708, 146] on input "服務人員姓名/編號" at bounding box center [785, 135] width 226 height 22
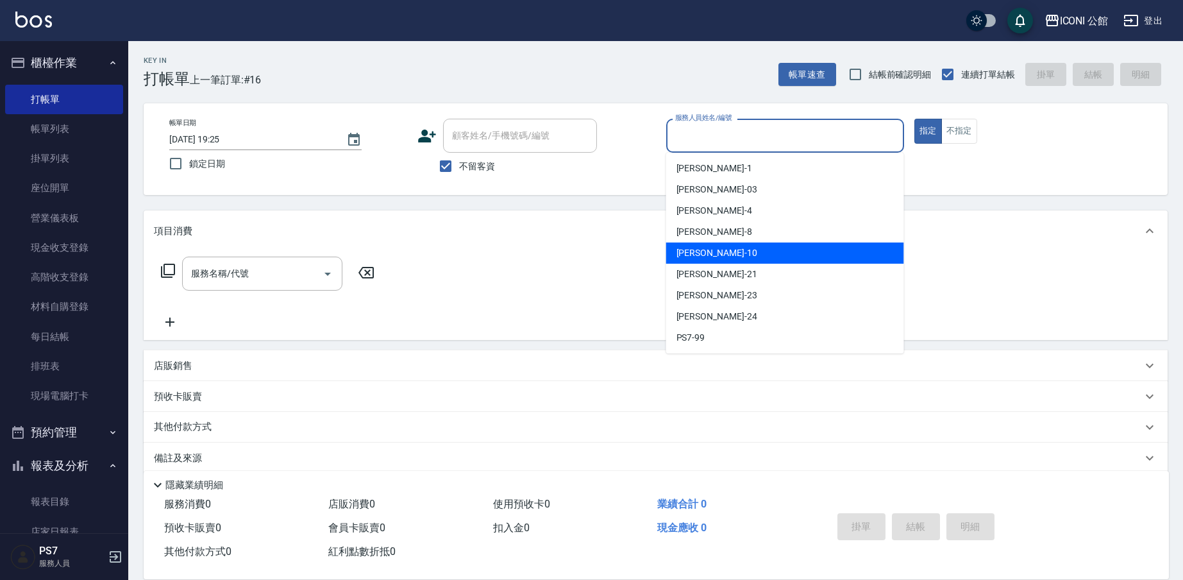
click at [741, 253] on div "[PERSON_NAME] -10" at bounding box center [785, 252] width 238 height 21
type input "[PERSON_NAME]-10"
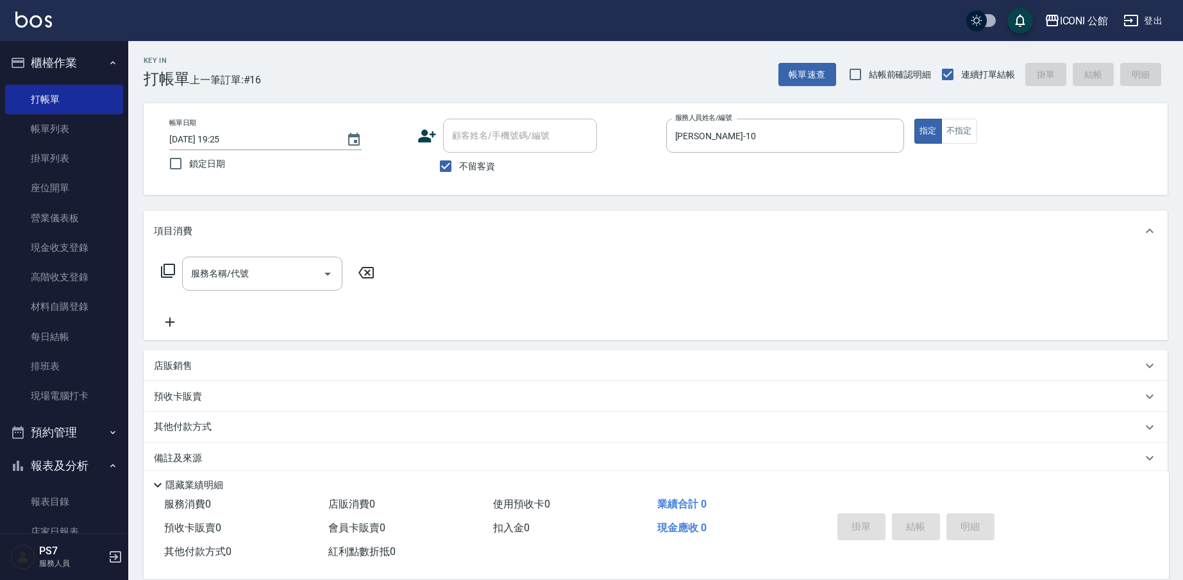
click at [170, 274] on icon at bounding box center [168, 271] width 14 height 14
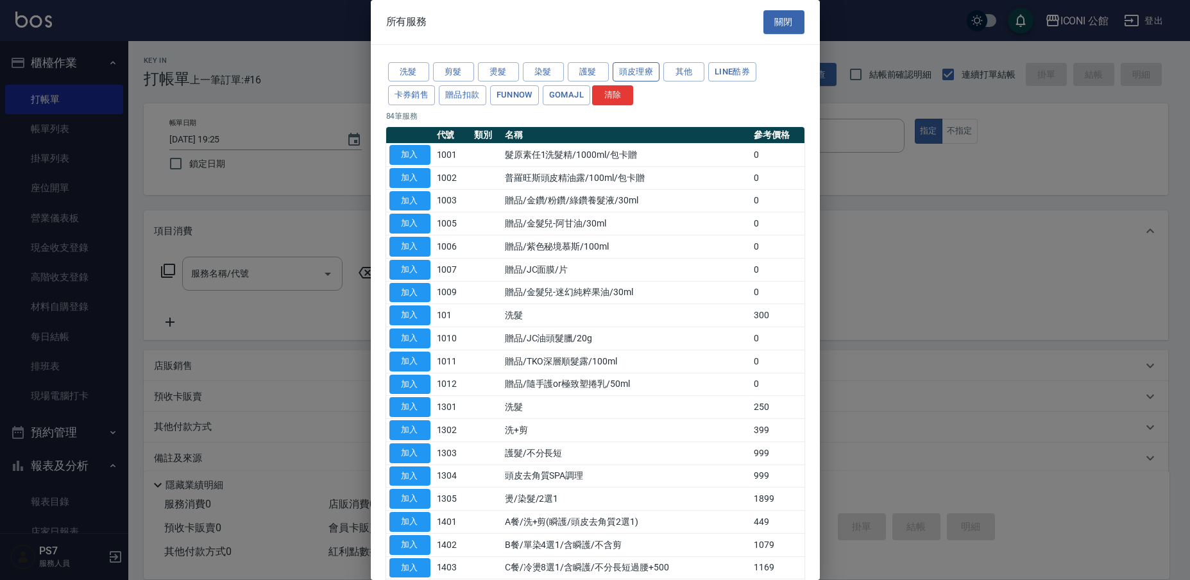
click at [619, 71] on button "頭皮理療" at bounding box center [635, 72] width 47 height 20
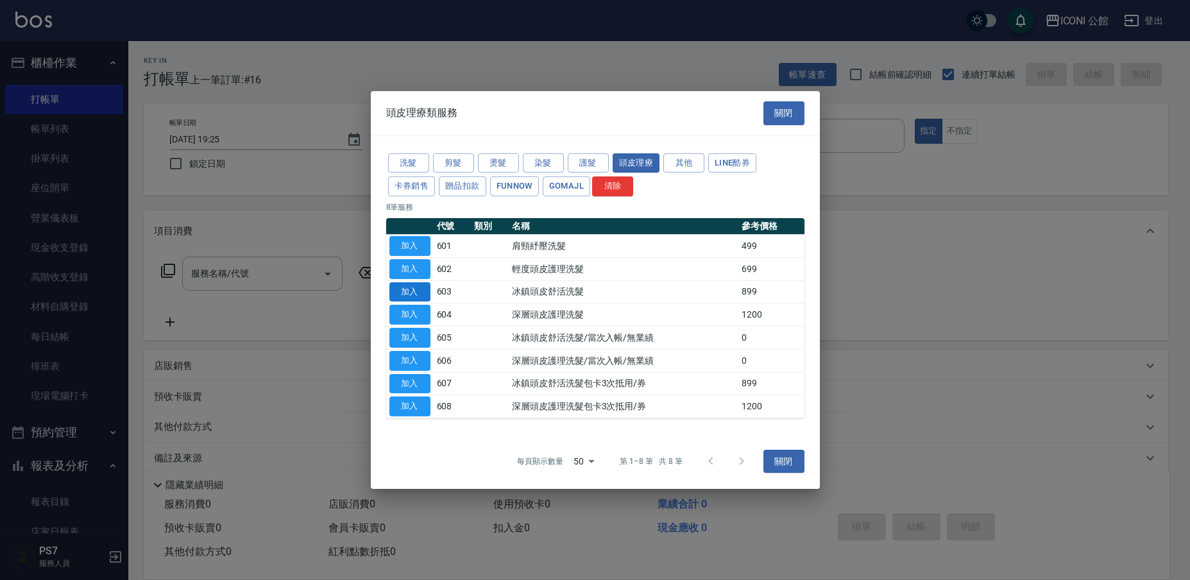
click at [409, 296] on button "加入" at bounding box center [409, 292] width 41 height 20
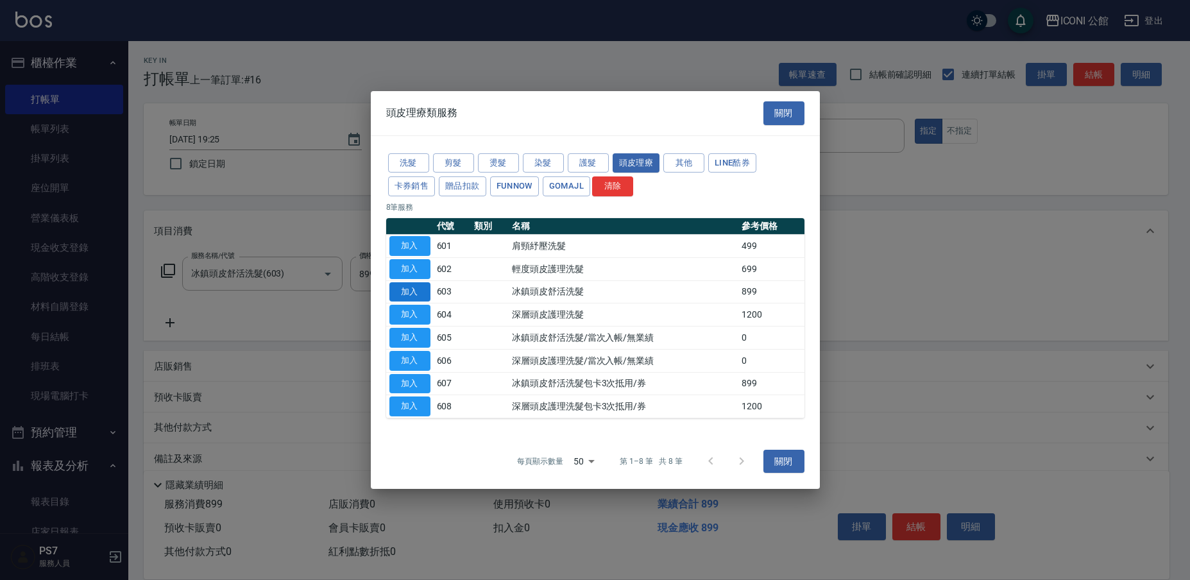
type input "冰鎮頭皮舒活洗髮(603)"
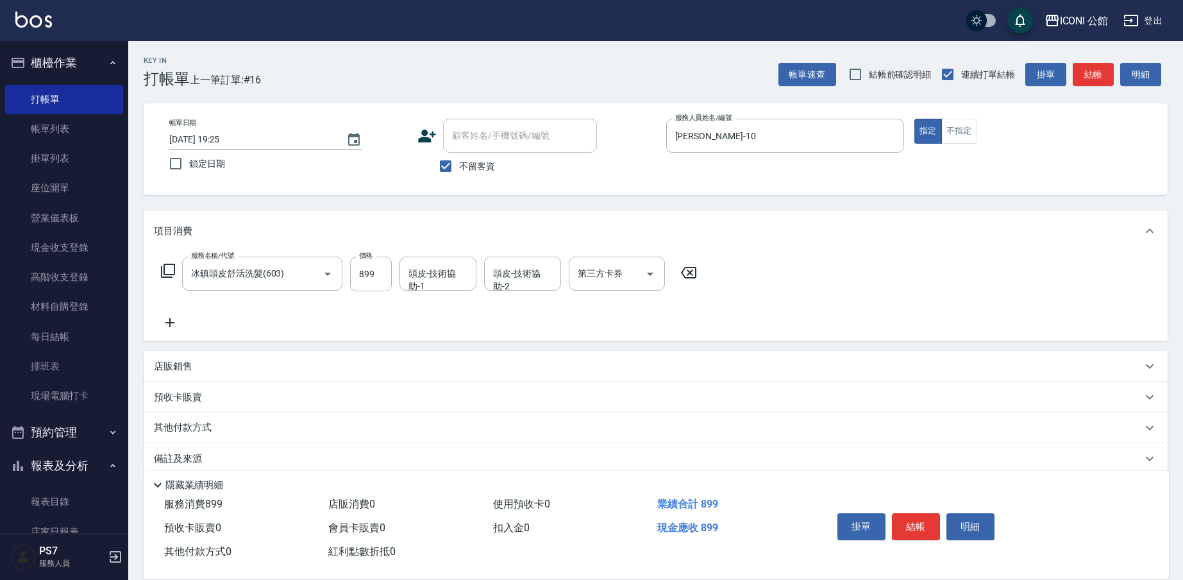
click at [172, 273] on icon at bounding box center [167, 270] width 15 height 15
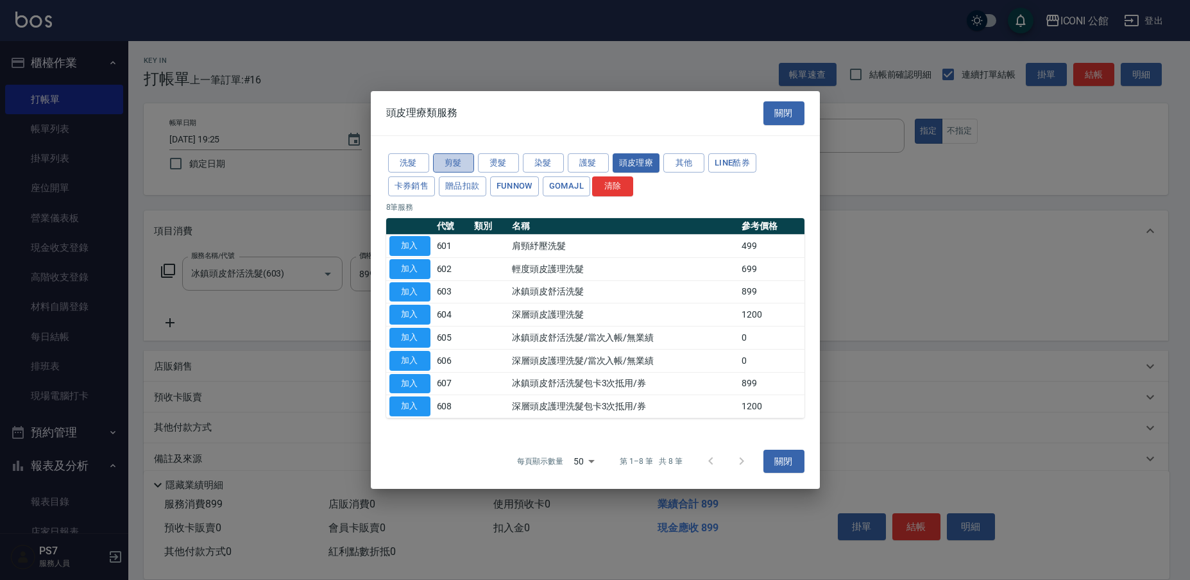
click at [442, 162] on button "剪髮" at bounding box center [453, 163] width 41 height 20
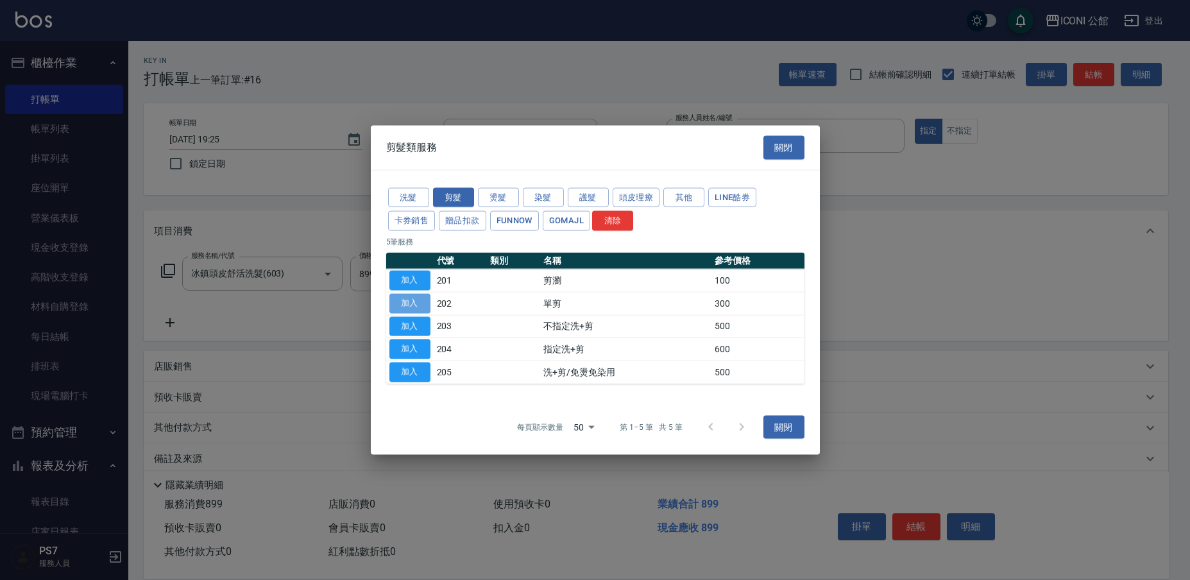
click at [410, 304] on button "加入" at bounding box center [409, 303] width 41 height 20
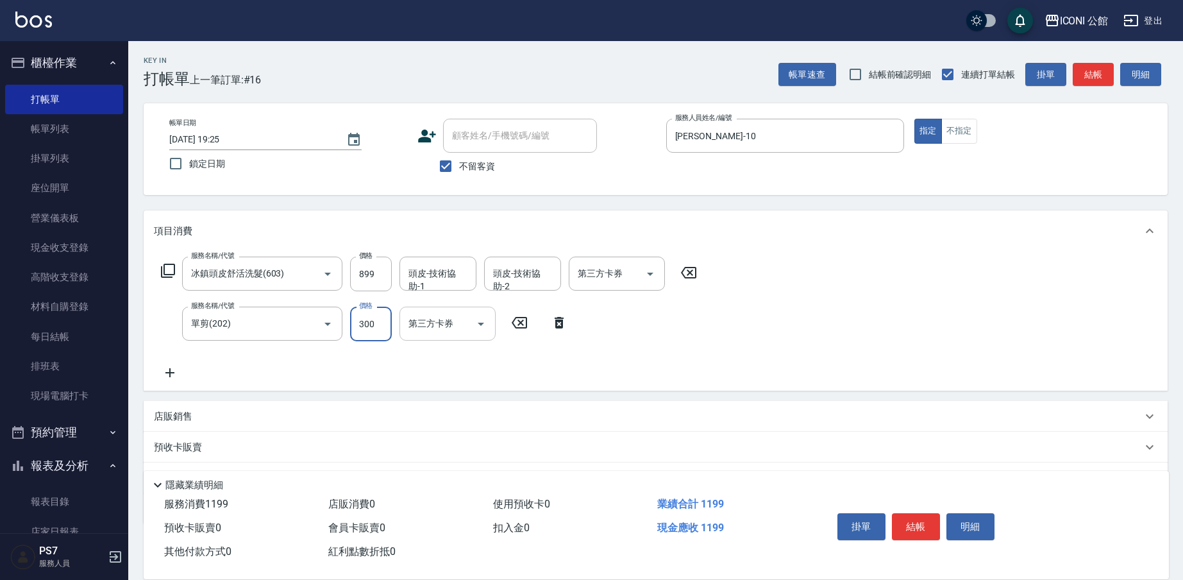
drag, startPoint x: 355, startPoint y: 319, endPoint x: 412, endPoint y: 317, distance: 57.1
click at [451, 329] on div "服務名稱/代號 單剪(202) 服務名稱/代號 價格 300 價格 第三方卡券 第三方卡券" at bounding box center [364, 324] width 421 height 35
type input "200"
click at [937, 533] on button "結帳" at bounding box center [916, 526] width 48 height 27
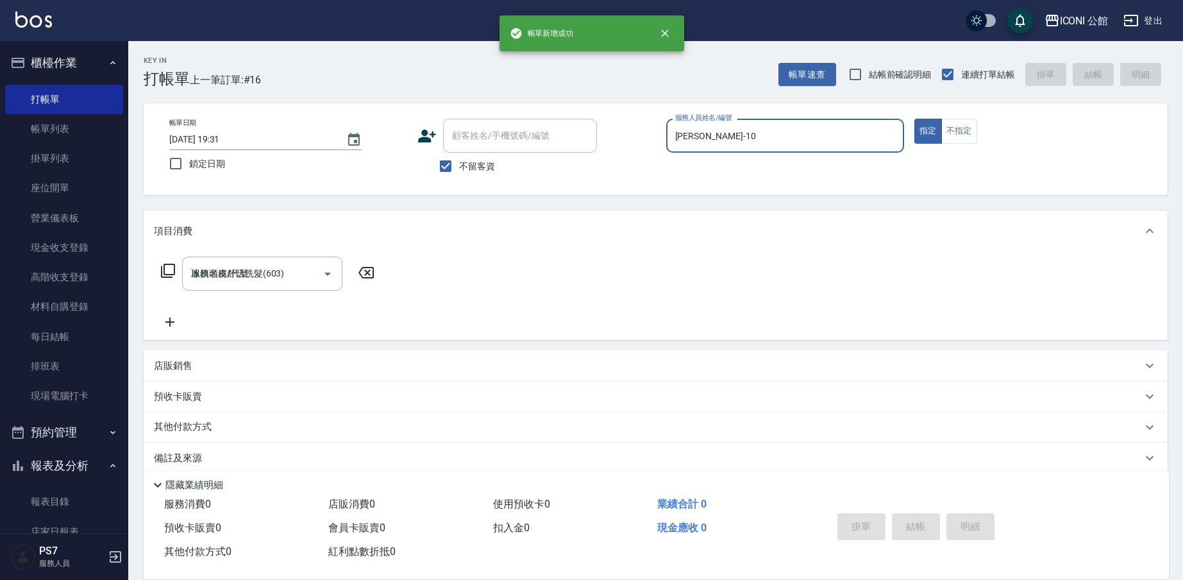
type input "[DATE] 19:31"
click at [762, 128] on input "服務人員姓名/編號" at bounding box center [785, 135] width 226 height 22
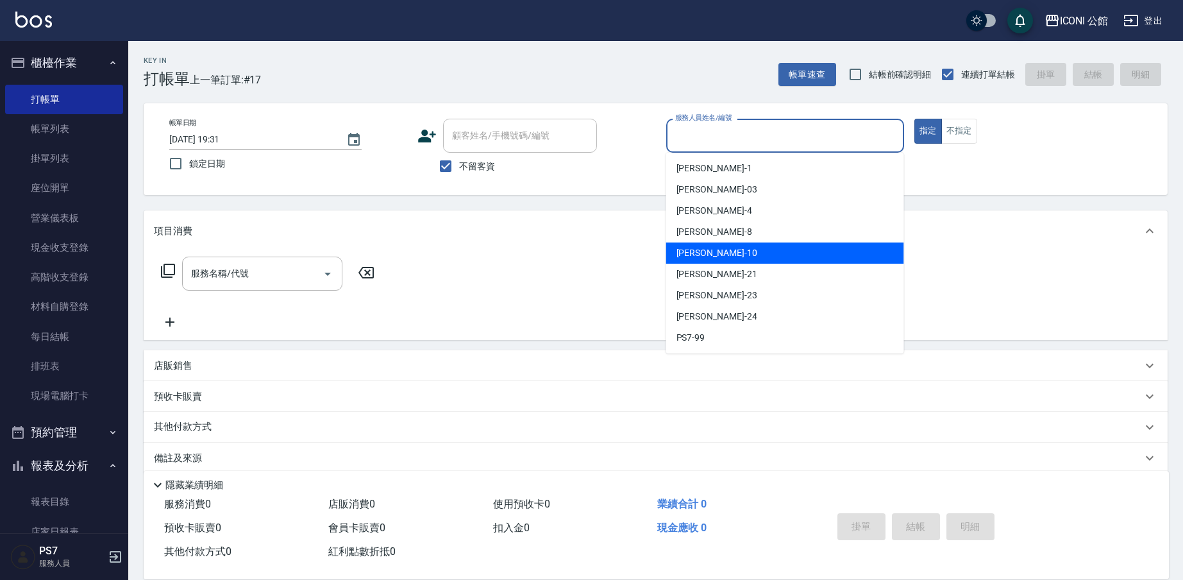
click at [741, 244] on div "[PERSON_NAME] -10" at bounding box center [785, 252] width 238 height 21
type input "[PERSON_NAME]-10"
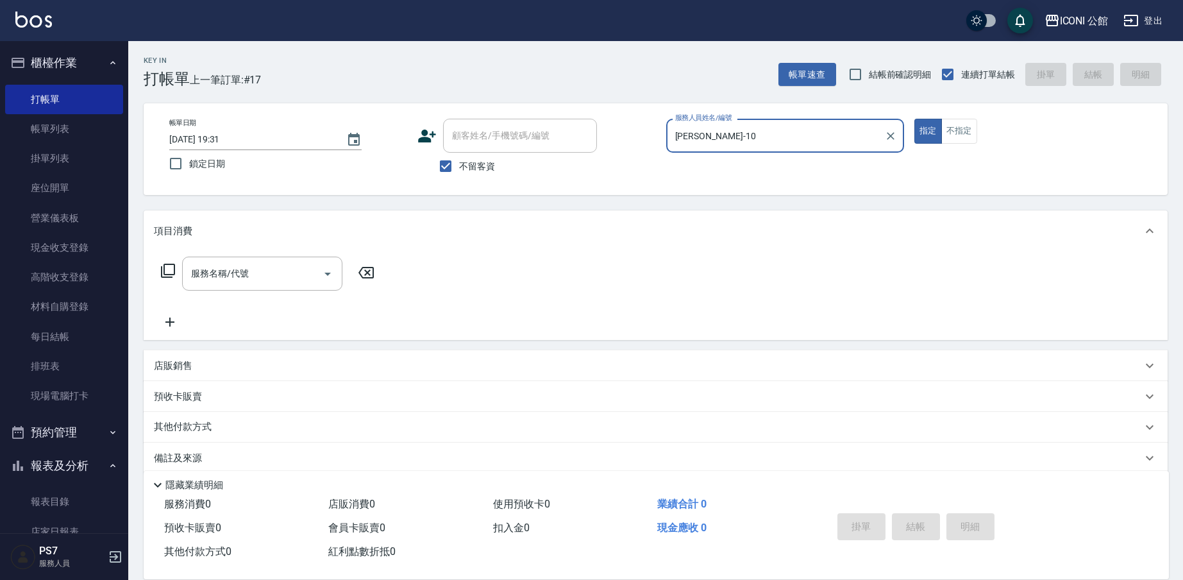
click at [174, 269] on icon at bounding box center [168, 271] width 14 height 14
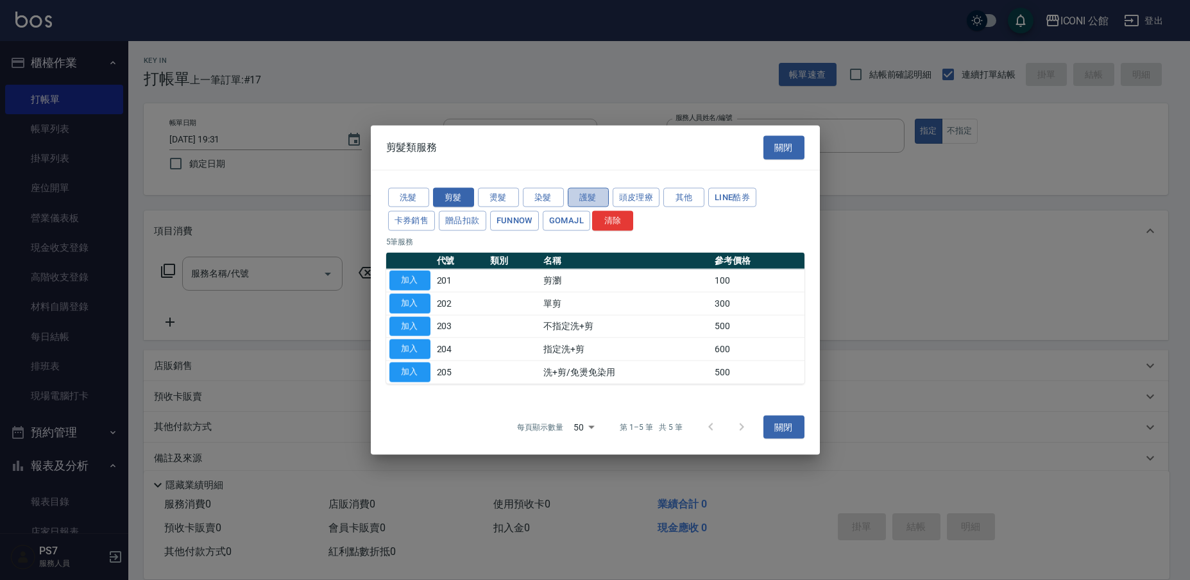
click at [604, 201] on button "護髮" at bounding box center [588, 197] width 41 height 20
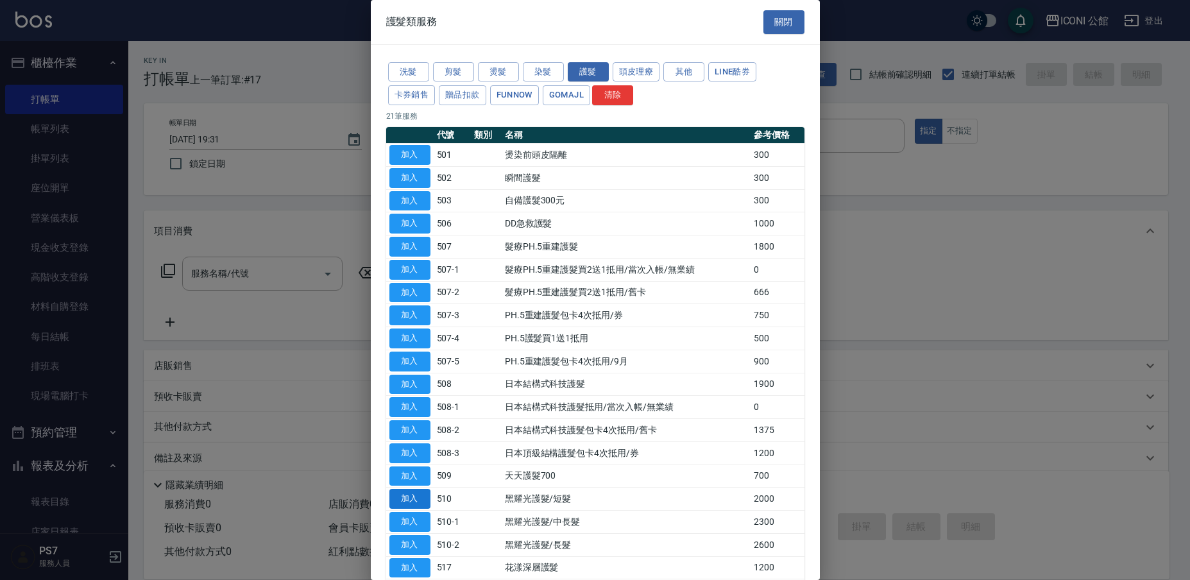
click at [418, 494] on button "加入" at bounding box center [409, 499] width 41 height 20
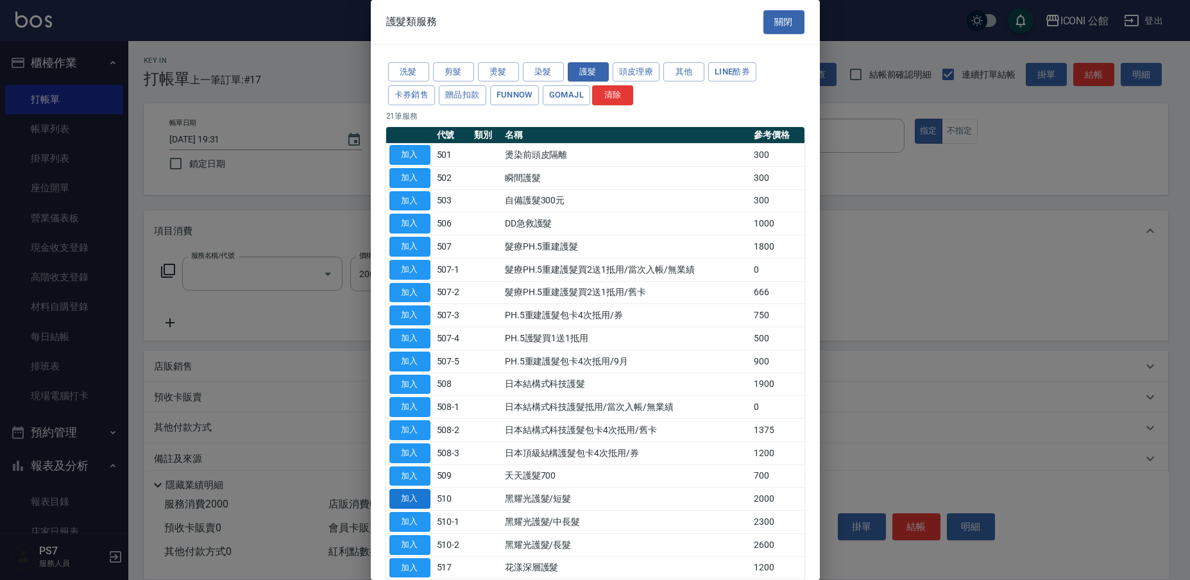
type input "黑耀光護髮/短髮(510)"
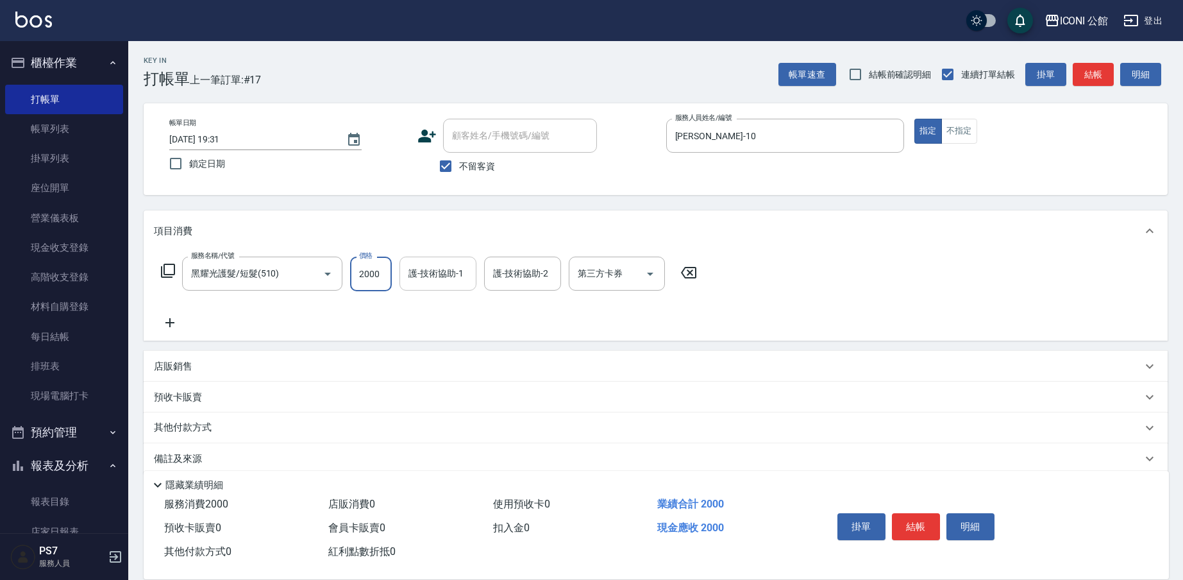
drag, startPoint x: 356, startPoint y: 274, endPoint x: 468, endPoint y: 285, distance: 112.7
click at [468, 285] on div "服務名稱/代號 黑耀光護髮/短髮(510) 服務名稱/代號 價格 2000 價格 護-技術協助-1 護-技術協助-1 護-技術協助-2 護-技術協助-2 第三…" at bounding box center [429, 274] width 551 height 35
type input "1600"
type input "[PERSON_NAME]-21"
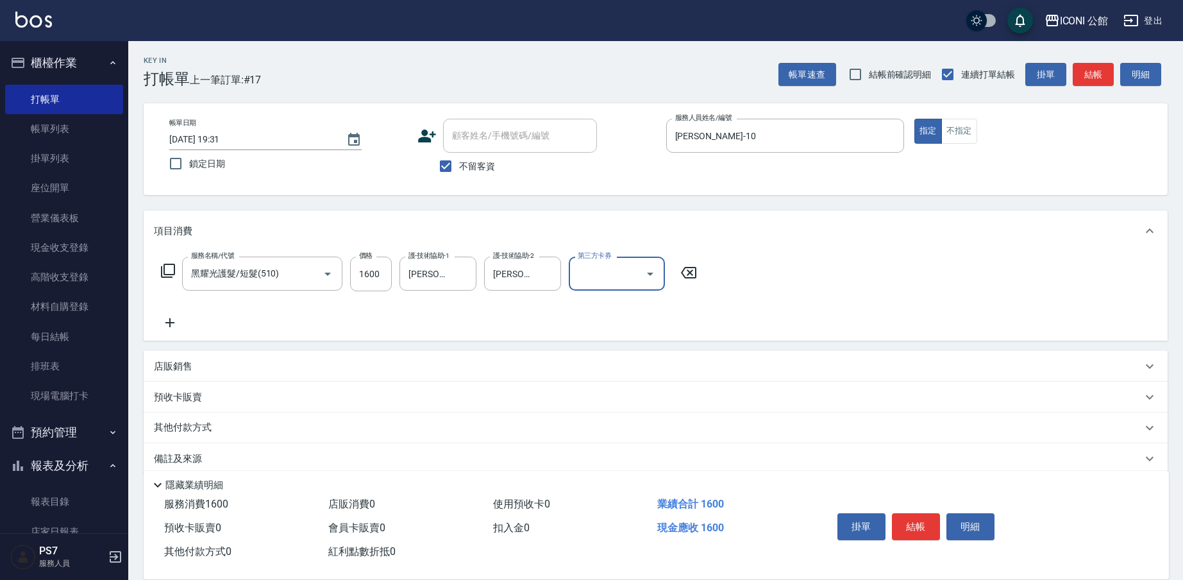
click at [164, 268] on icon at bounding box center [168, 271] width 14 height 14
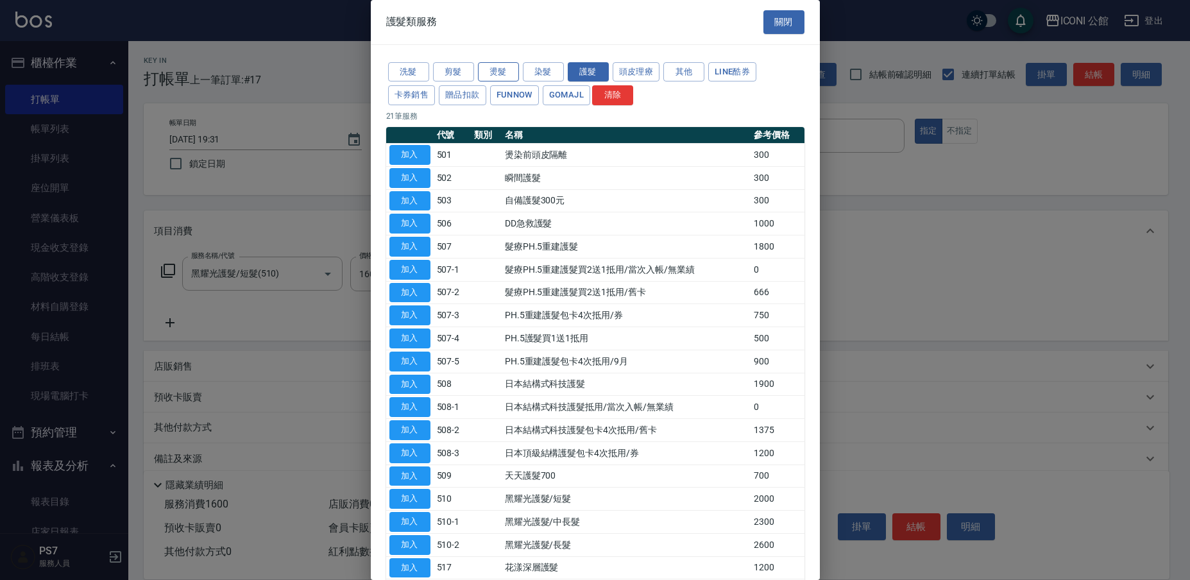
click at [509, 75] on button "燙髮" at bounding box center [498, 72] width 41 height 20
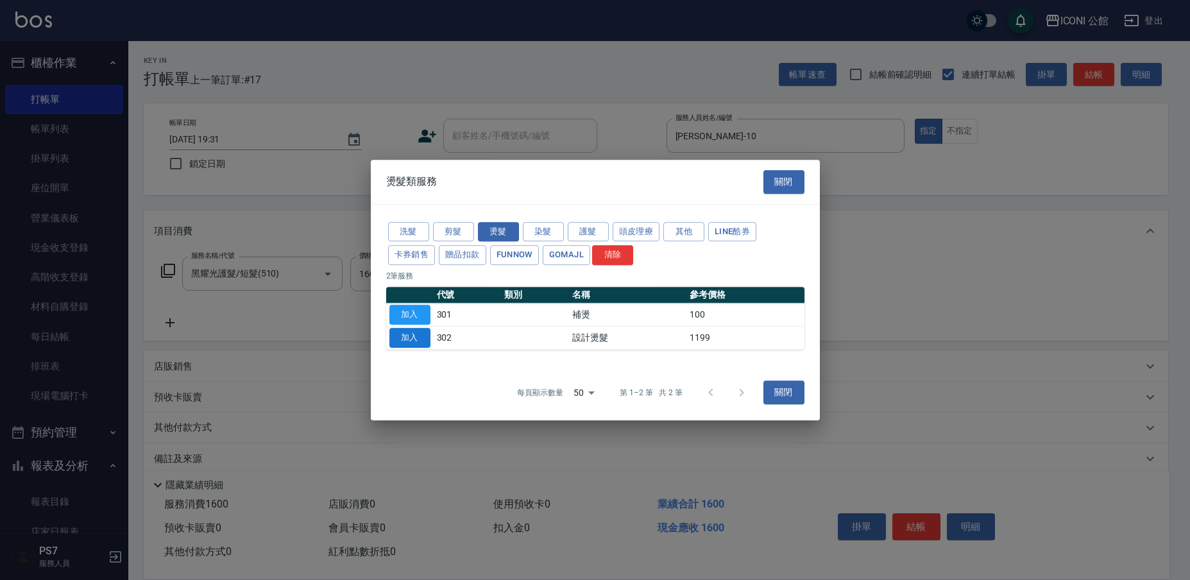
click at [403, 342] on button "加入" at bounding box center [409, 338] width 41 height 20
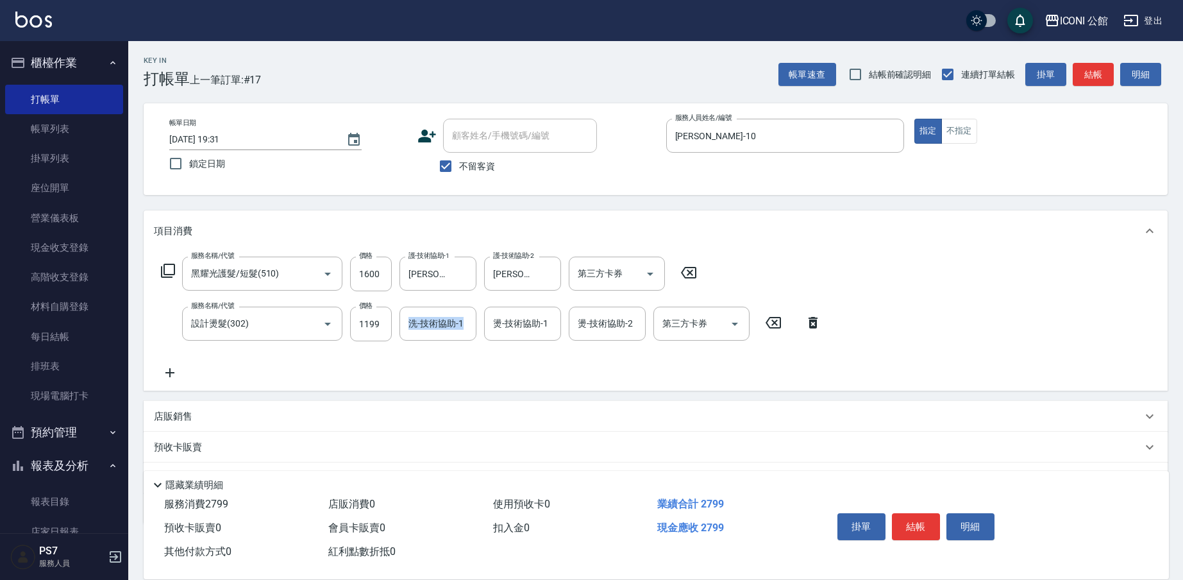
drag, startPoint x: 360, startPoint y: 328, endPoint x: 397, endPoint y: 337, distance: 38.1
click at [397, 337] on div "服務名稱/代號 設計燙髮(302) 服務名稱/代號 價格 1199 價格 洗-技術協助-1 洗-技術協助-1 燙-技術協助-1 燙-技術協助-1 燙-技術協助…" at bounding box center [491, 324] width 675 height 35
click at [346, 332] on div "服務名稱/代號 設計燙髮(302) 服務名稱/代號 價格 1199 價格 洗-技術協助-1 洗-技術協助-1 燙-技術協助-1 燙-技術協助-1 燙-技術協助…" at bounding box center [491, 324] width 675 height 35
drag, startPoint x: 356, startPoint y: 319, endPoint x: 437, endPoint y: 328, distance: 81.2
click at [437, 328] on div "服務名稱/代號 設計燙髮(302) 服務名稱/代號 價格 1199 價格 洗-技術協助-1 洗-技術協助-1 燙-技術協助-1 燙-技術協助-1 燙-技術協助…" at bounding box center [491, 324] width 675 height 35
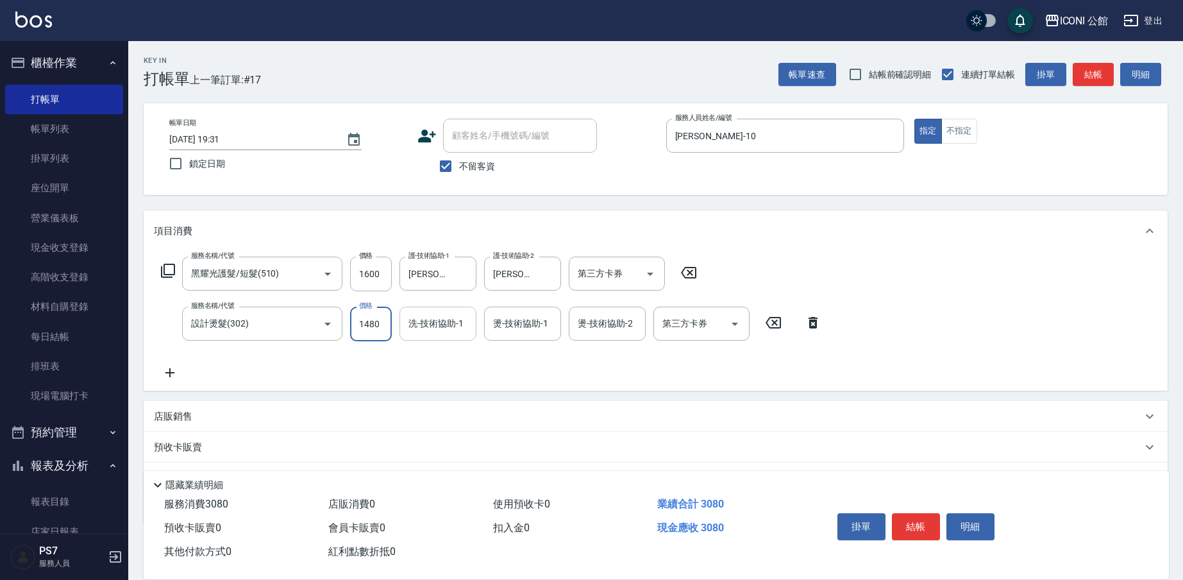
type input "1480"
type input "[PERSON_NAME]-21"
click at [920, 528] on button "結帳" at bounding box center [916, 526] width 48 height 27
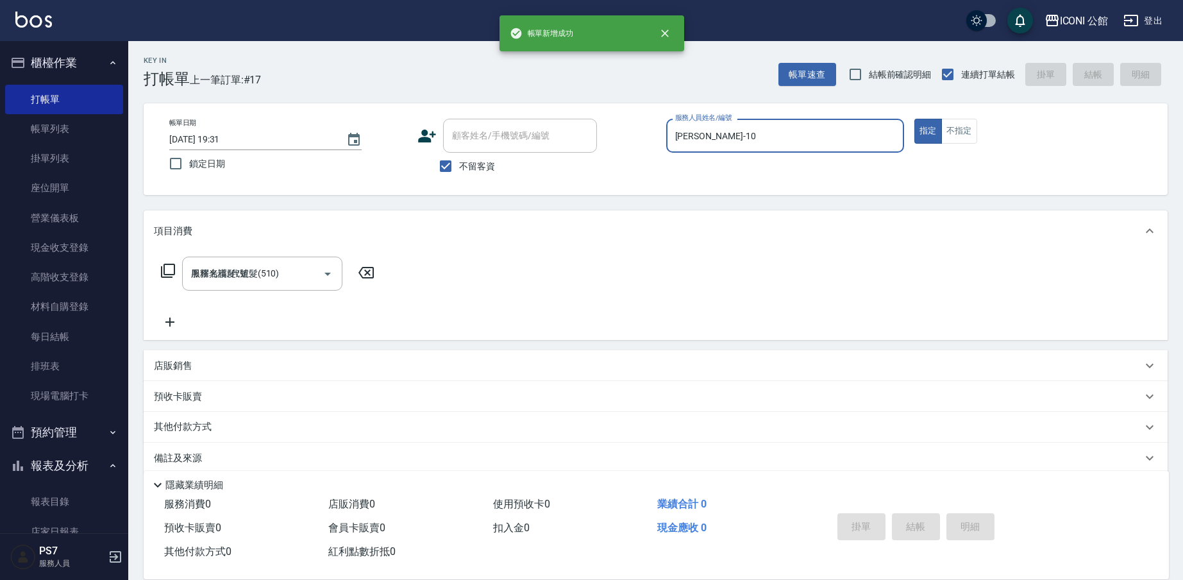
type input "[DATE] 19:32"
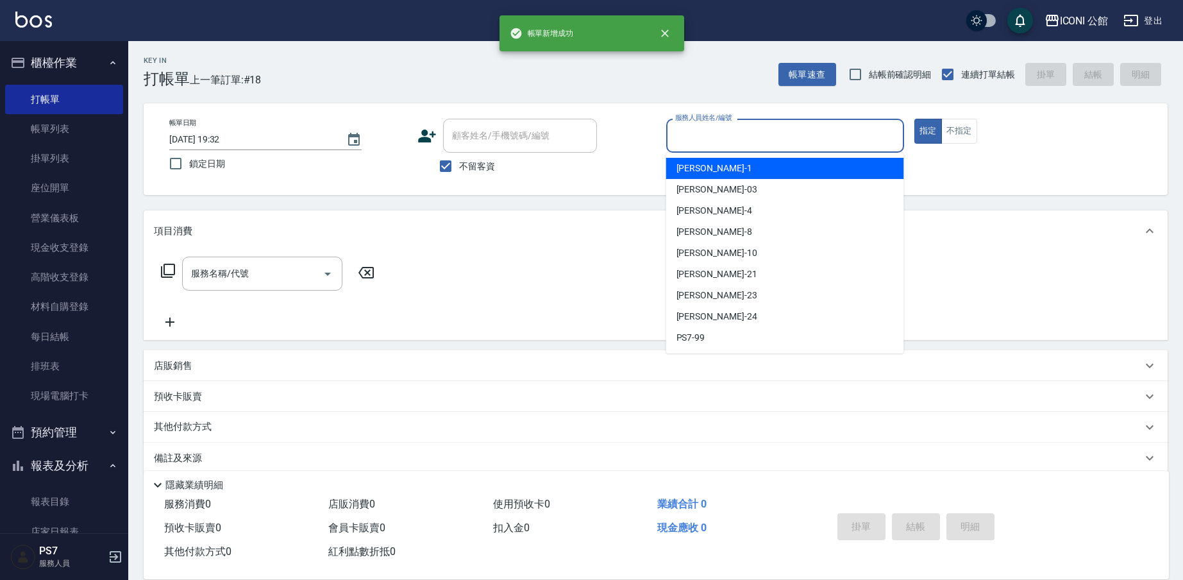
click at [753, 130] on input "服務人員姓名/編號" at bounding box center [785, 135] width 226 height 22
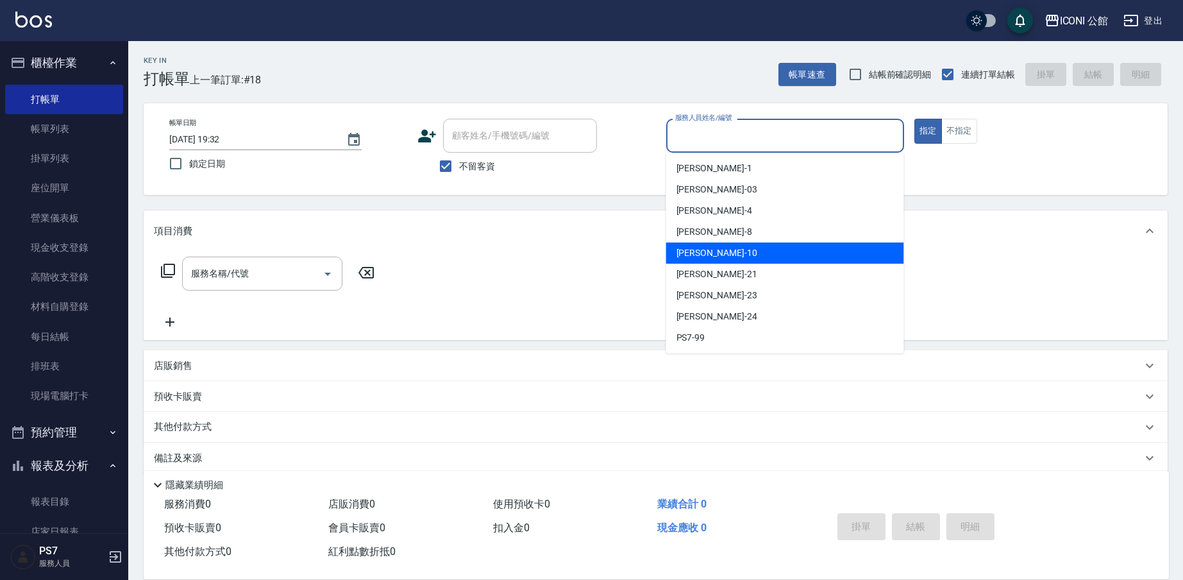
click at [767, 260] on div "[PERSON_NAME] -10" at bounding box center [785, 252] width 238 height 21
type input "[PERSON_NAME]-10"
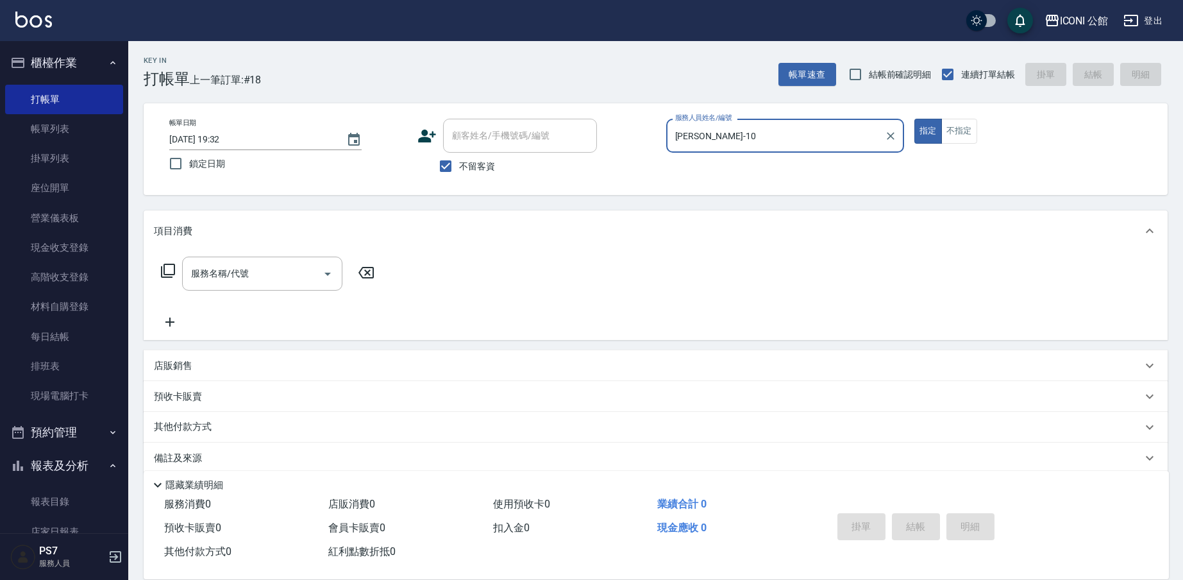
click at [164, 271] on icon at bounding box center [168, 271] width 14 height 14
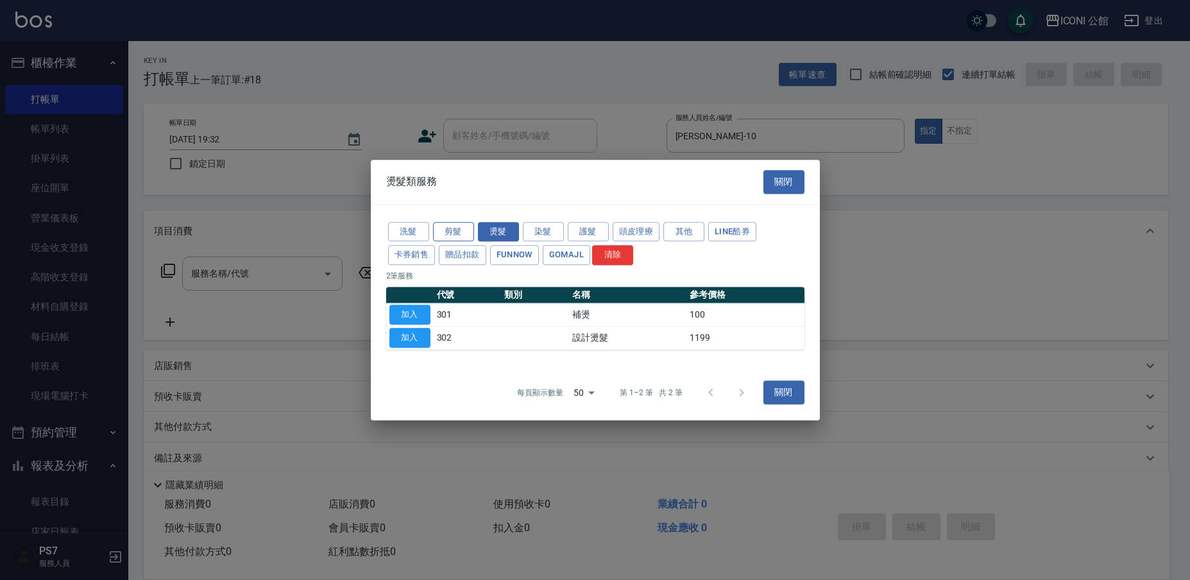
click at [466, 235] on button "剪髮" at bounding box center [453, 232] width 41 height 20
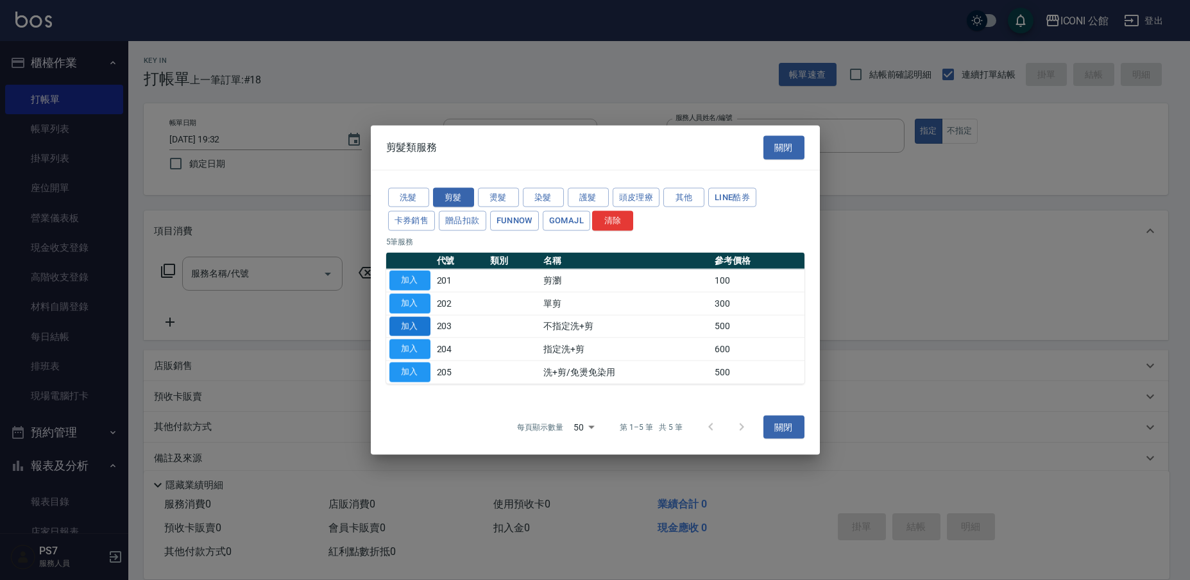
click at [405, 323] on button "加入" at bounding box center [409, 326] width 41 height 20
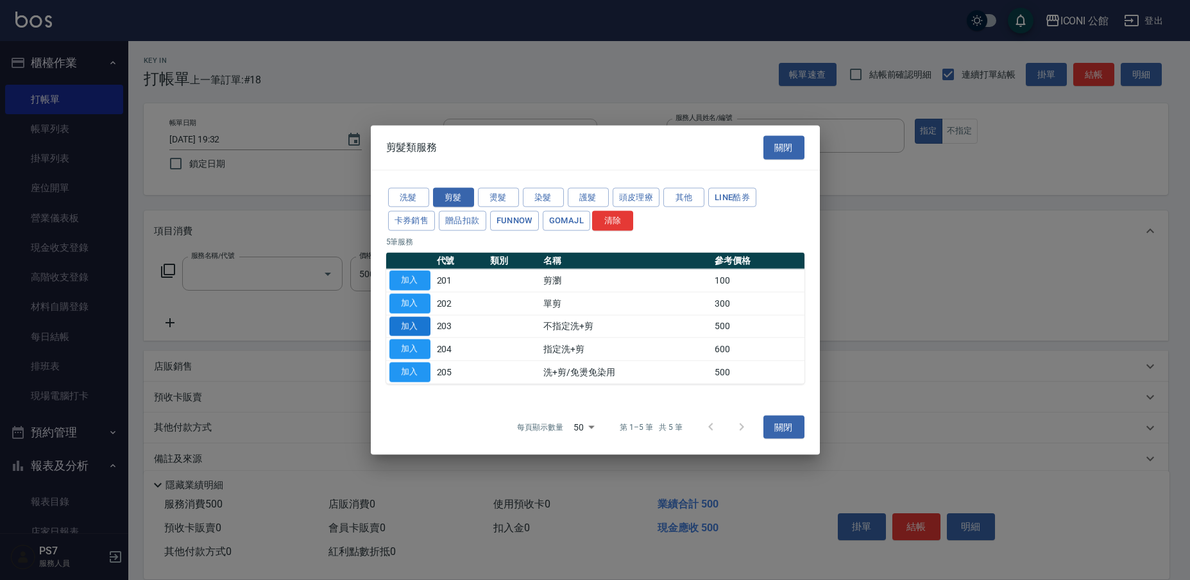
type input "不指定洗+剪(203)"
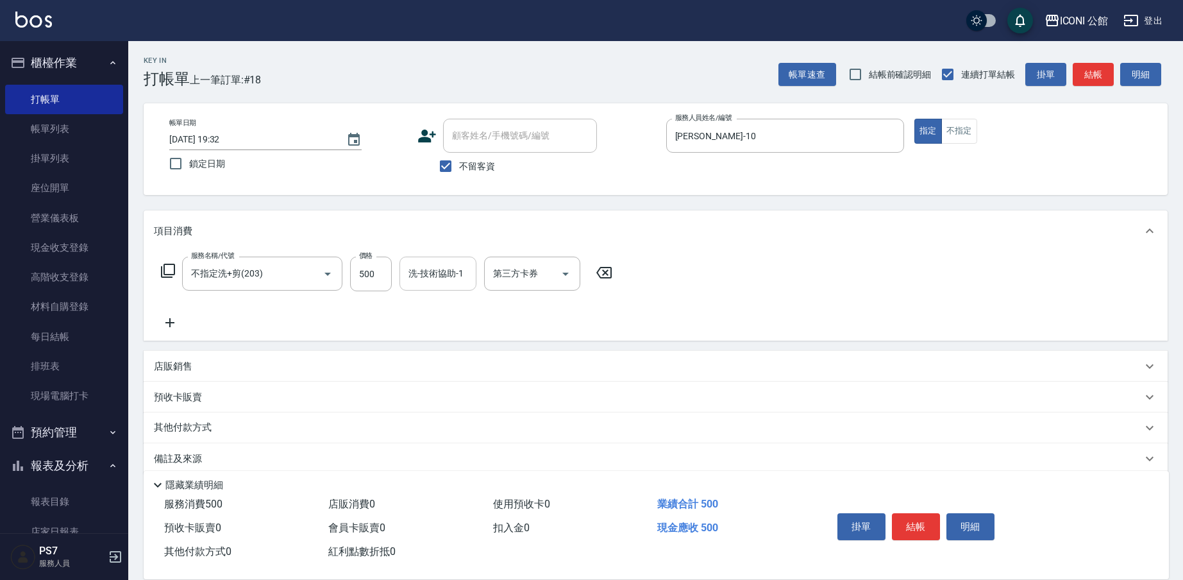
click at [440, 286] on div "洗-技術協助-1" at bounding box center [438, 274] width 77 height 34
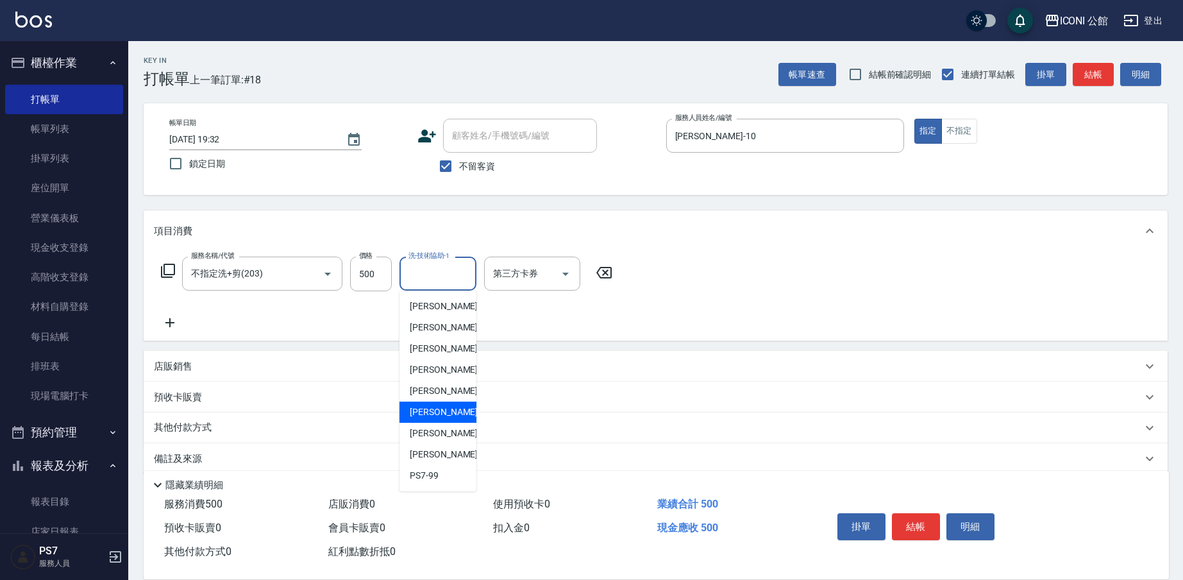
click at [454, 414] on div "[PERSON_NAME] -21" at bounding box center [438, 411] width 77 height 21
type input "[PERSON_NAME]-21"
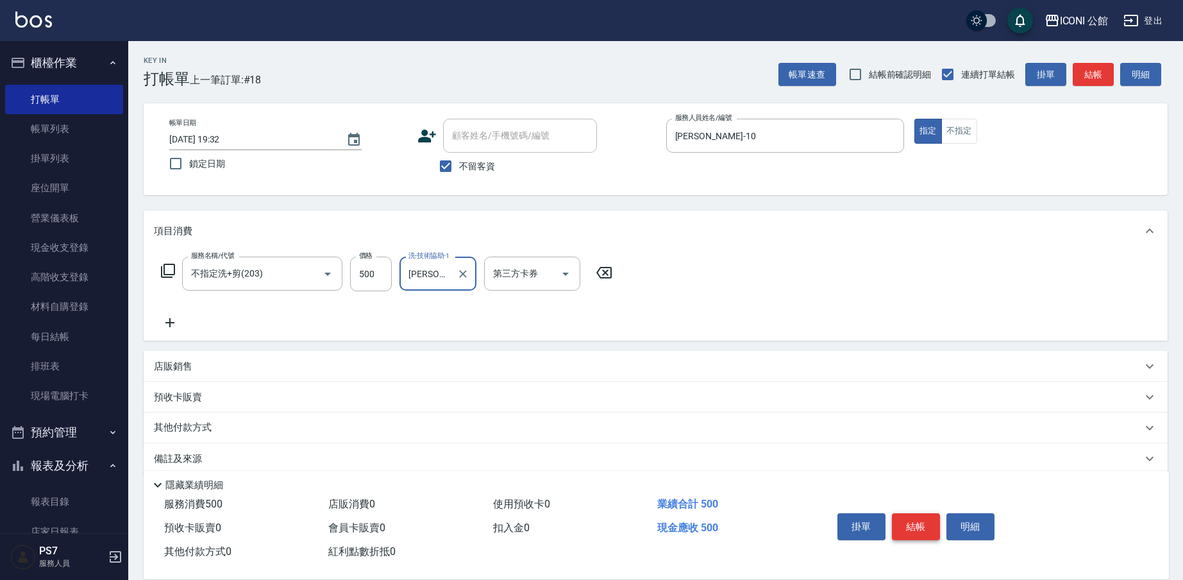
click at [934, 526] on button "結帳" at bounding box center [916, 526] width 48 height 27
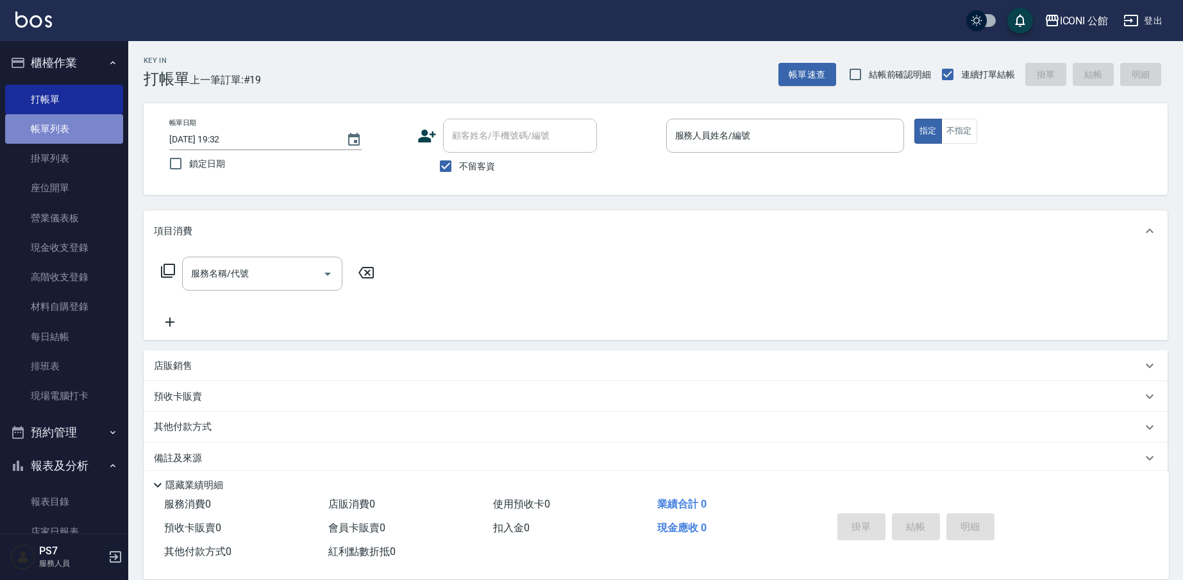
click at [95, 131] on link "帳單列表" at bounding box center [64, 128] width 118 height 29
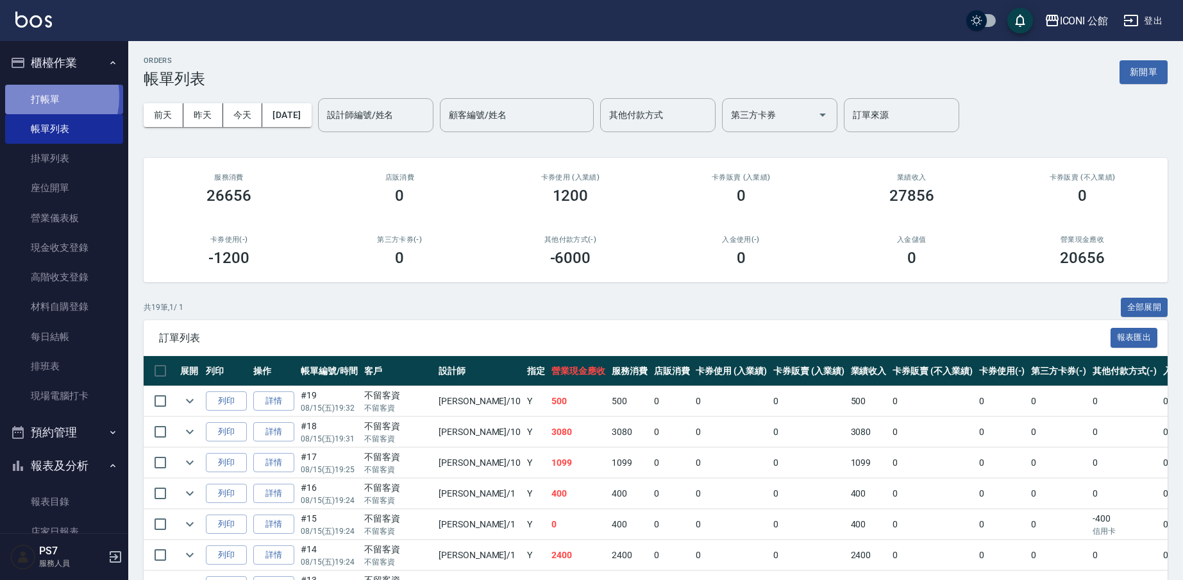
click at [35, 96] on link "打帳單" at bounding box center [64, 99] width 118 height 29
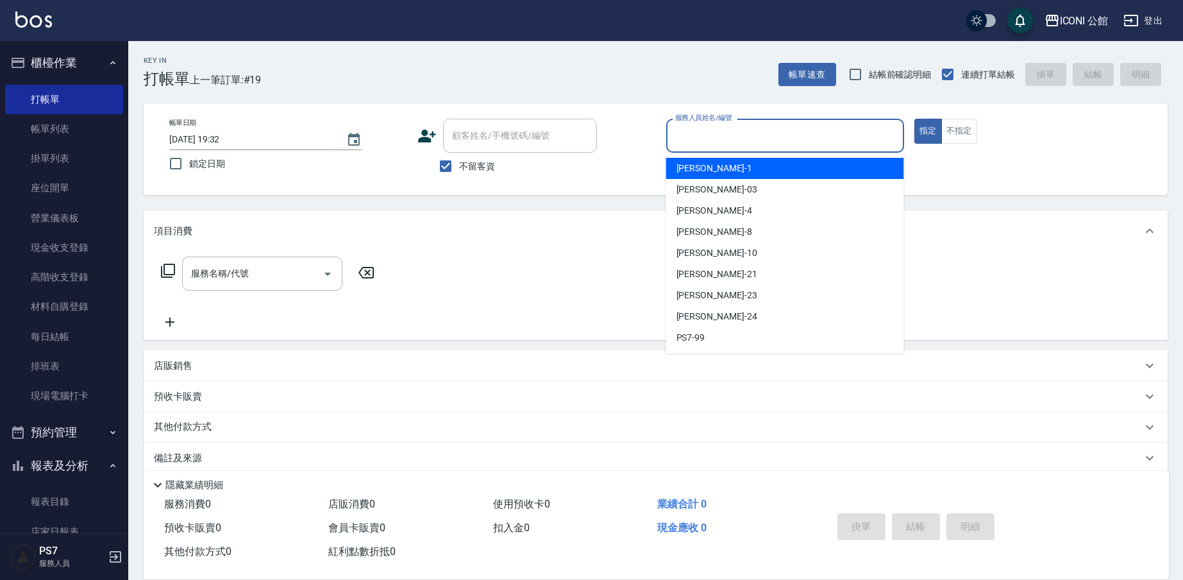
click at [716, 131] on input "服務人員姓名/編號" at bounding box center [785, 135] width 226 height 22
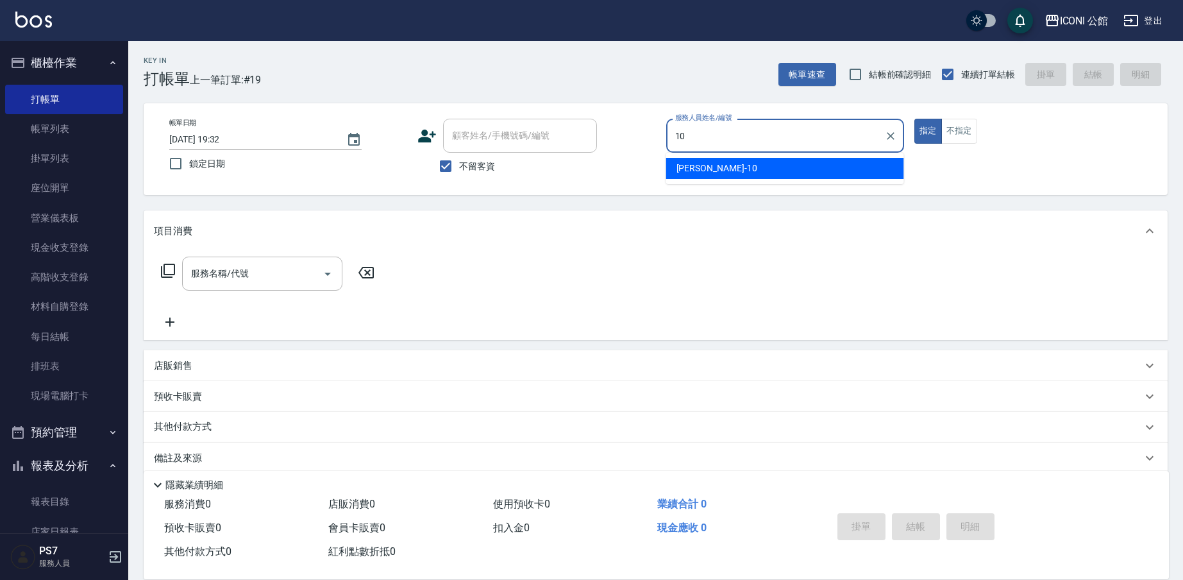
type input "[PERSON_NAME]-10"
type button "true"
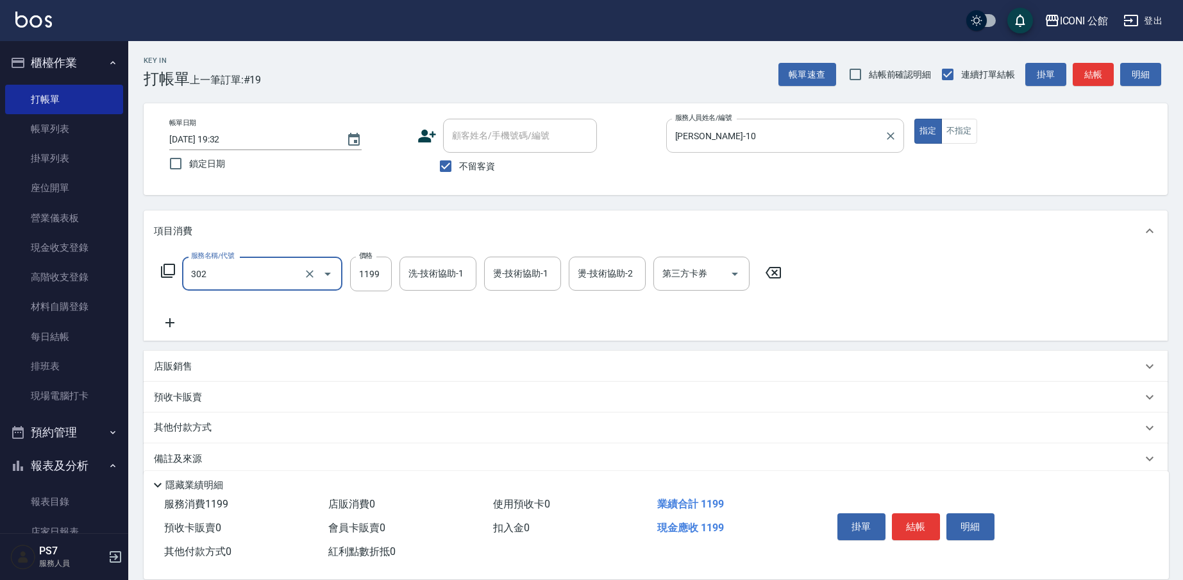
type input "設計燙髮(302)"
type input "1480"
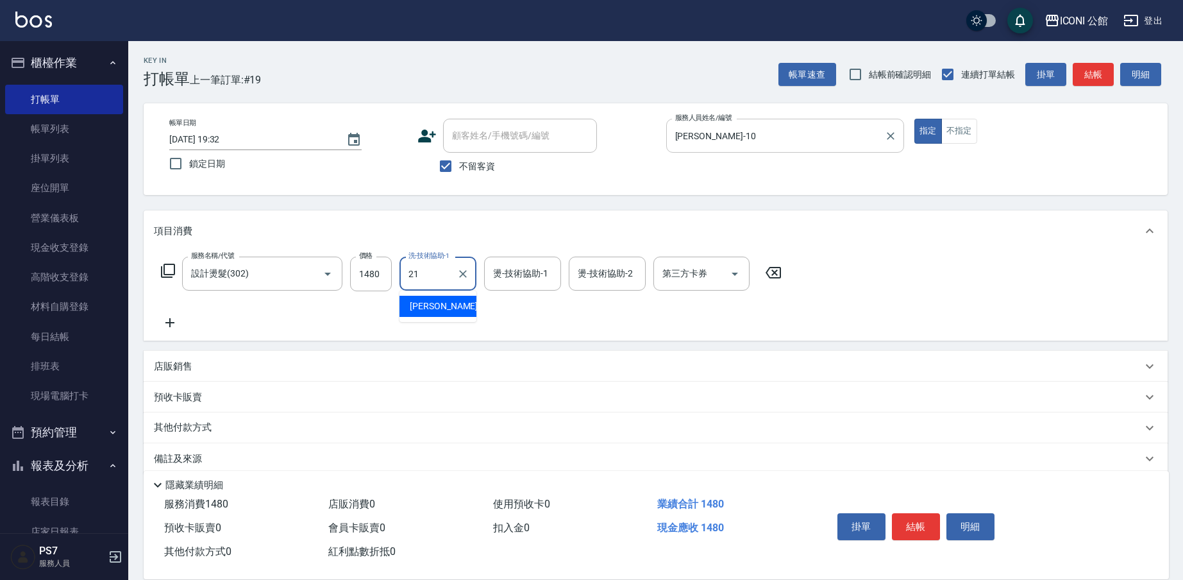
type input "[PERSON_NAME]-21"
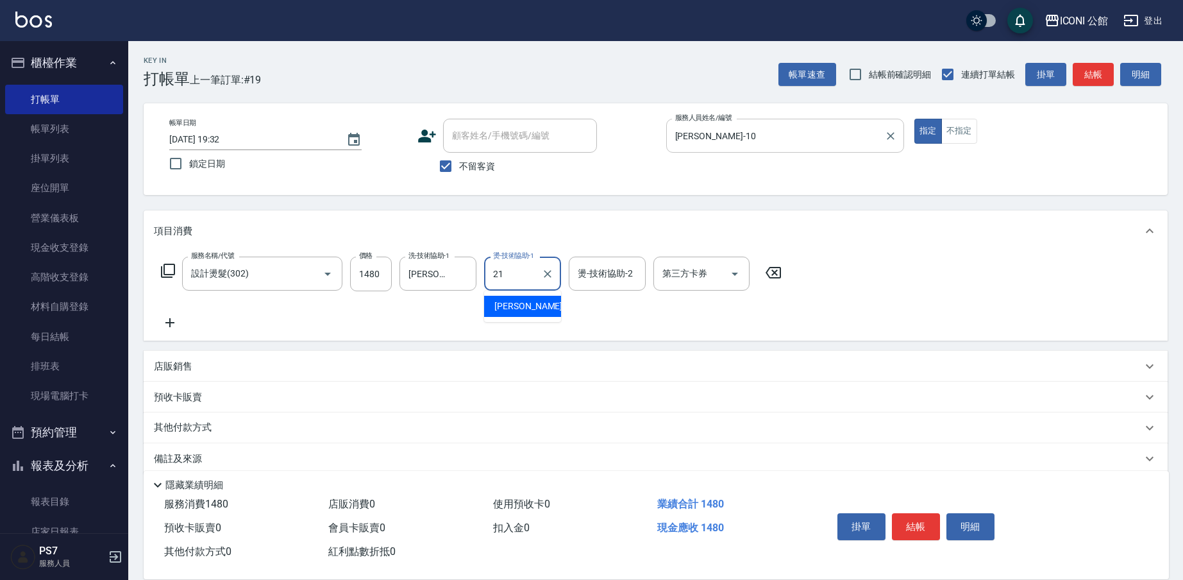
type input "[PERSON_NAME]-21"
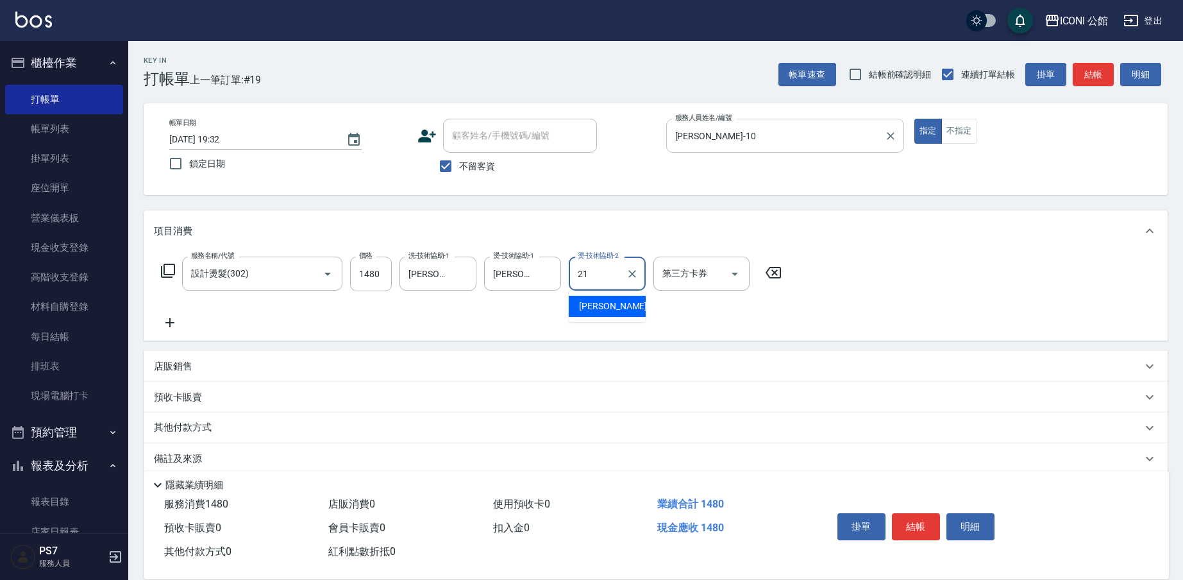
type input "[PERSON_NAME]-21"
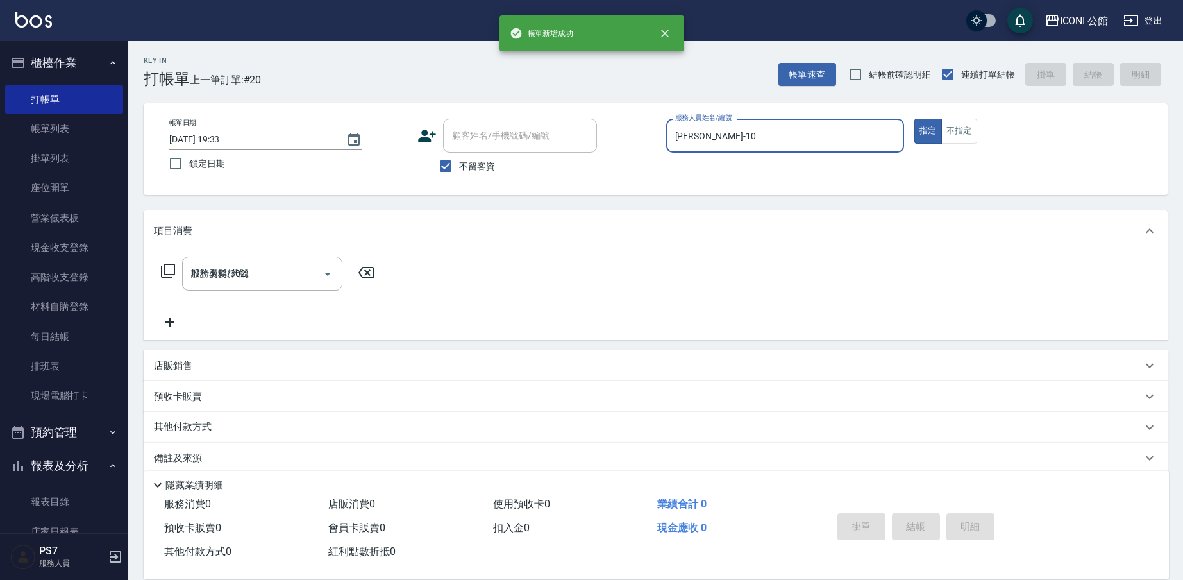
type input "[DATE] 19:33"
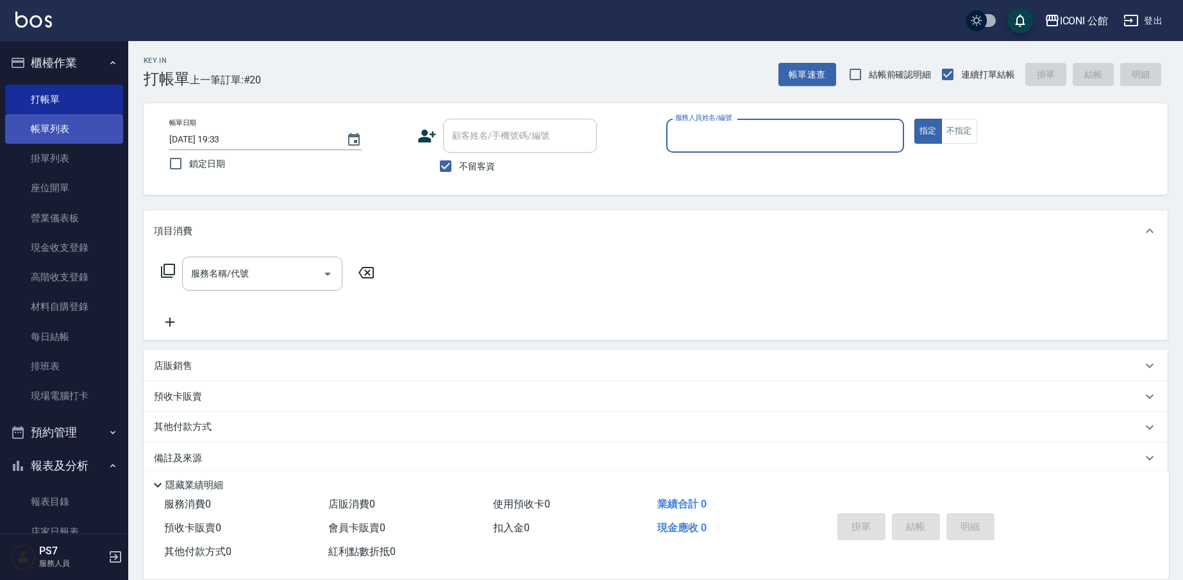
click at [46, 131] on link "帳單列表" at bounding box center [64, 128] width 118 height 29
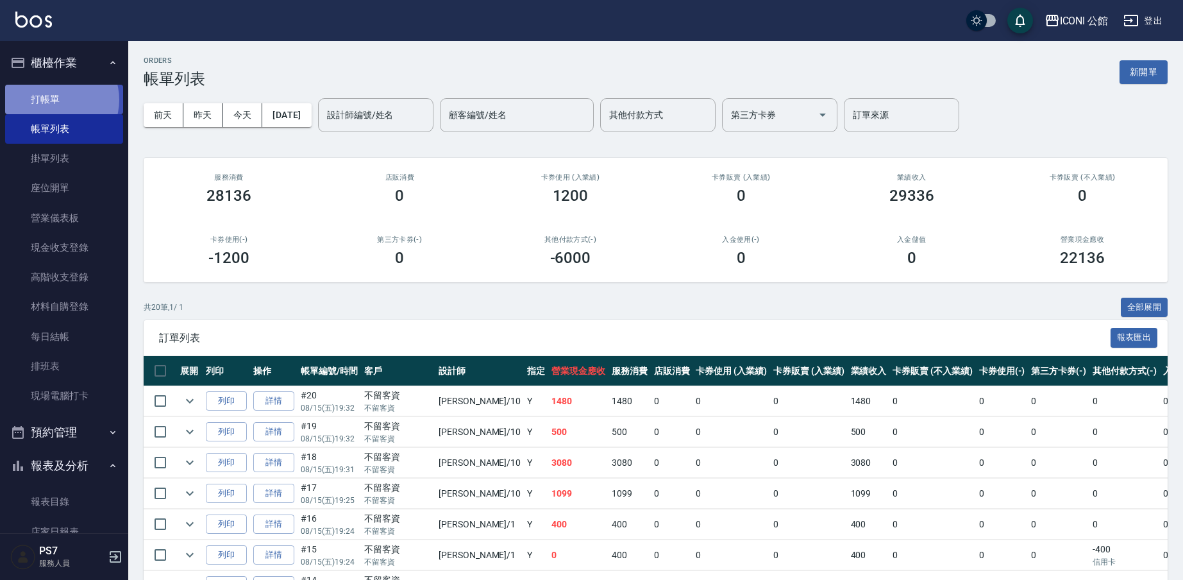
click at [58, 100] on link "打帳單" at bounding box center [64, 99] width 118 height 29
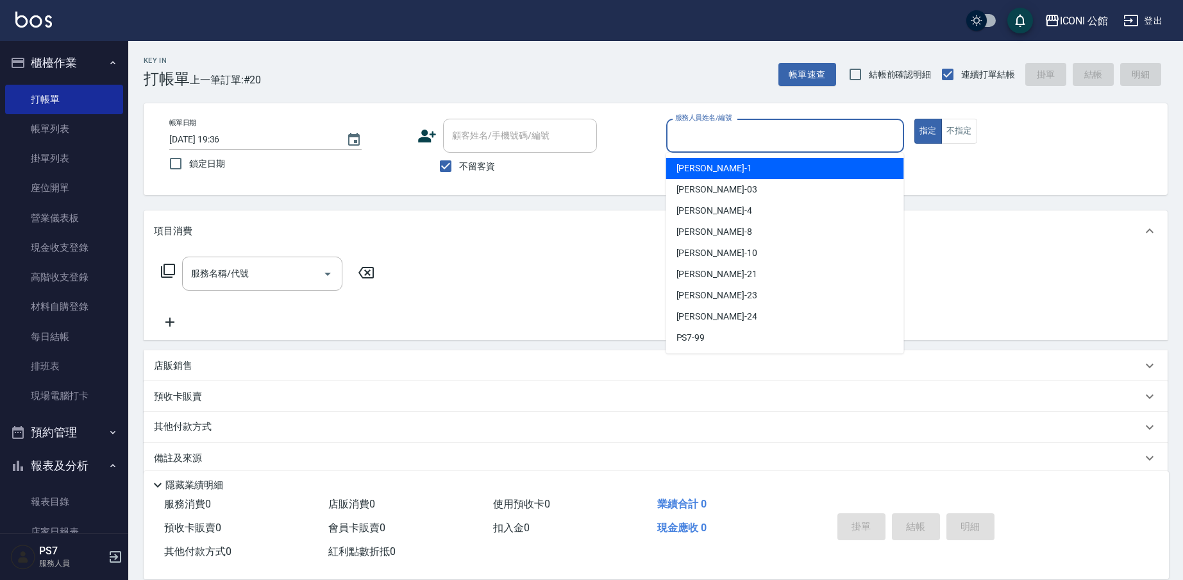
click at [736, 142] on input "服務人員姓名/編號" at bounding box center [785, 135] width 226 height 22
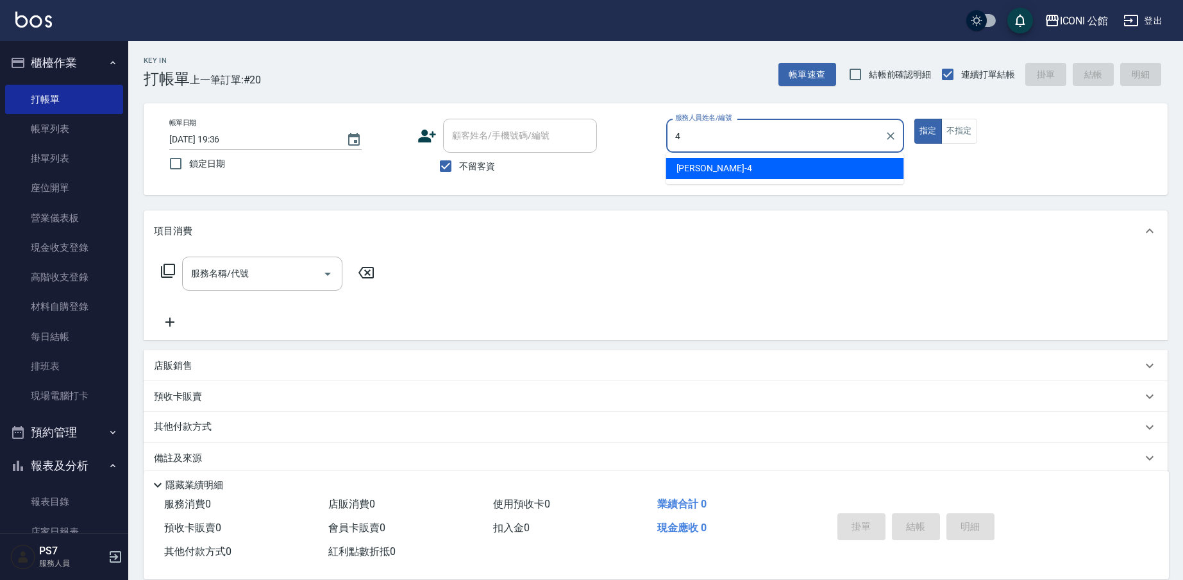
type input "Lina-4"
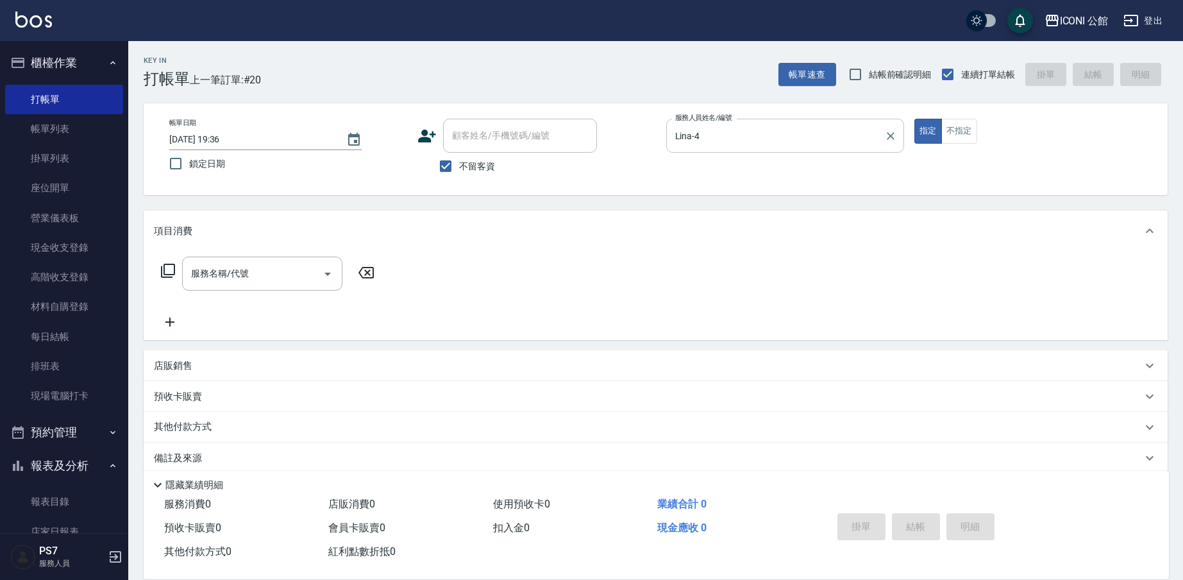
type button "true"
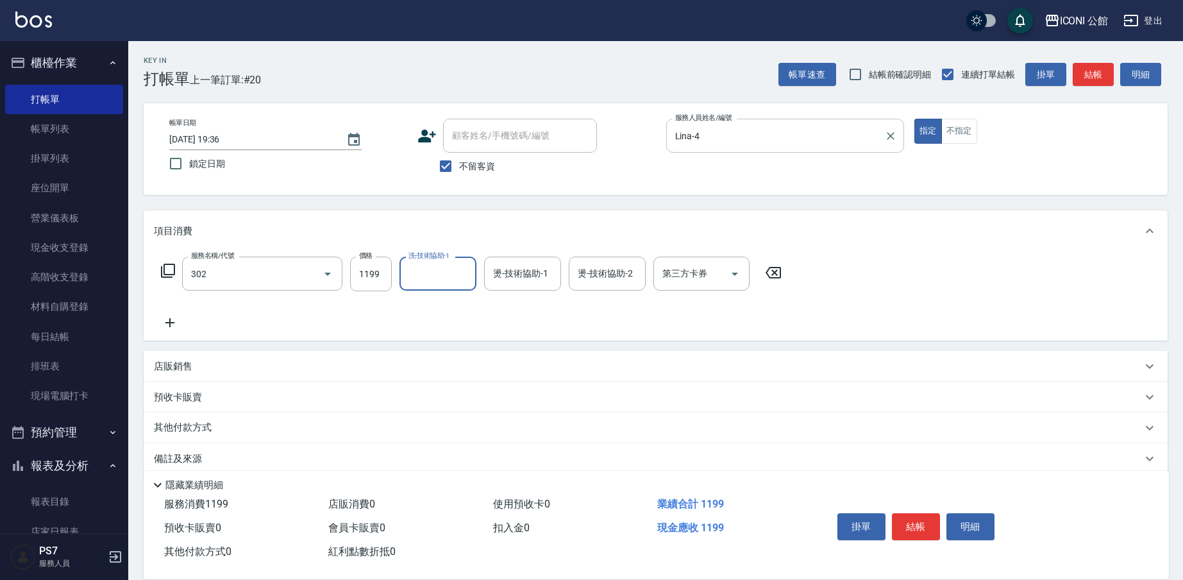
type input "設計燙髮(302)"
click at [421, 263] on div "洗-技術協助-1 洗-技術協助-1" at bounding box center [438, 274] width 77 height 34
type input "Lina-4"
click at [188, 426] on p "其他付款方式" at bounding box center [186, 428] width 64 height 14
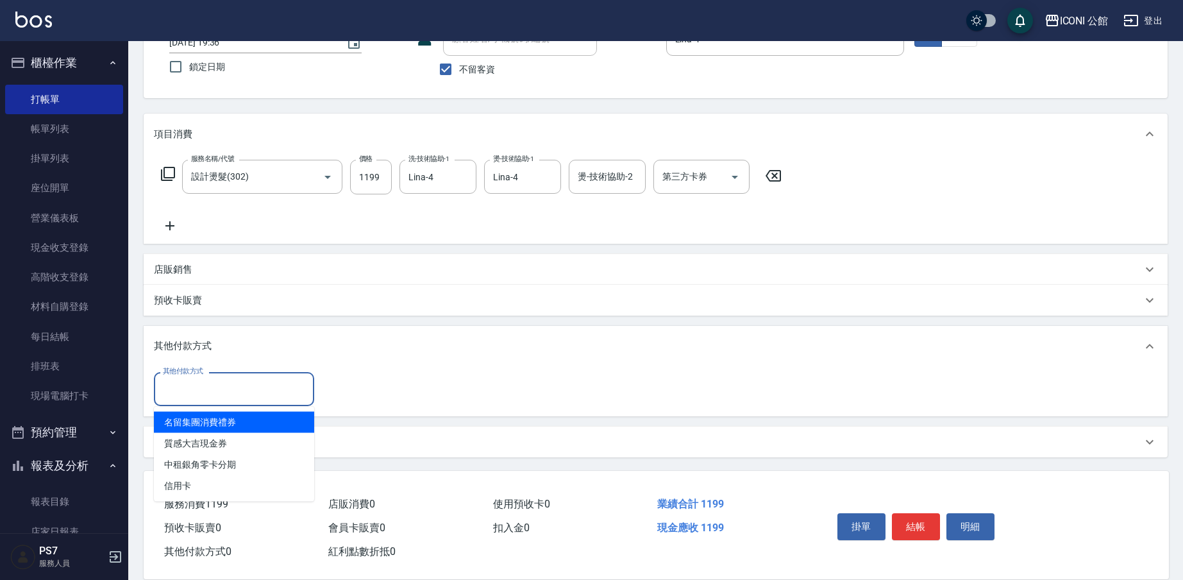
click at [199, 387] on input "其他付款方式" at bounding box center [234, 389] width 149 height 22
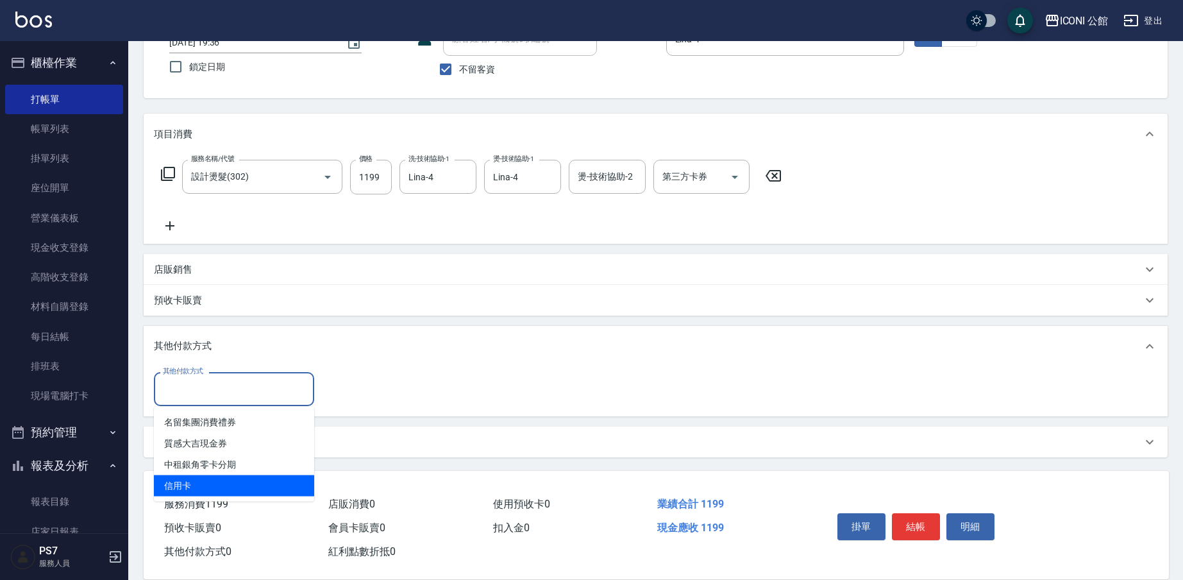
click at [203, 482] on span "信用卡" at bounding box center [234, 485] width 160 height 21
type input "信用卡"
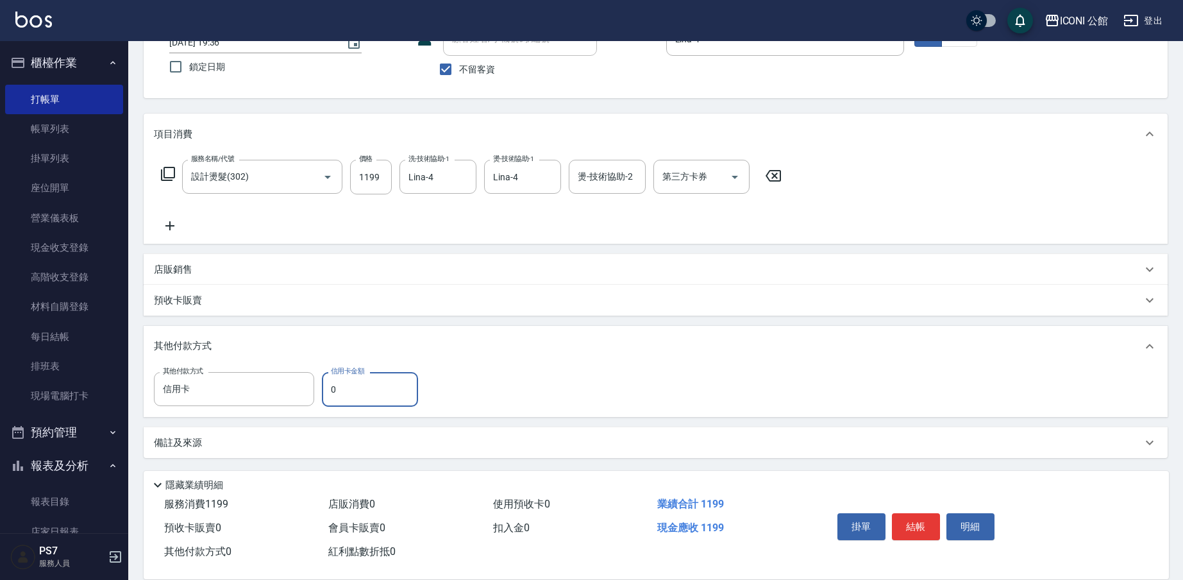
click at [351, 392] on input "0" at bounding box center [370, 389] width 96 height 35
click at [365, 396] on input "119" at bounding box center [370, 389] width 96 height 35
type input "1199"
click at [924, 517] on button "結帳" at bounding box center [916, 526] width 48 height 27
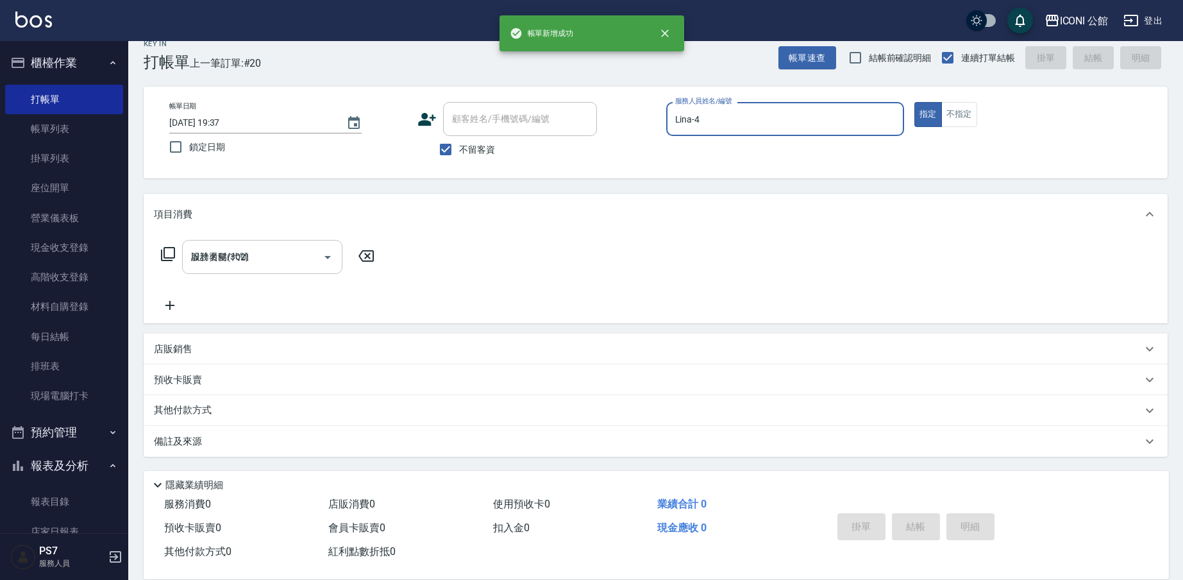
type input "[DATE] 19:37"
click at [41, 128] on link "帳單列表" at bounding box center [64, 128] width 118 height 29
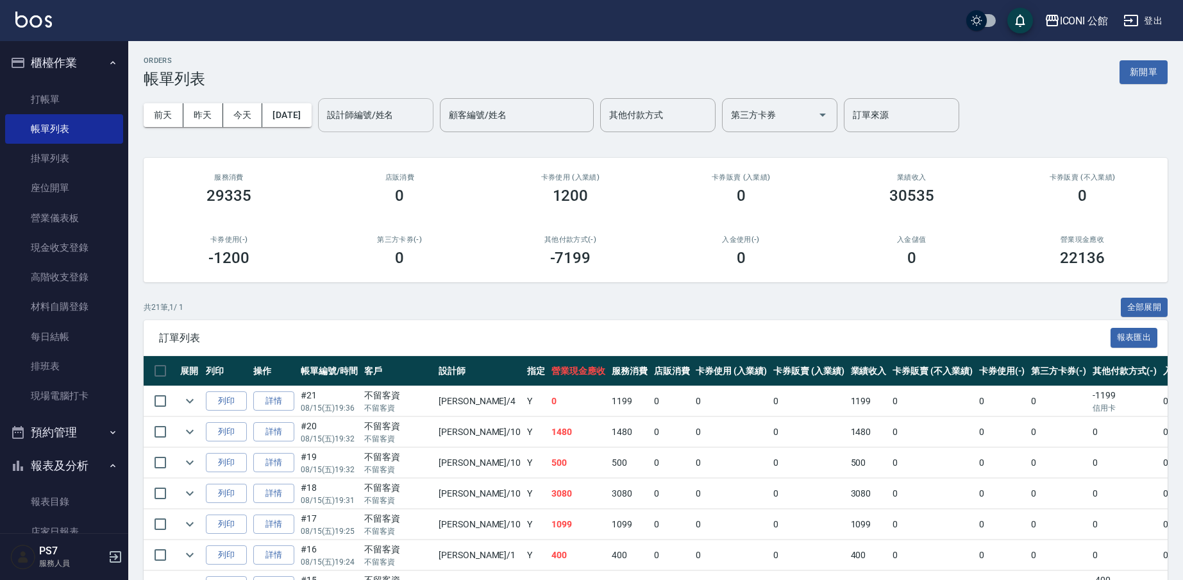
click at [386, 116] on input "設計師編號/姓名" at bounding box center [376, 115] width 104 height 22
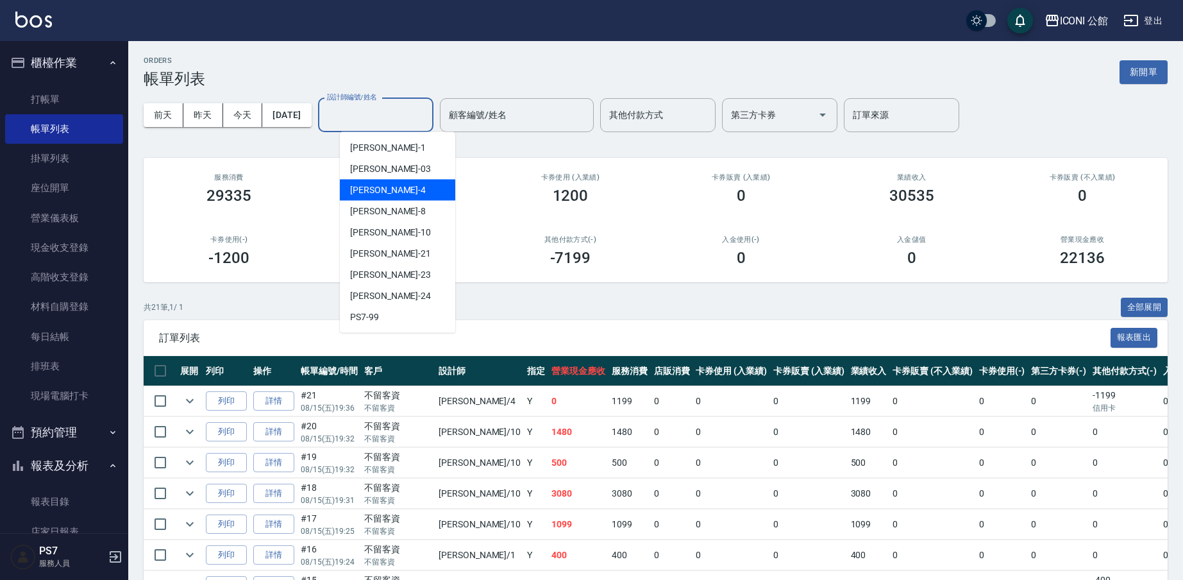
click at [390, 194] on div "Lina -4" at bounding box center [397, 190] width 115 height 21
type input "Lina-4"
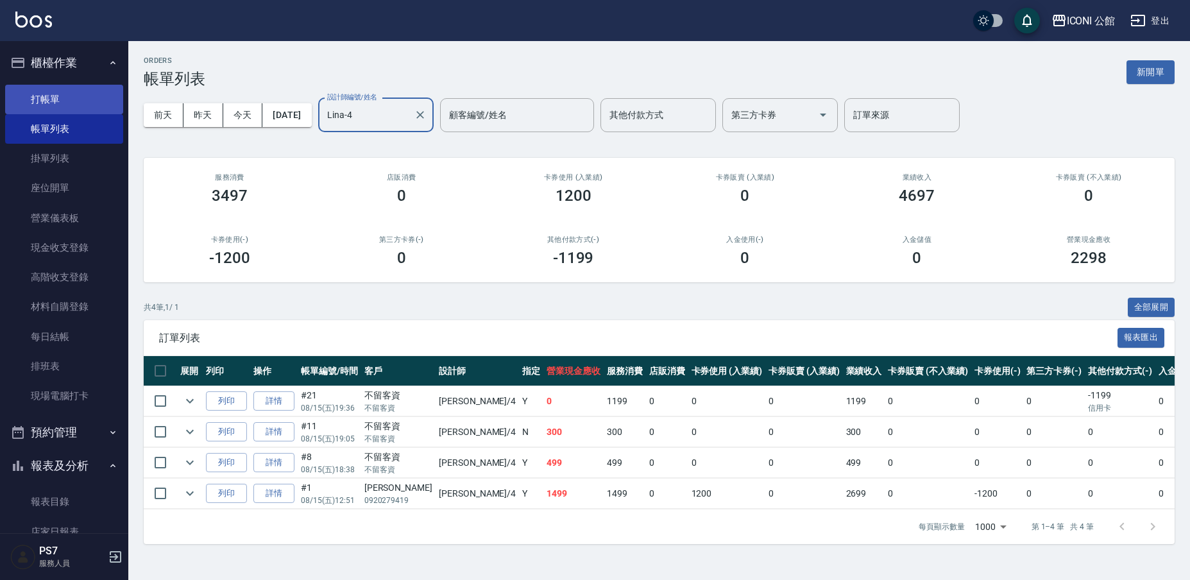
click at [47, 102] on link "打帳單" at bounding box center [64, 99] width 118 height 29
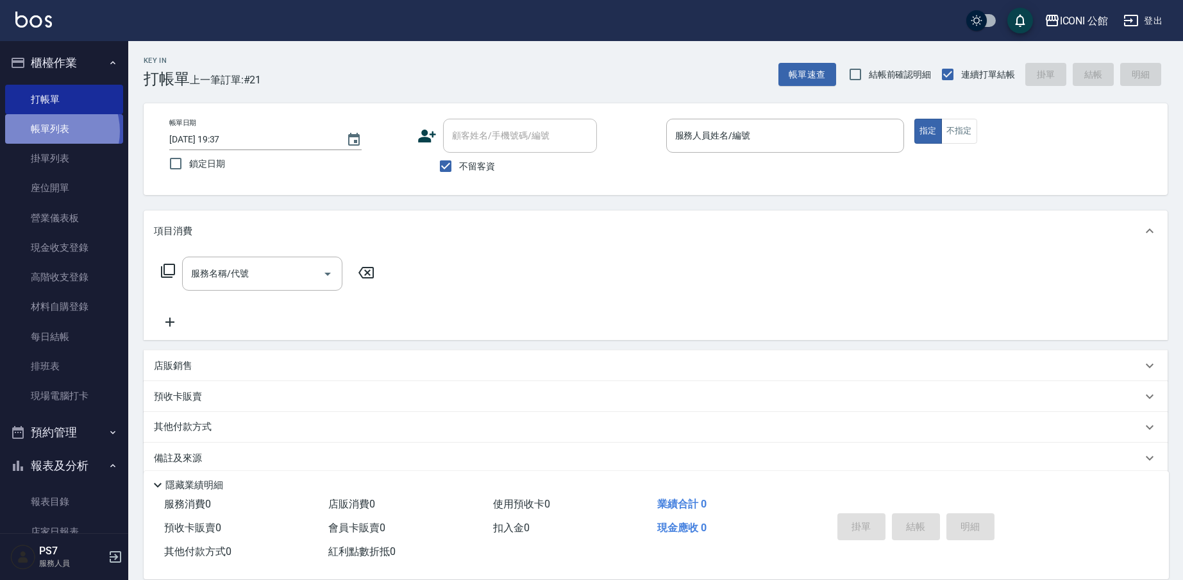
click at [49, 131] on link "帳單列表" at bounding box center [64, 128] width 118 height 29
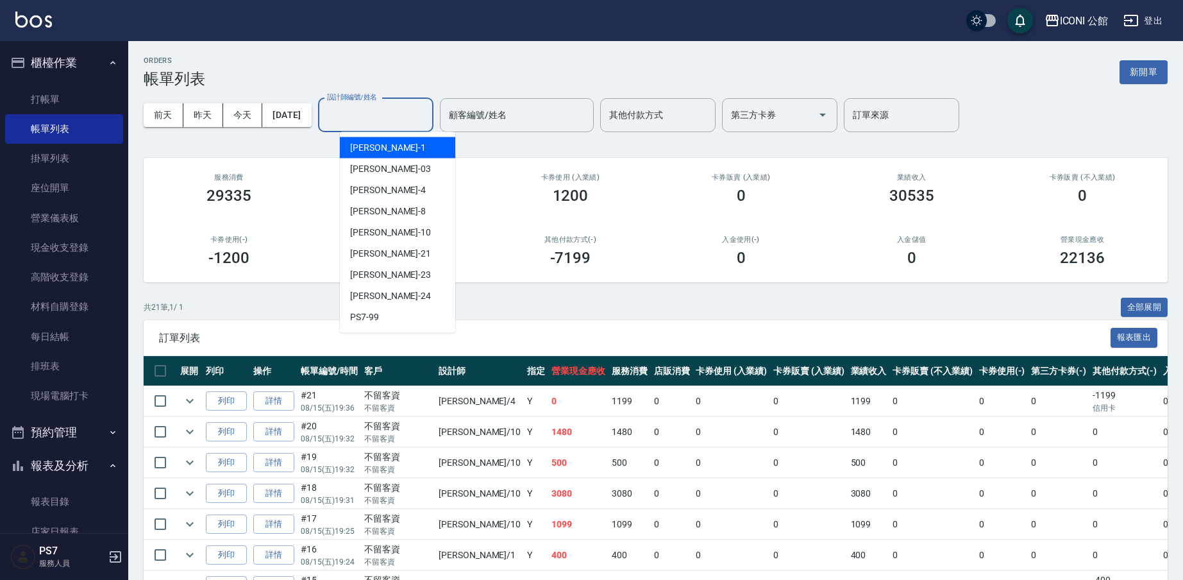
click at [379, 113] on input "設計師編號/姓名" at bounding box center [376, 115] width 104 height 22
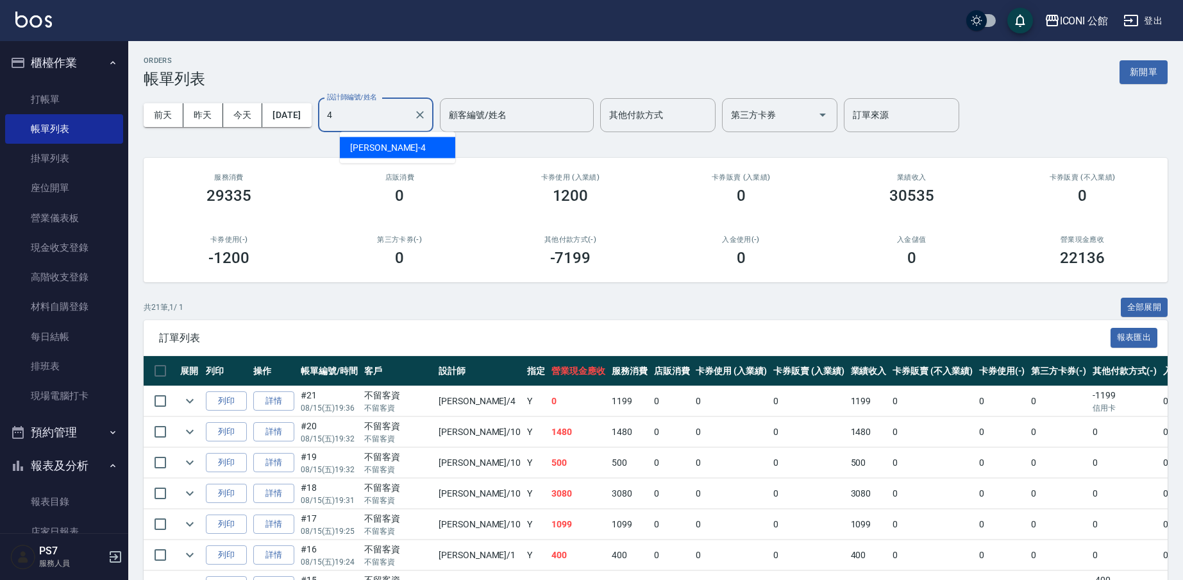
type input "Lina-4"
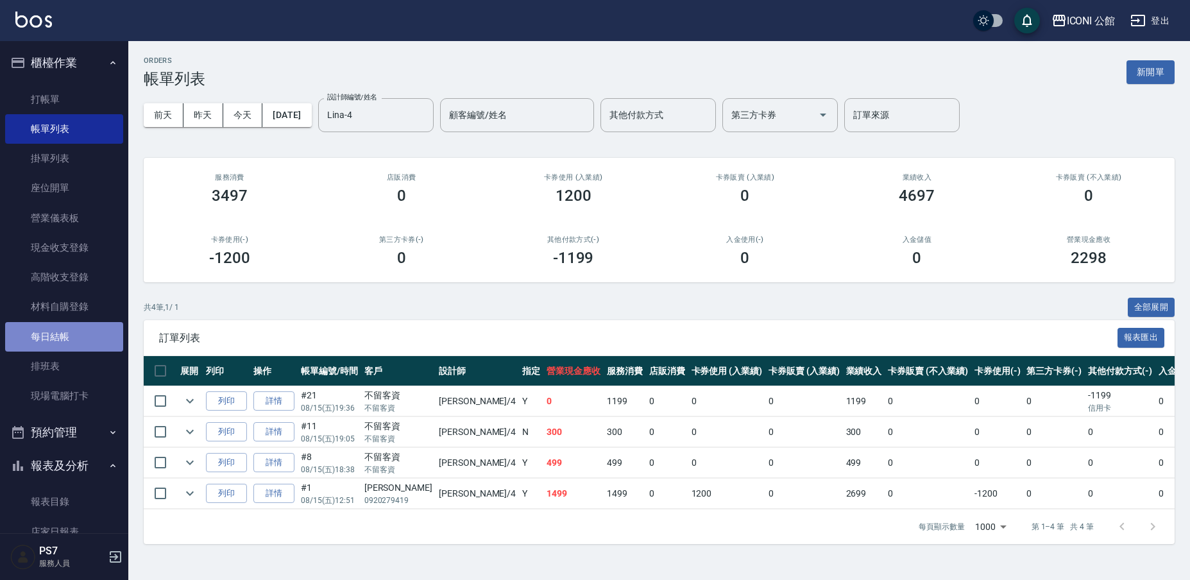
click at [80, 334] on link "每日結帳" at bounding box center [64, 336] width 118 height 29
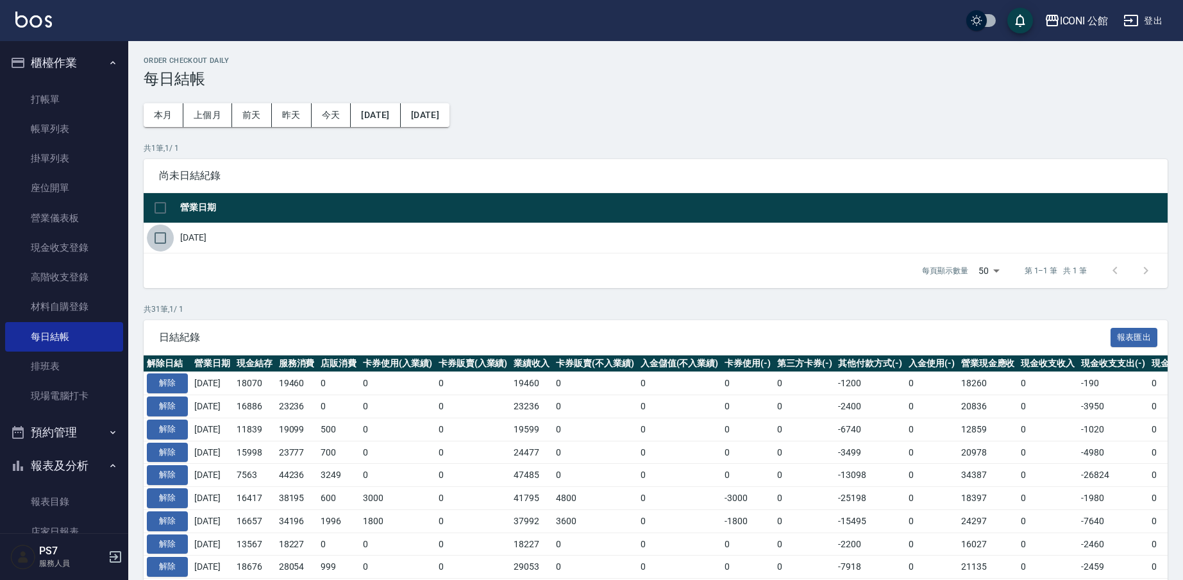
click at [158, 234] on input "checkbox" at bounding box center [160, 237] width 27 height 27
checkbox input "true"
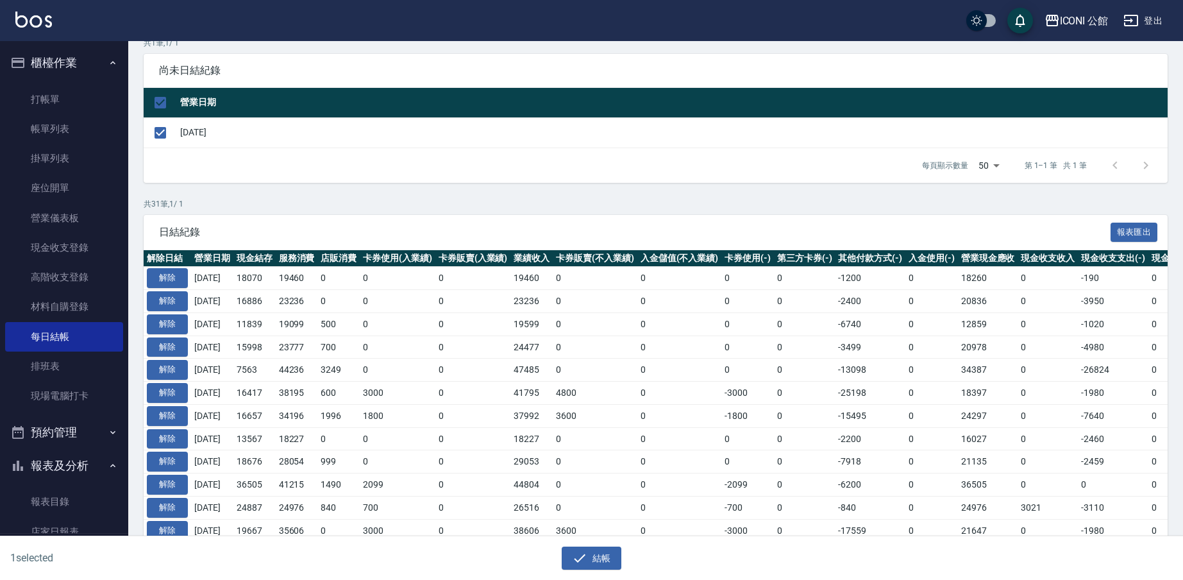
scroll to position [111, 0]
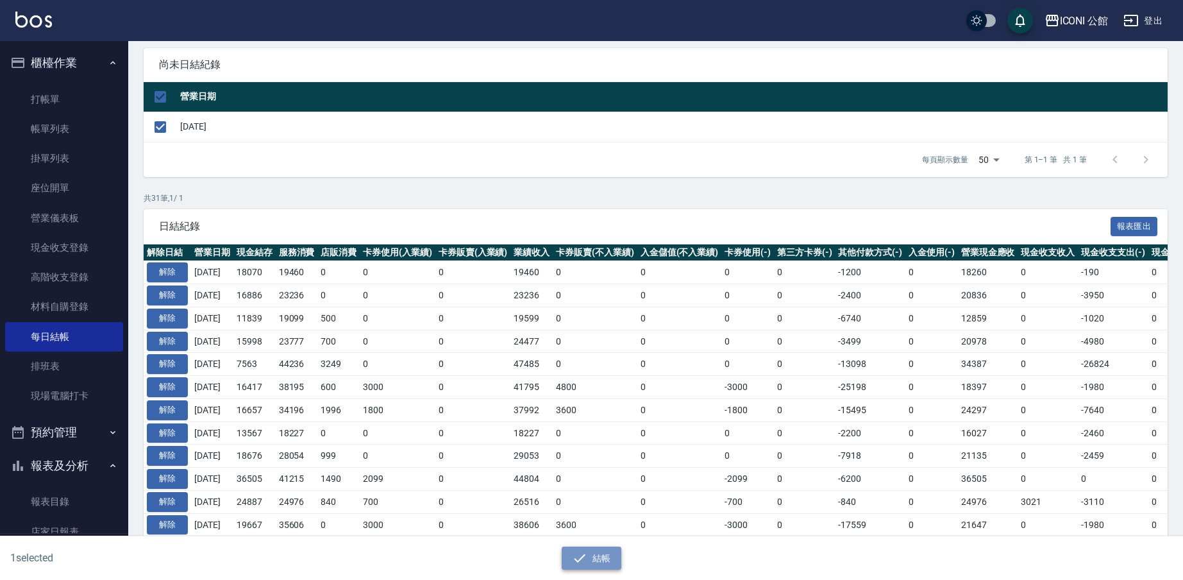
click at [589, 555] on button "結帳" at bounding box center [592, 558] width 60 height 24
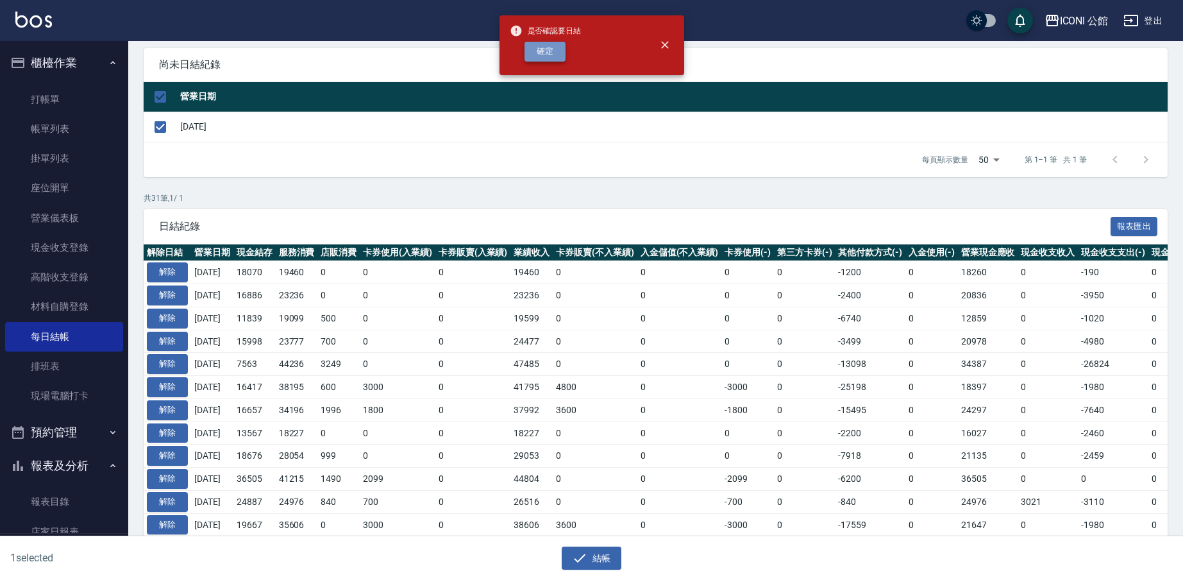
click at [560, 50] on button "確定" at bounding box center [545, 52] width 41 height 20
checkbox input "false"
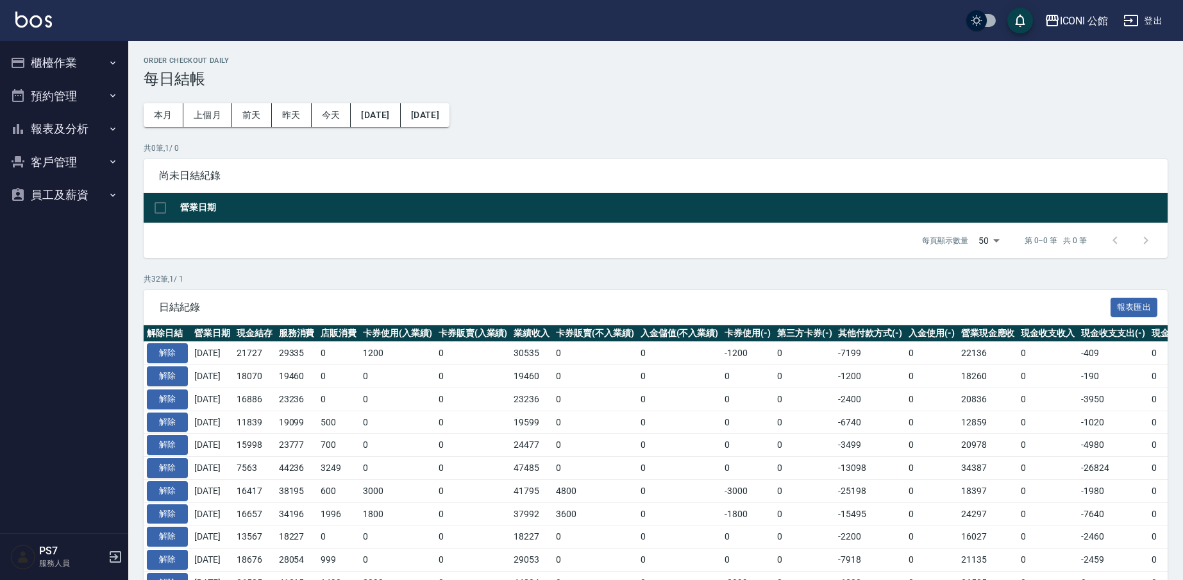
scroll to position [111, 0]
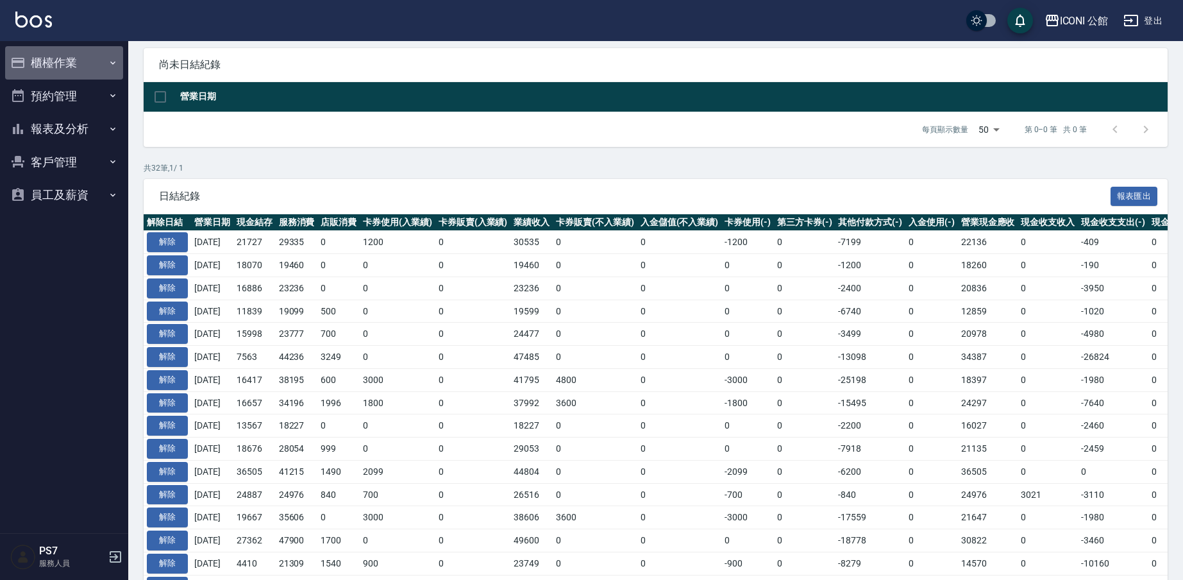
click at [81, 62] on button "櫃檯作業" at bounding box center [64, 62] width 118 height 33
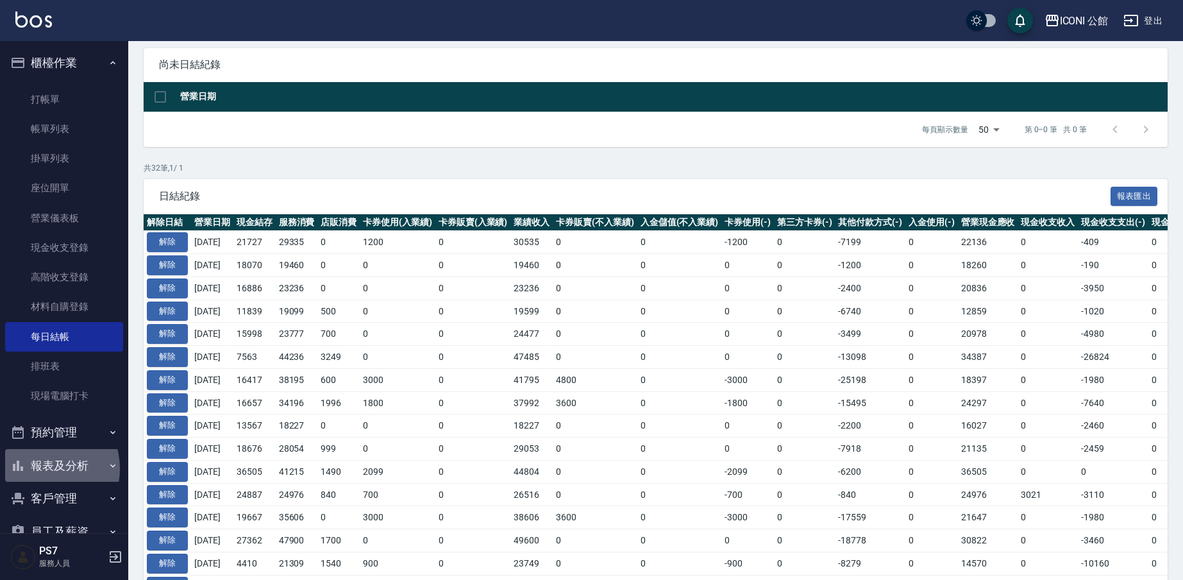
click at [42, 466] on button "報表及分析" at bounding box center [64, 465] width 118 height 33
click at [46, 463] on button "報表及分析" at bounding box center [64, 465] width 118 height 33
click at [51, 460] on button "報表及分析" at bounding box center [64, 465] width 118 height 33
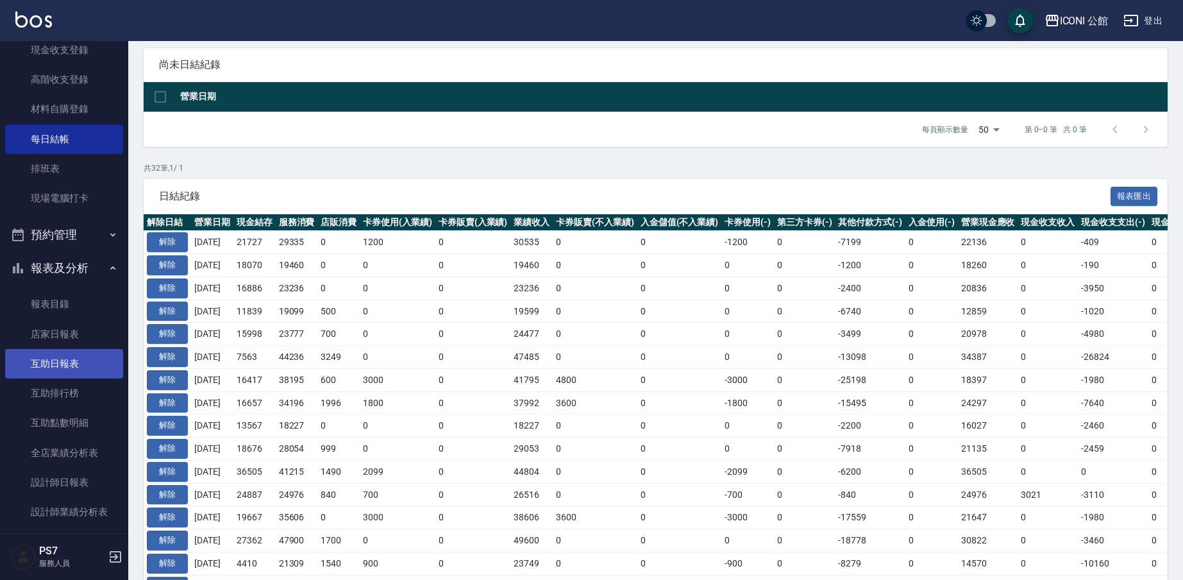
scroll to position [200, 0]
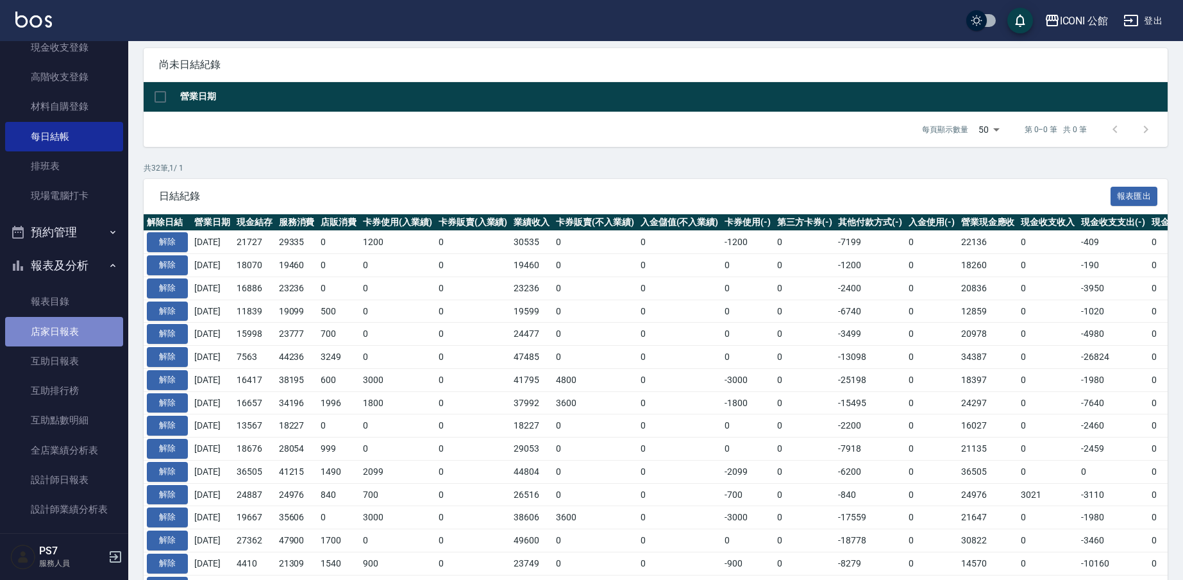
click at [65, 326] on link "店家日報表" at bounding box center [64, 331] width 118 height 29
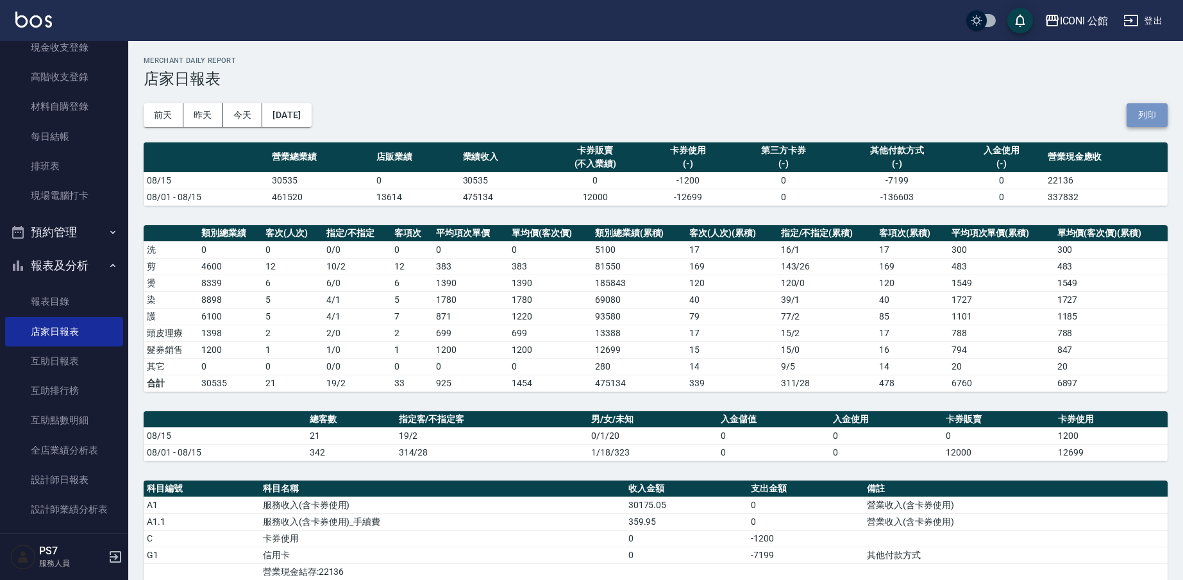
click at [1152, 112] on button "列印" at bounding box center [1147, 115] width 41 height 24
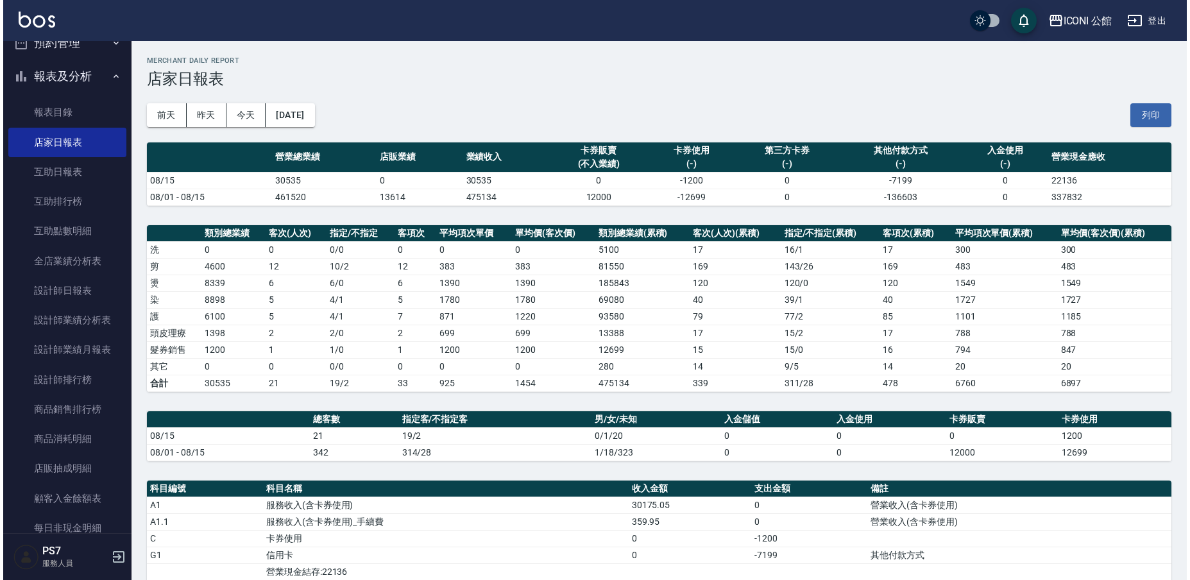
scroll to position [410, 0]
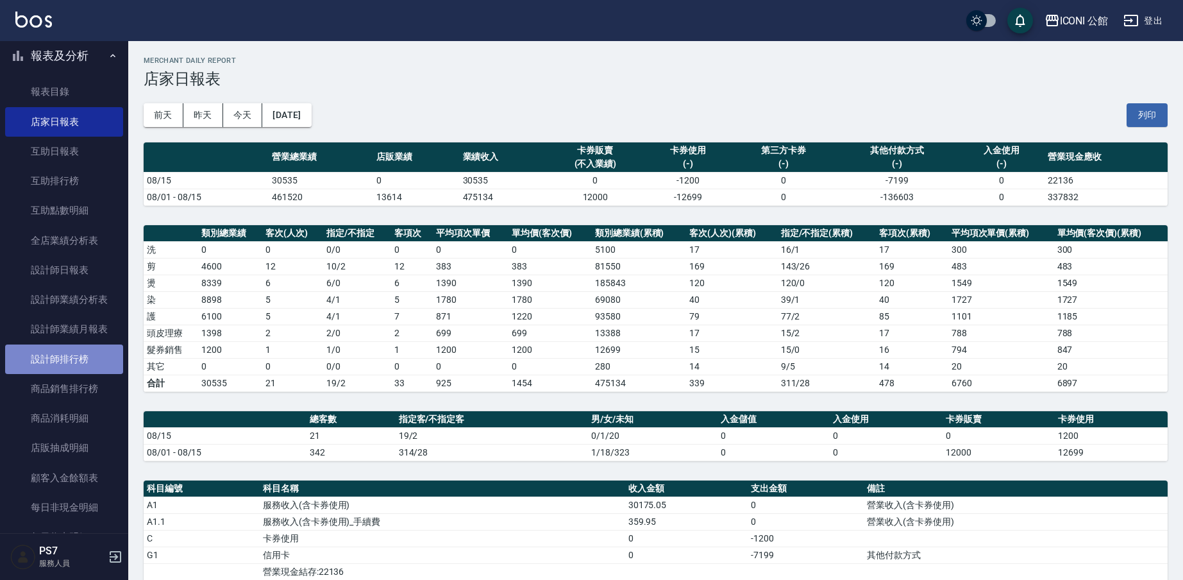
click at [74, 356] on link "設計師排行榜" at bounding box center [64, 358] width 118 height 29
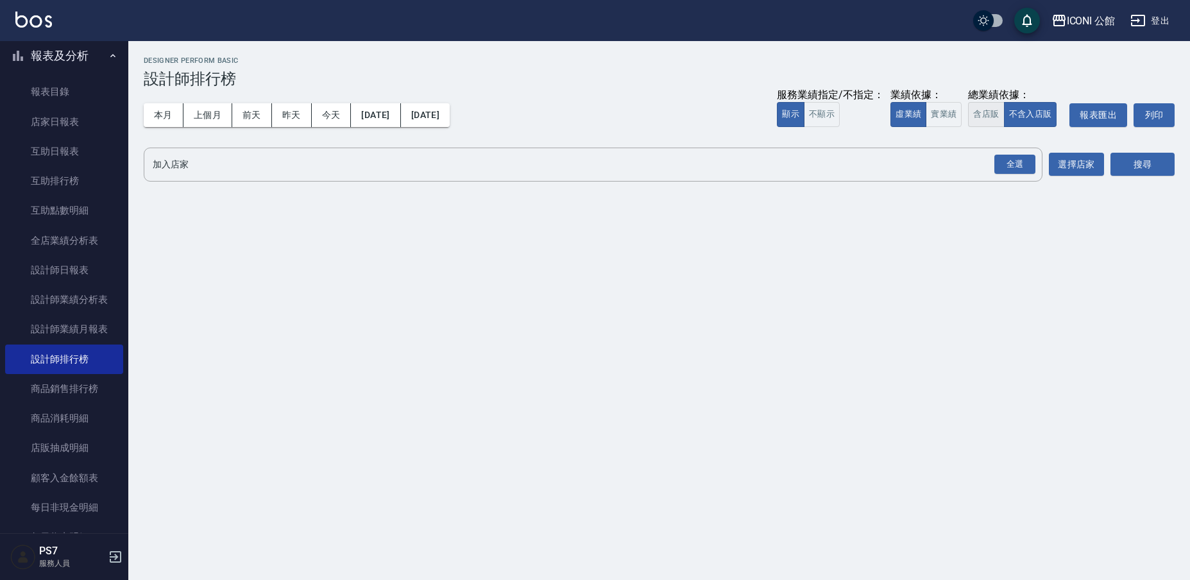
click at [995, 119] on button "含店販" at bounding box center [986, 114] width 36 height 25
drag, startPoint x: 1016, startPoint y: 166, endPoint x: 1089, endPoint y: 160, distance: 73.3
click at [1016, 166] on div "全選" at bounding box center [1014, 165] width 41 height 20
click at [1148, 165] on button "搜尋" at bounding box center [1142, 165] width 64 height 24
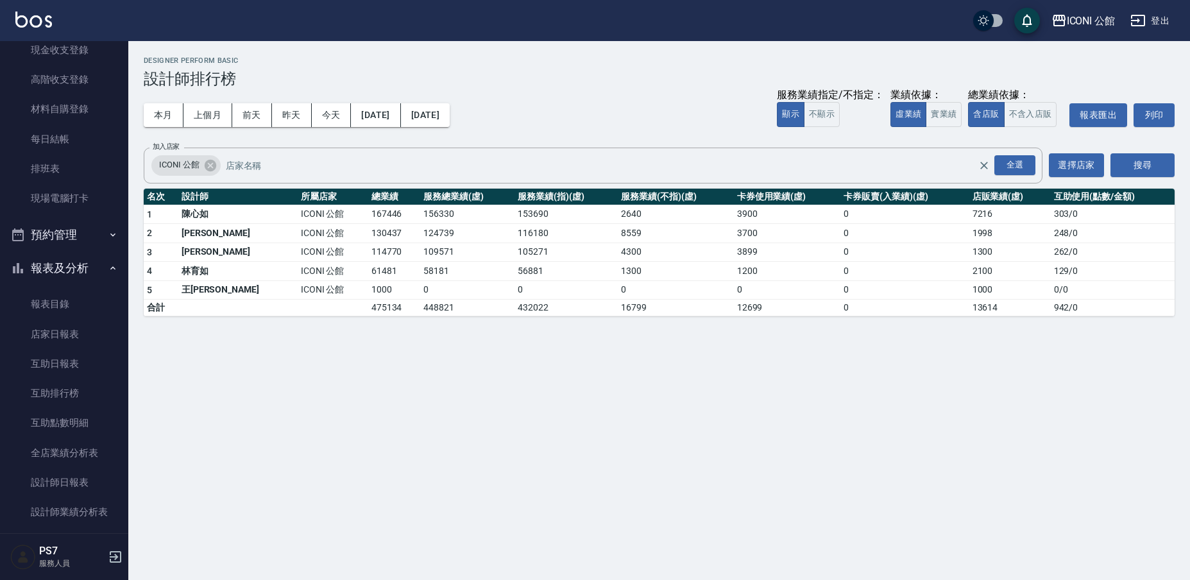
scroll to position [146, 0]
